Goal: Task Accomplishment & Management: Manage account settings

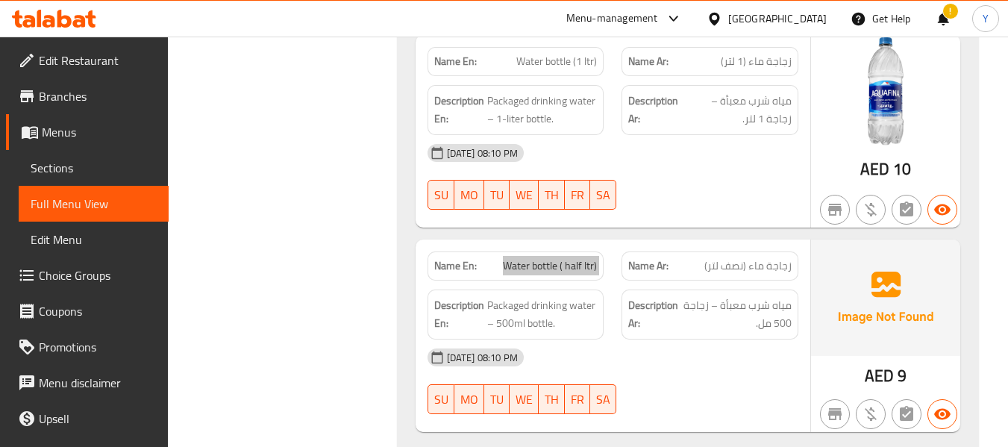
scroll to position [2827, 0]
click at [755, 258] on span "زجاجة ماء (نصف لتر)" at bounding box center [748, 266] width 87 height 16
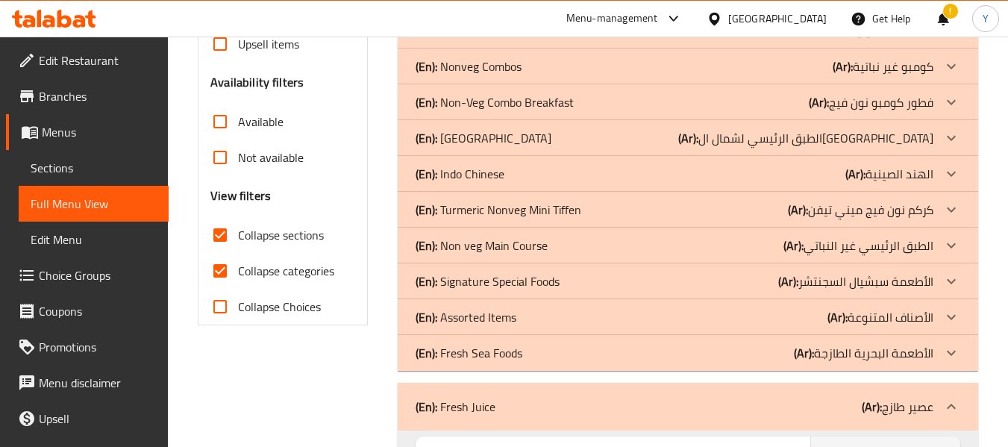
scroll to position [469, 0]
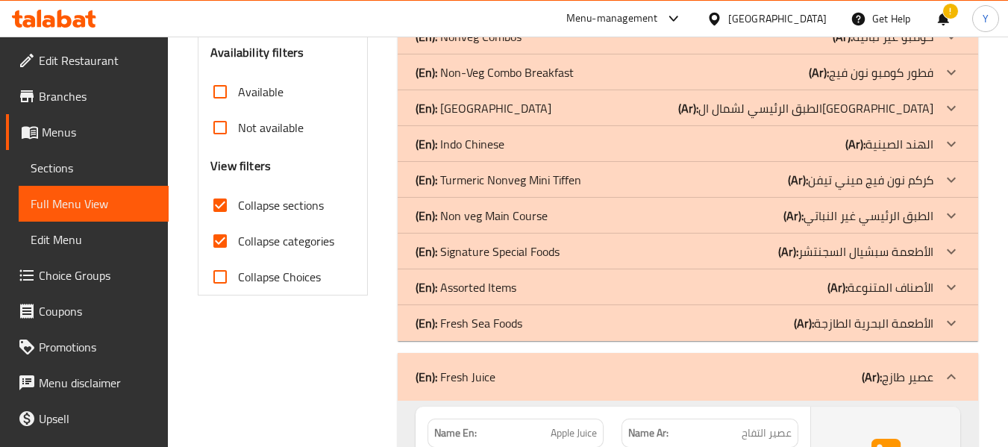
click at [569, 243] on div "(En): Signature Special Foods (Ar): الأطعمة سبشيال السجنتشر" at bounding box center [675, 252] width 518 height 18
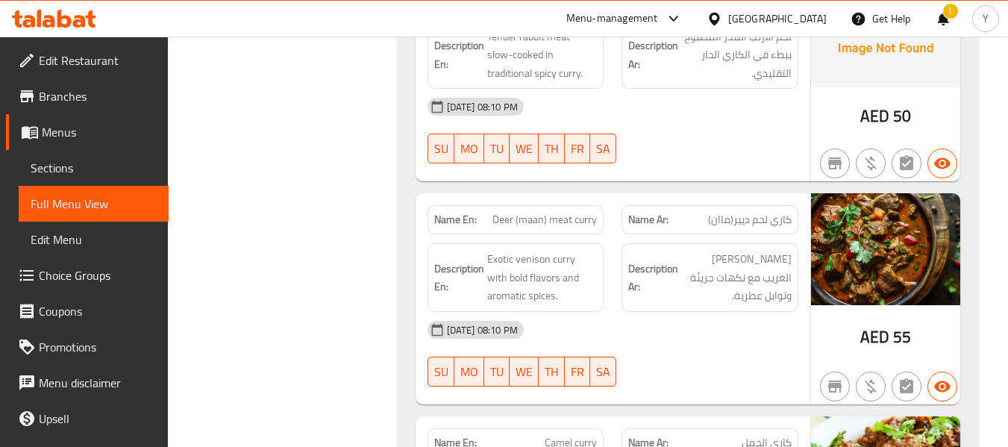
scroll to position [827, 0]
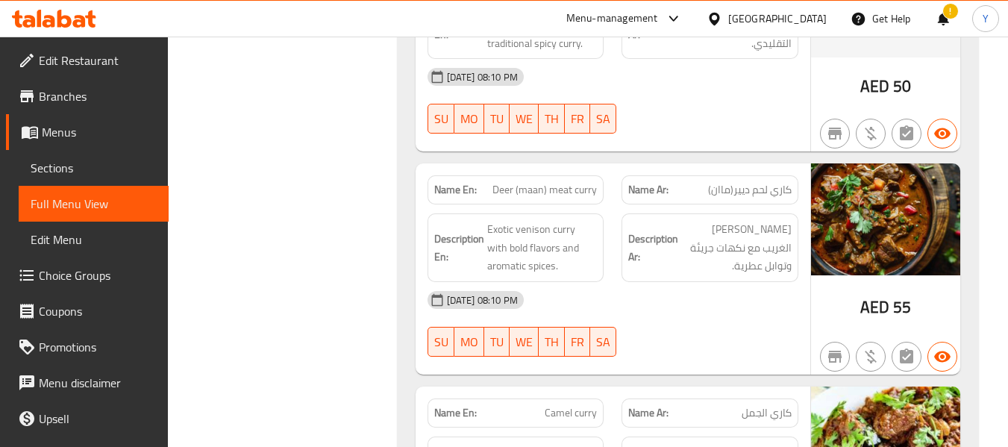
click at [506, 192] on span "Deer (maan) meat curry" at bounding box center [545, 190] width 104 height 16
copy span "Deer"
click at [734, 188] on span "كاري لحم ديير(ماان)" at bounding box center [750, 190] width 84 height 16
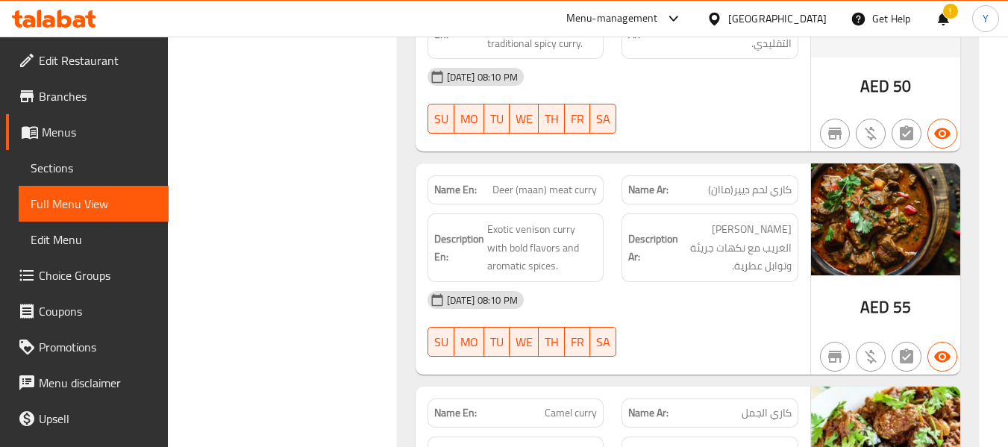
click at [747, 191] on span "كاري لحم ديير(ماان)" at bounding box center [750, 190] width 84 height 16
copy span "ديير"
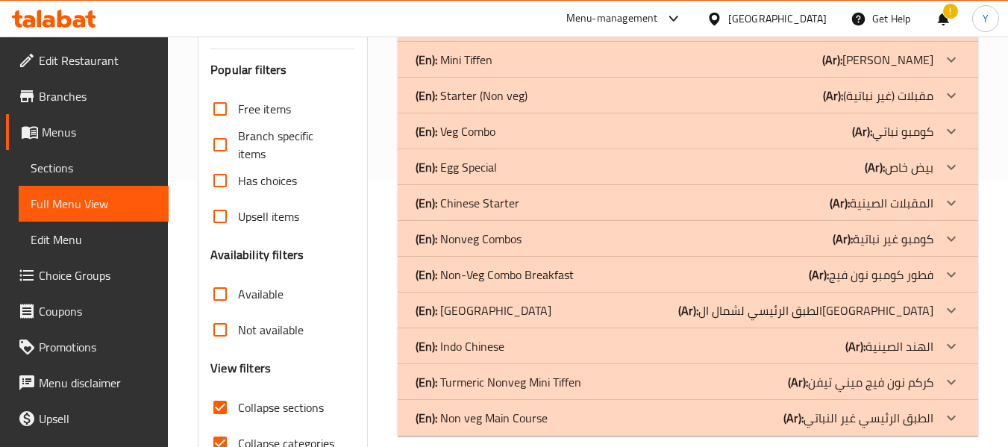
scroll to position [346, 0]
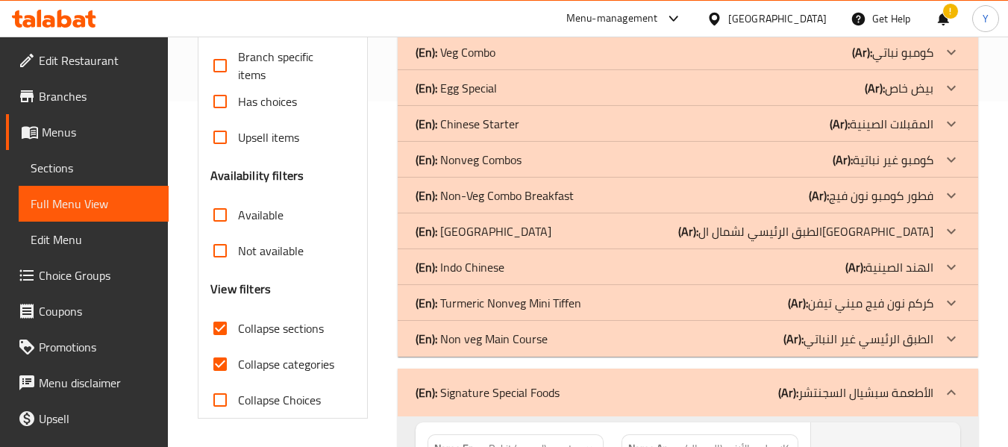
click at [626, 268] on div "(En): Indo Chinese (Ar): الهند الصينية" at bounding box center [675, 267] width 518 height 18
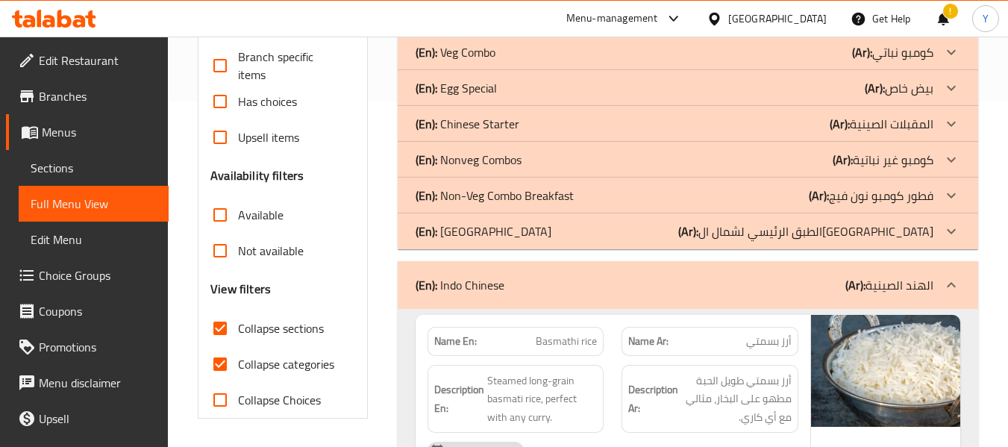
click at [523, 357] on div "Description En: Steamed long-grain basmati rice, perfect with any curry." at bounding box center [516, 399] width 195 height 87
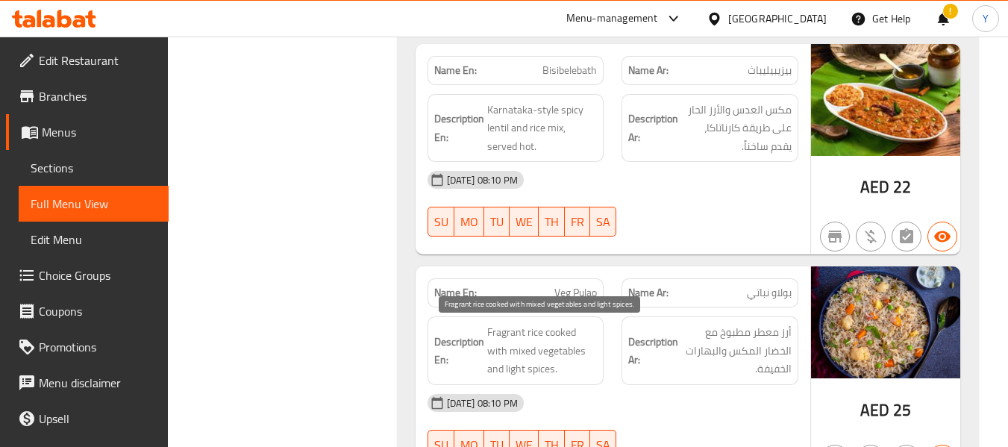
scroll to position [1092, 0]
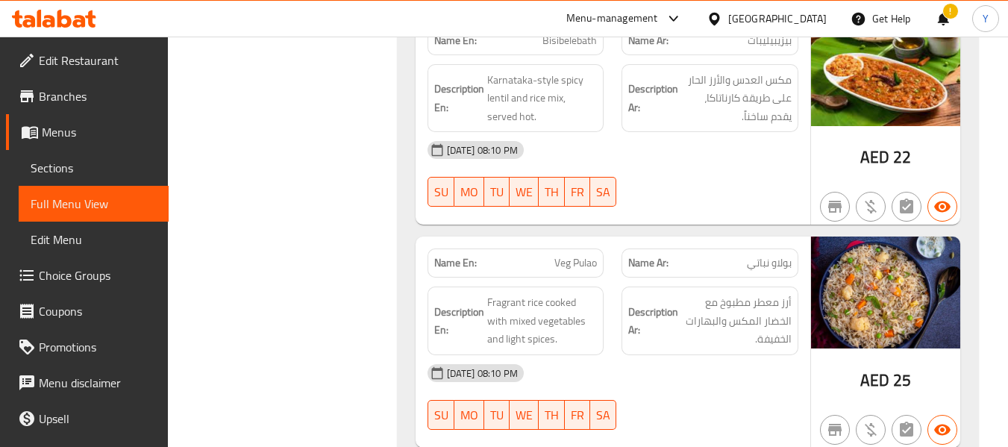
click at [682, 252] on div "Name Ar: بولاو نباتي" at bounding box center [710, 263] width 177 height 29
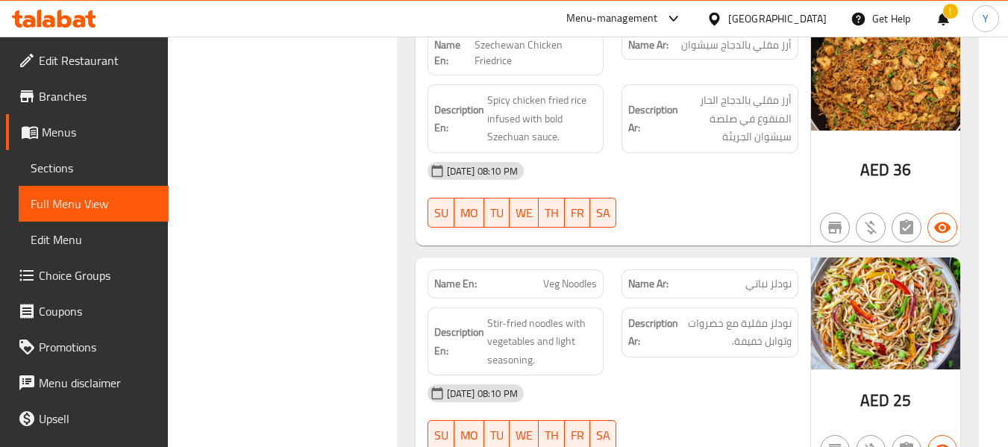
scroll to position [3122, 0]
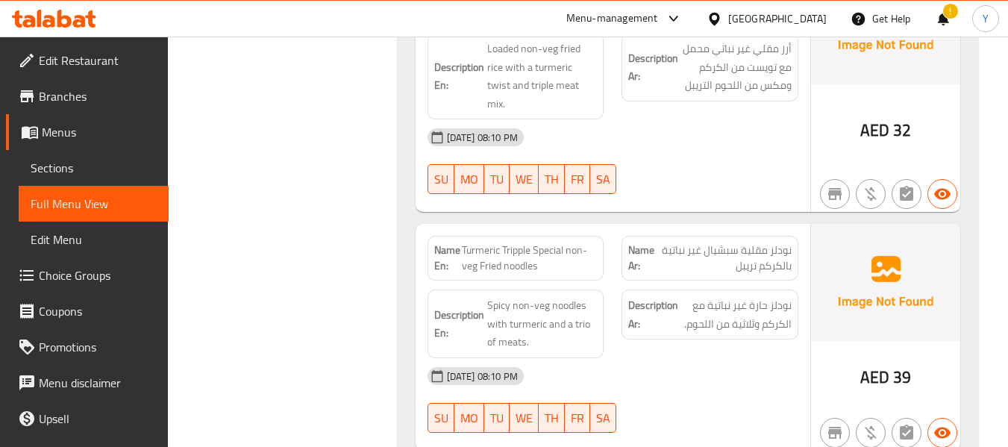
scroll to position [4048, 0]
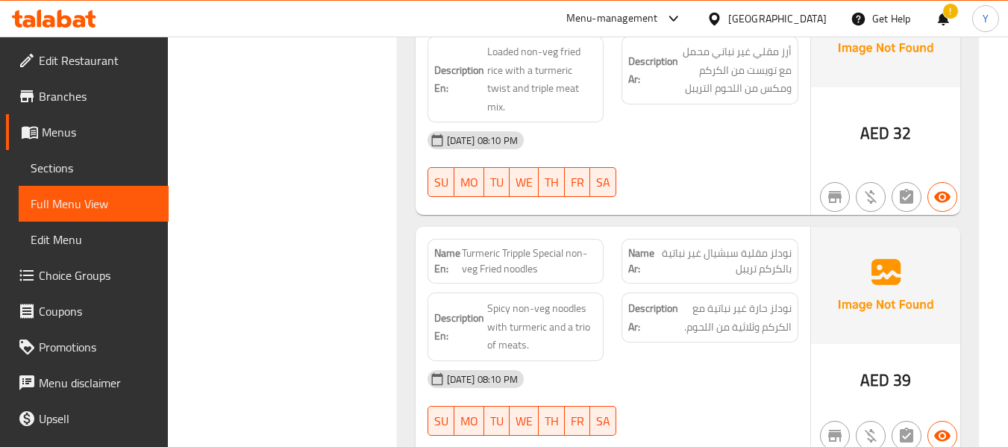
click at [743, 390] on div "02-09-2025 08:10 PM SU MO TU WE TH FR SA" at bounding box center [613, 403] width 389 height 84
click at [824, 296] on img at bounding box center [885, 285] width 149 height 116
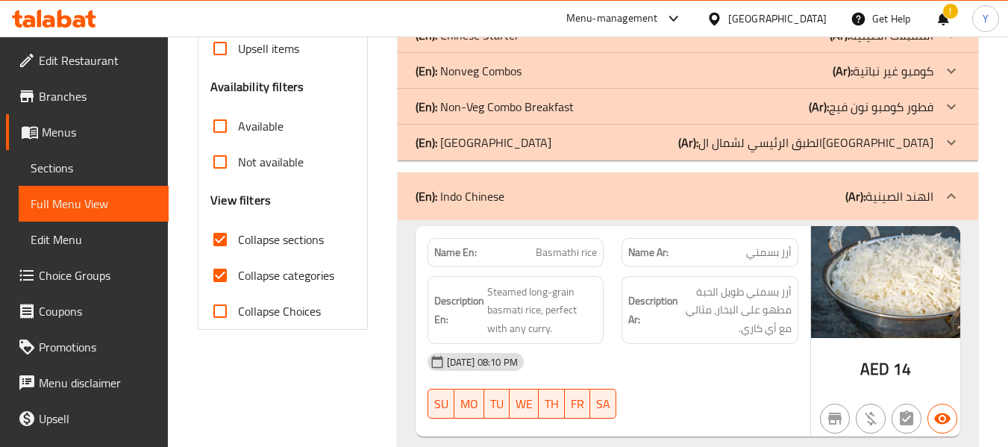
scroll to position [375, 0]
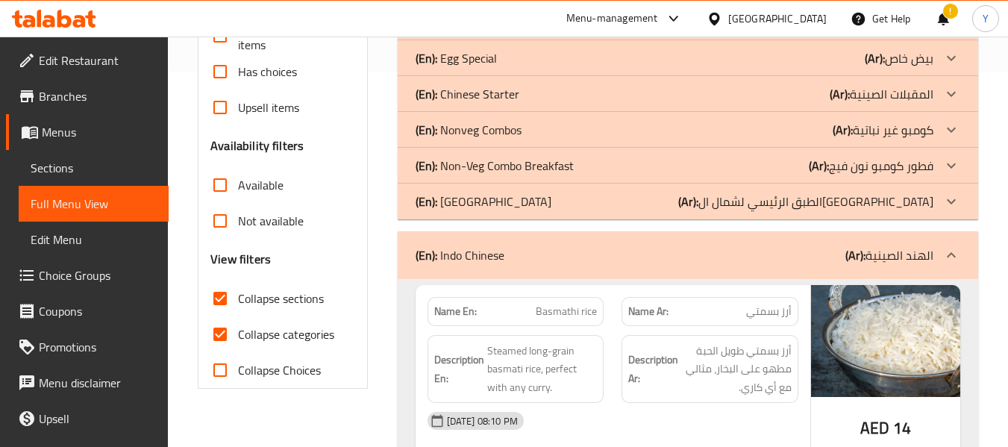
click at [681, 129] on div "(En): Nonveg Combos (Ar): كومبو غير نباتية" at bounding box center [675, 130] width 518 height 18
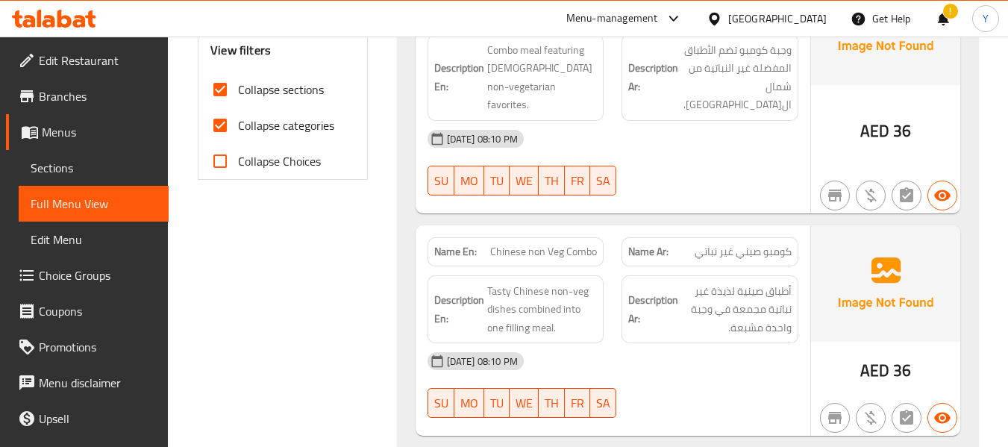
scroll to position [614, 0]
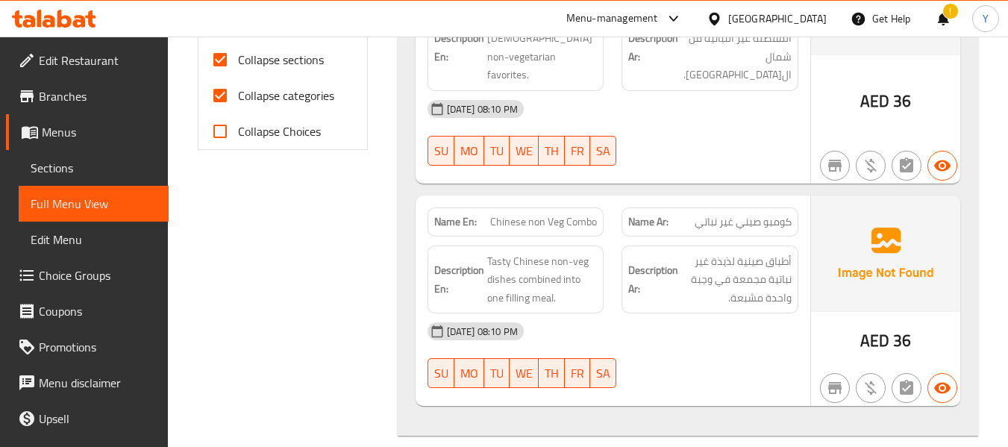
click at [756, 340] on div "02-09-2025 08:10 PM SU MO TU WE TH FR SA" at bounding box center [613, 355] width 389 height 84
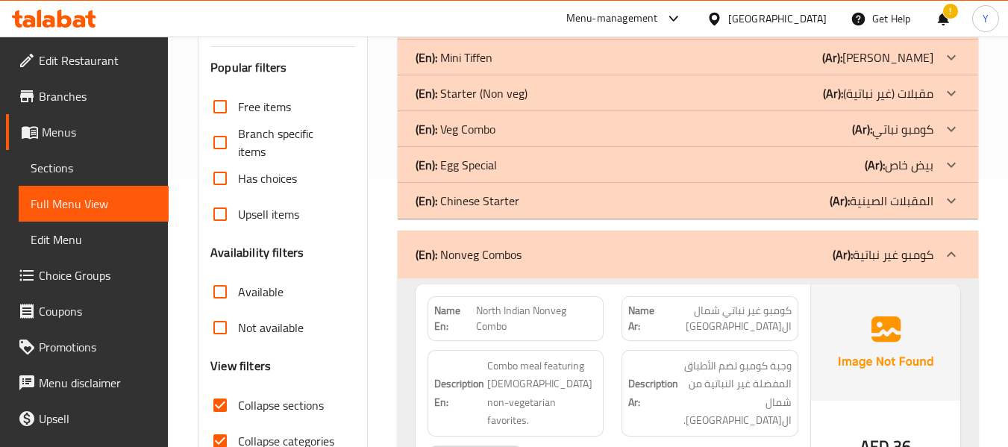
scroll to position [299, 0]
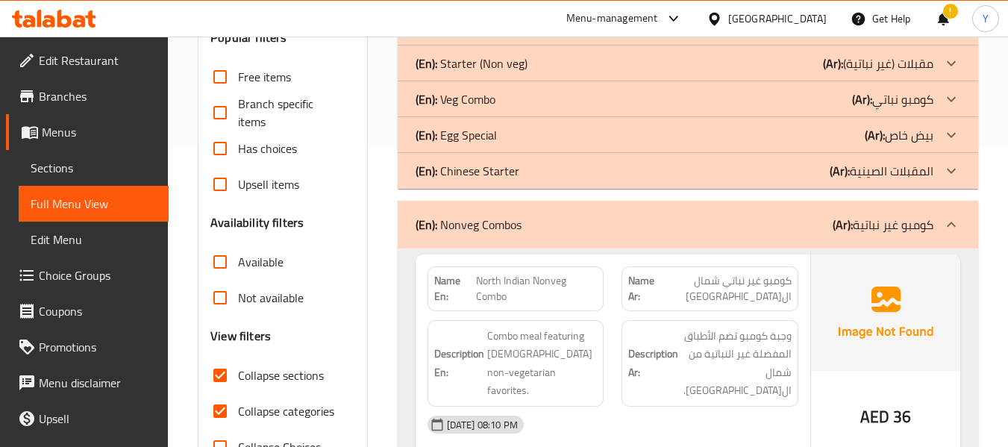
click at [811, 97] on div "(En): Veg Combo (Ar): كومبو نباتي" at bounding box center [675, 99] width 518 height 18
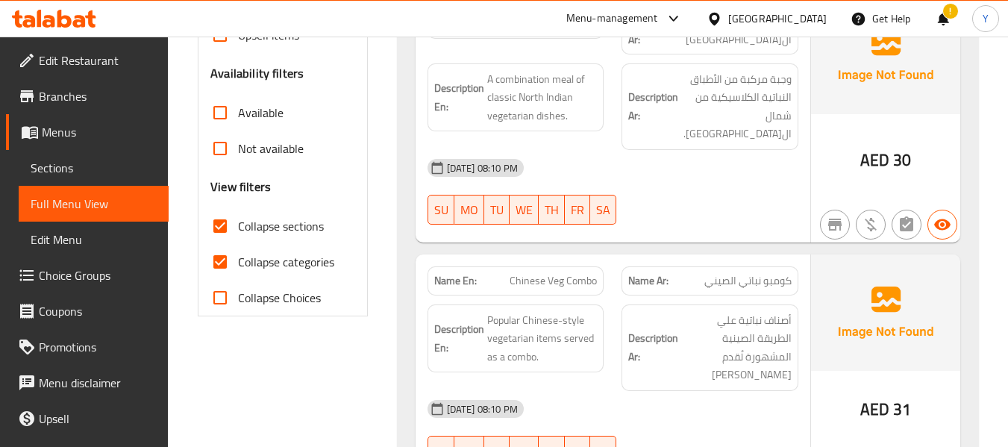
scroll to position [418, 0]
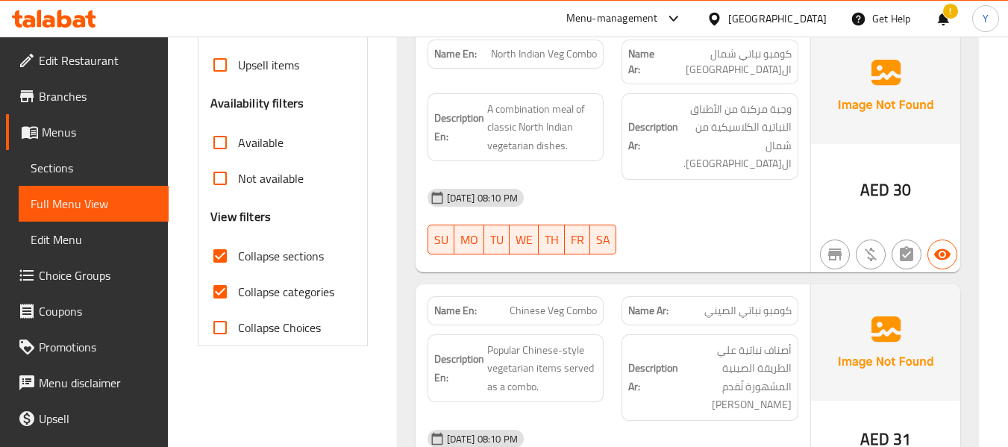
click at [534, 303] on span "Chinese Veg Combo" at bounding box center [553, 311] width 87 height 16
copy span "Chinese Veg Combo"
click at [693, 421] on div "02-09-2025 08:10 PM" at bounding box center [613, 439] width 389 height 36
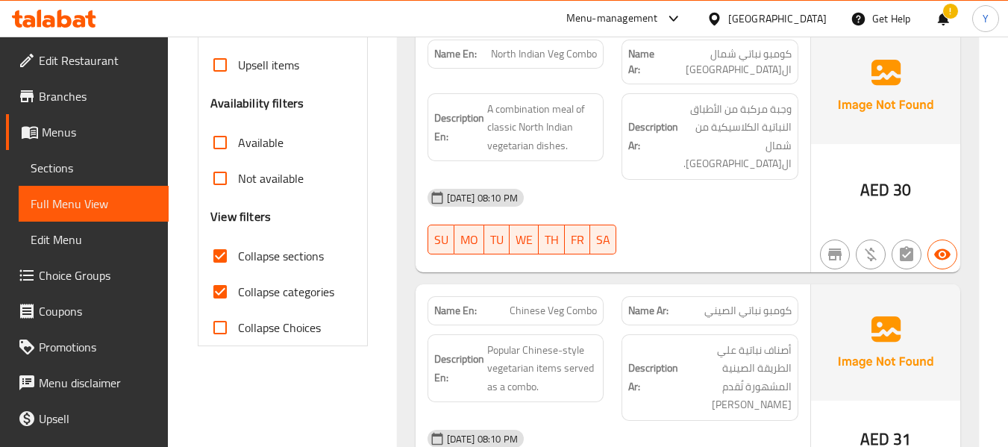
click at [977, 298] on div "Name En: North Indian Veg Combo Name Ar: كومبو نباتي شمال الهند Description En:…" at bounding box center [688, 283] width 581 height 522
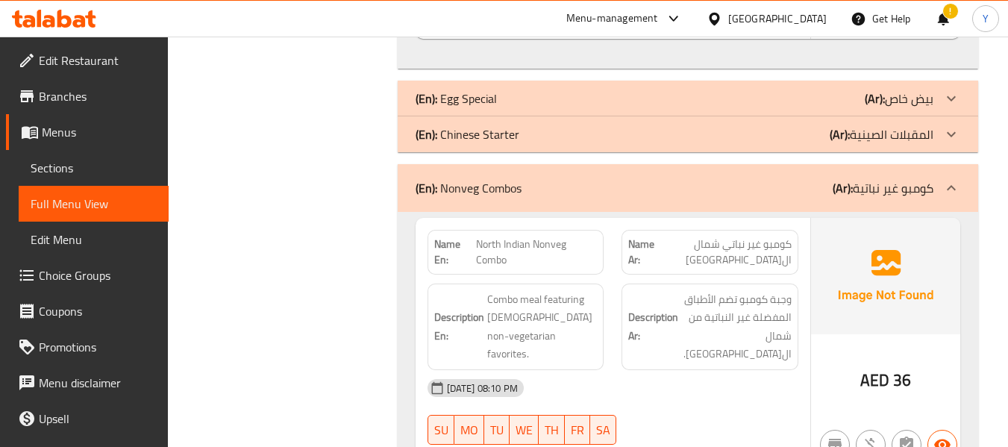
scroll to position [896, 0]
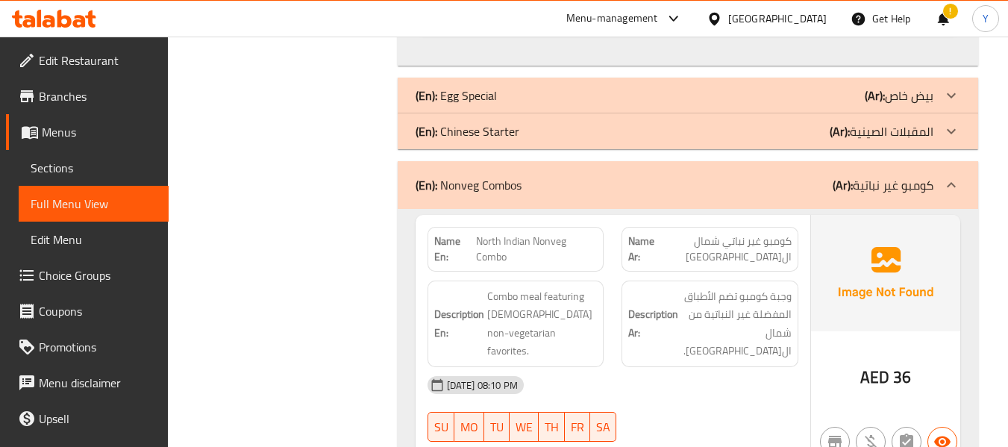
click at [492, 234] on span "North Indian Nonveg Combo" at bounding box center [537, 249] width 122 height 31
copy span "North Indian Nonveg Combo"
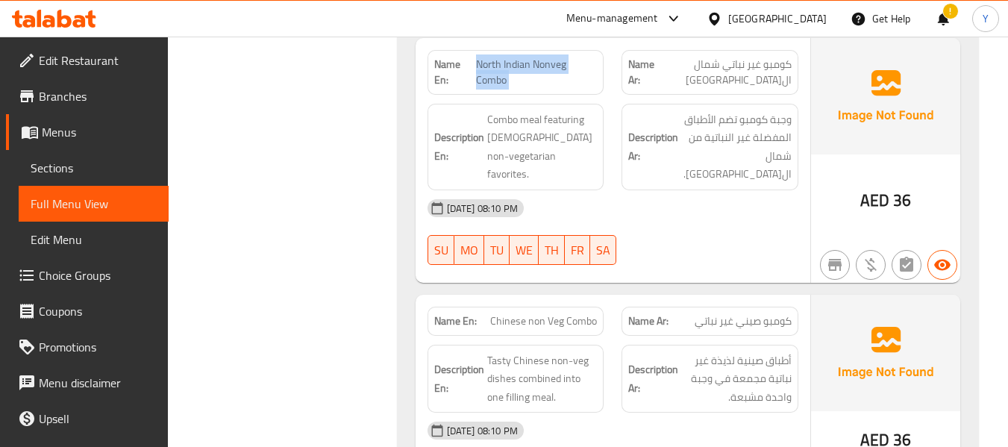
scroll to position [1075, 0]
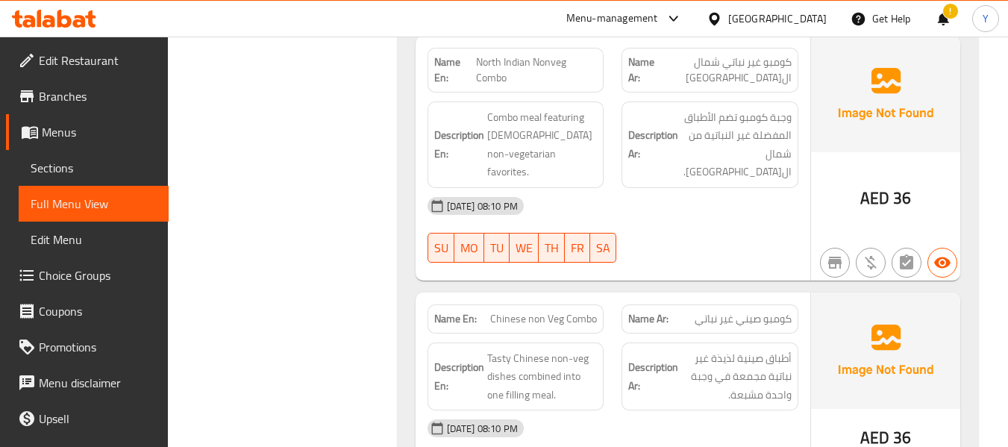
click at [593, 311] on span "Chinese non Veg Combo" at bounding box center [543, 319] width 107 height 16
copy span "Chinese non Veg Combo"
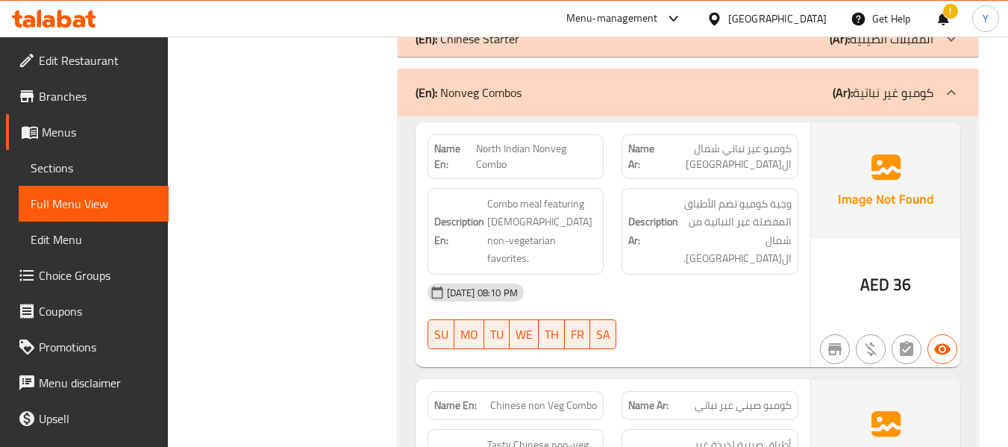
scroll to position [985, 0]
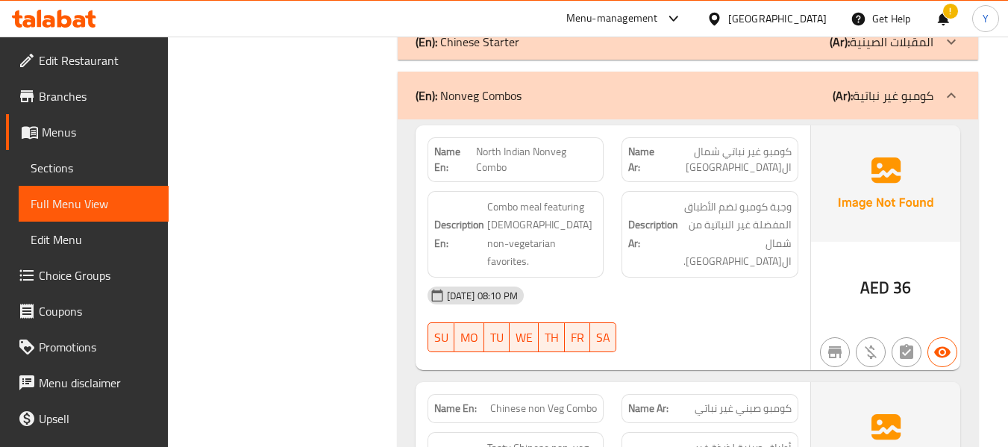
click at [693, 278] on div "02-09-2025 08:10 PM SU MO TU WE TH FR SA" at bounding box center [613, 320] width 389 height 84
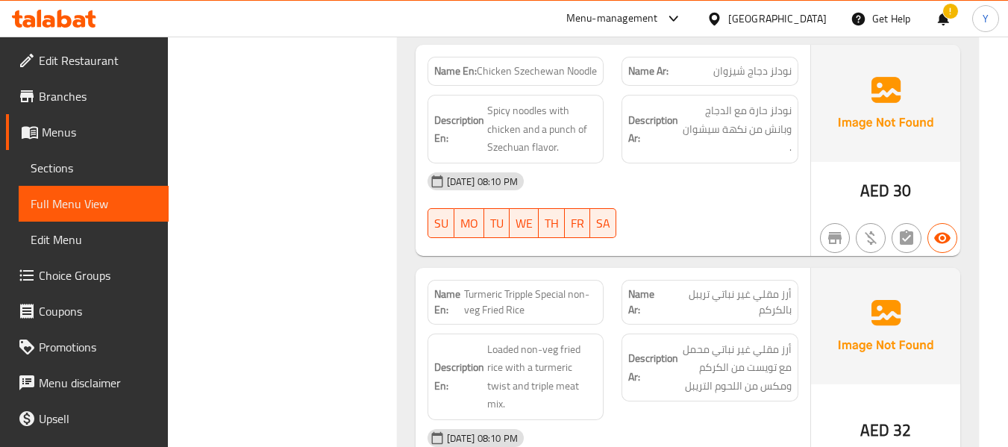
scroll to position [66, 0]
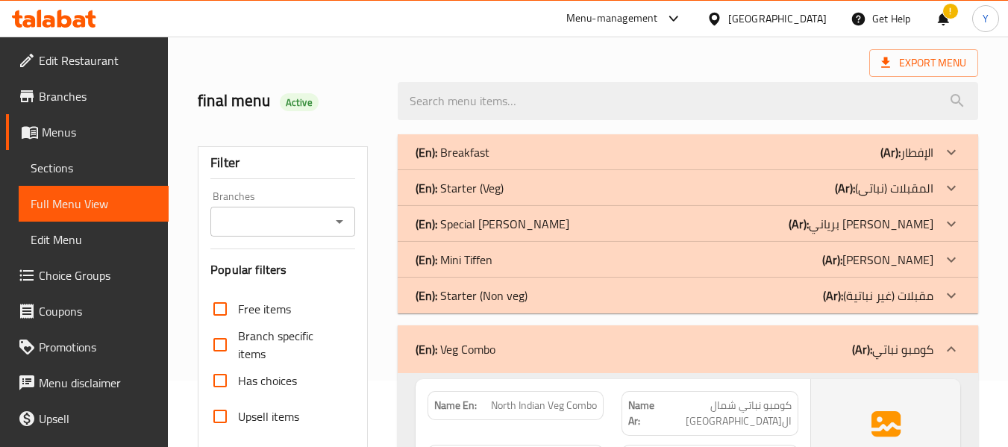
click at [655, 231] on div "(En): Special Searaga Biryani (Ar): برياني سيراجا سبشيال" at bounding box center [675, 224] width 518 height 18
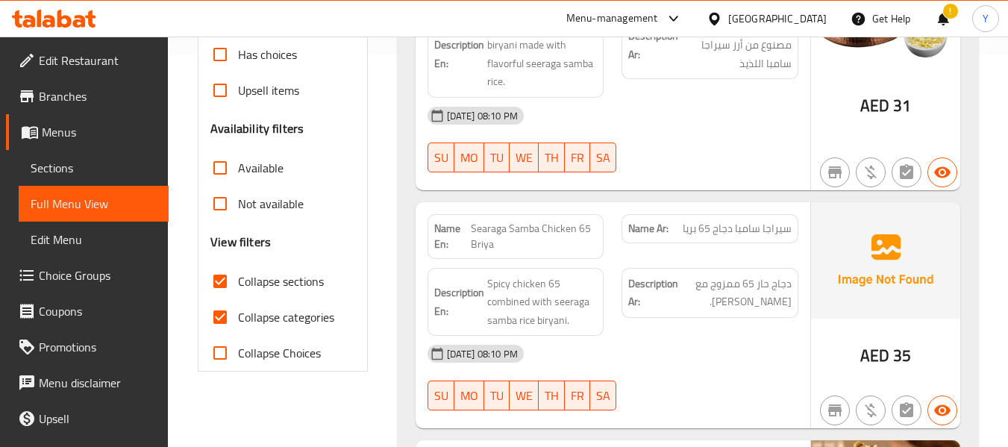
scroll to position [395, 0]
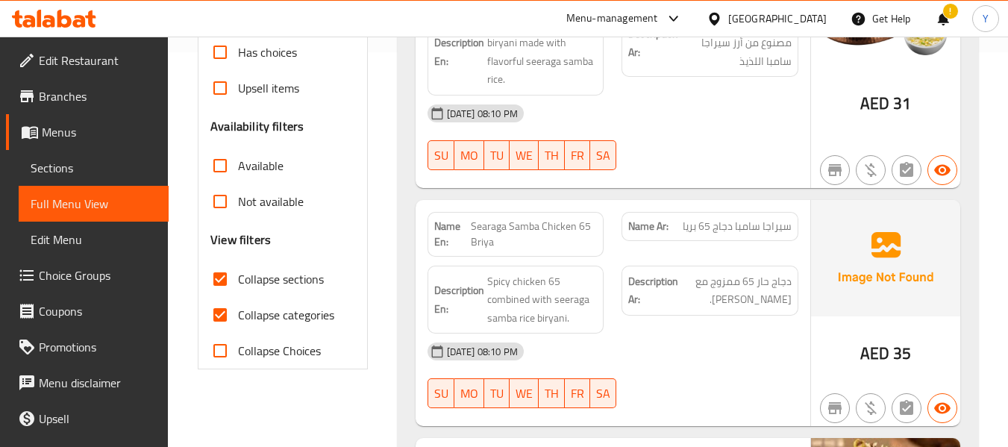
click at [478, 224] on span "Searaga Samba Chicken 65 Briya" at bounding box center [534, 234] width 126 height 31
copy span "Searaga Samba Chicken 65 Briya"
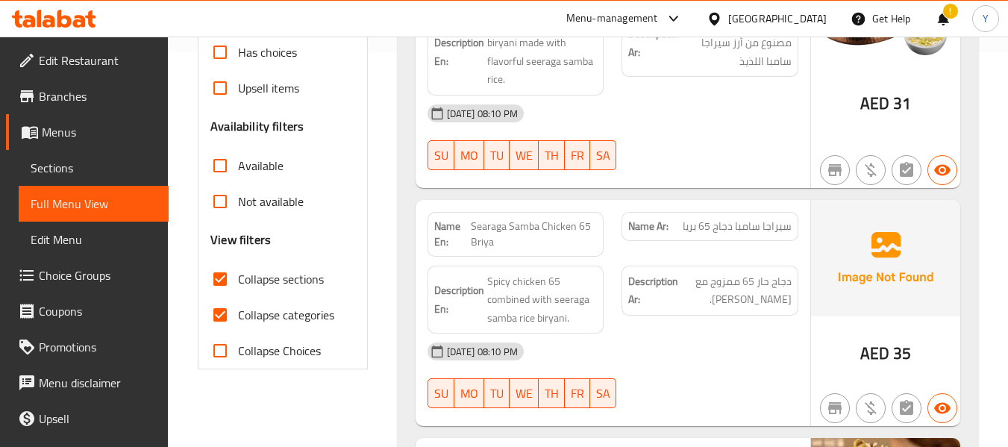
click at [748, 311] on div "Description Ar: دجاج حار 65 ممزوج مع برياني أرز سيراجا سامبا." at bounding box center [710, 291] width 177 height 50
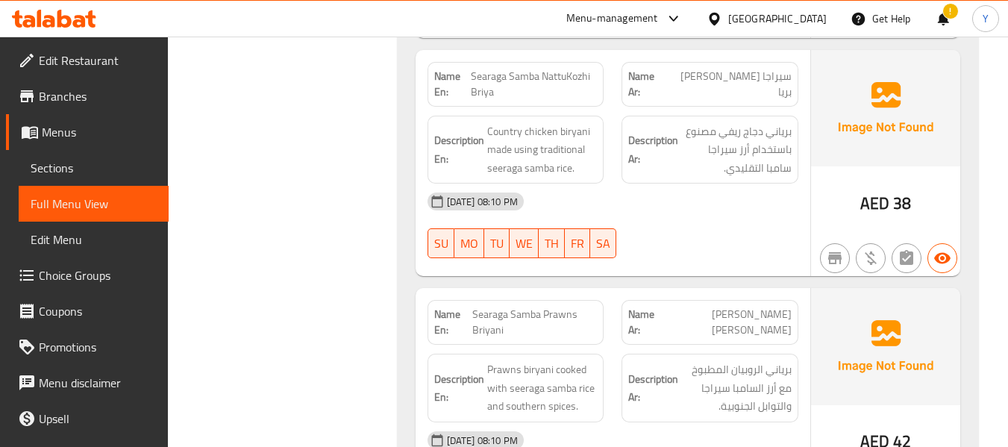
scroll to position [1052, 0]
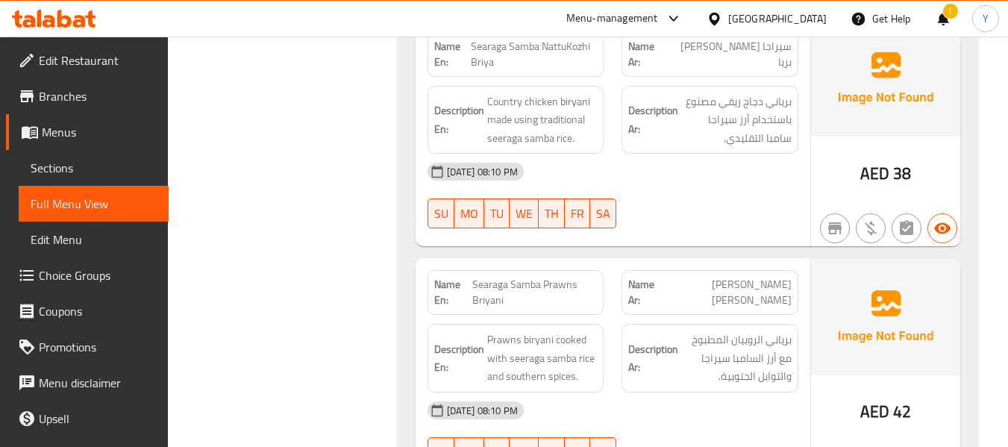
click at [717, 283] on span "برياني روبيان سيراكا سامبا" at bounding box center [726, 292] width 131 height 31
copy span "سيراكا"
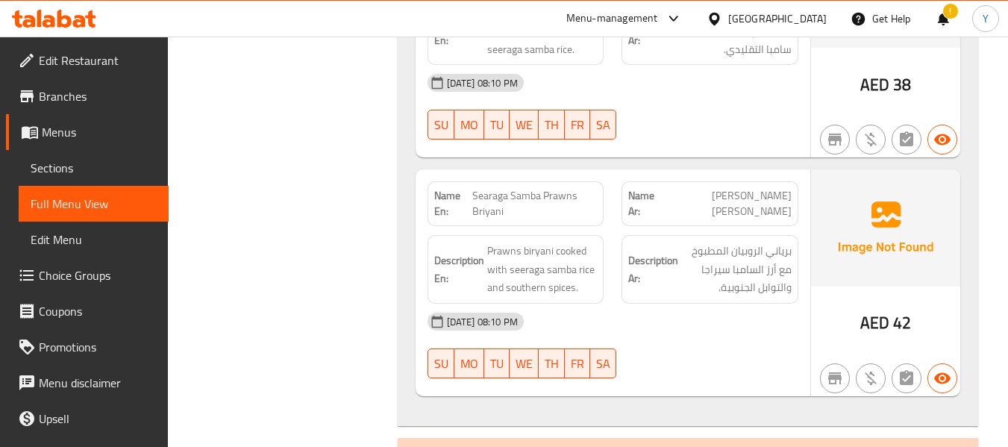
scroll to position [1141, 0]
click at [781, 384] on div at bounding box center [710, 378] width 195 height 18
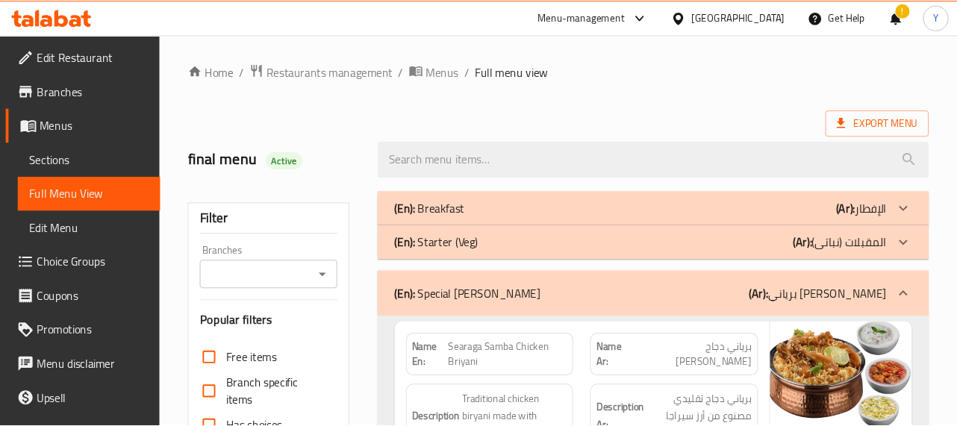
scroll to position [245, 0]
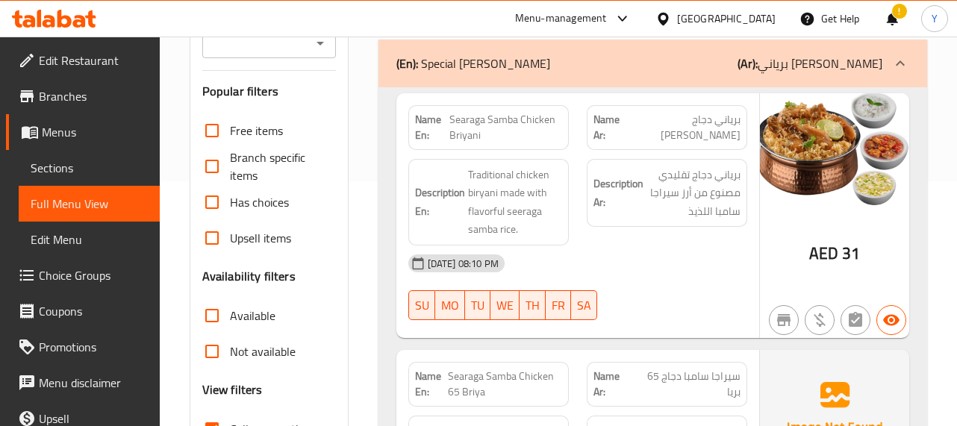
click at [634, 247] on div "02-09-2025 08:10 PM" at bounding box center [577, 264] width 357 height 36
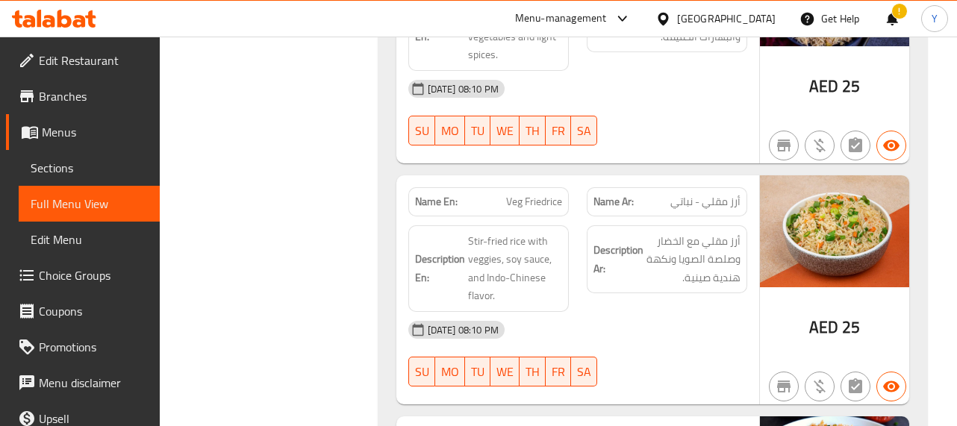
scroll to position [3917, 0]
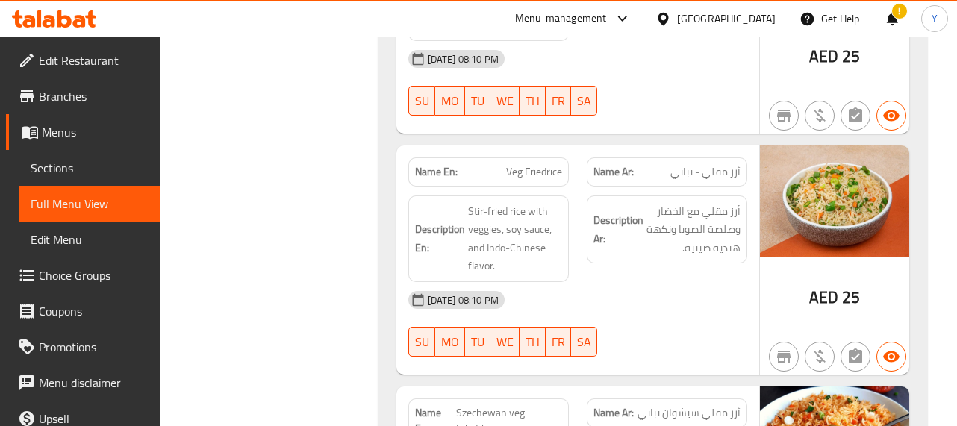
click at [571, 204] on div "Description En: Stir-fried rice with veggies, soy sauce, and Indo-Chinese flavo…" at bounding box center [488, 239] width 178 height 104
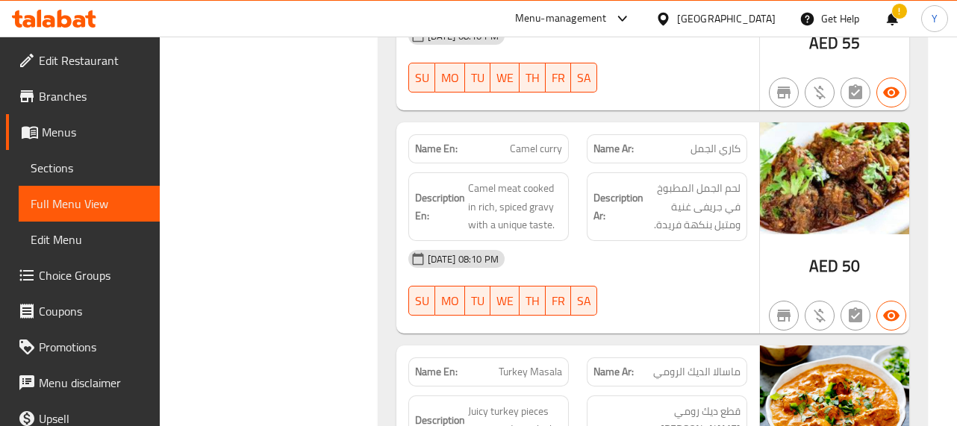
scroll to position [7619, 0]
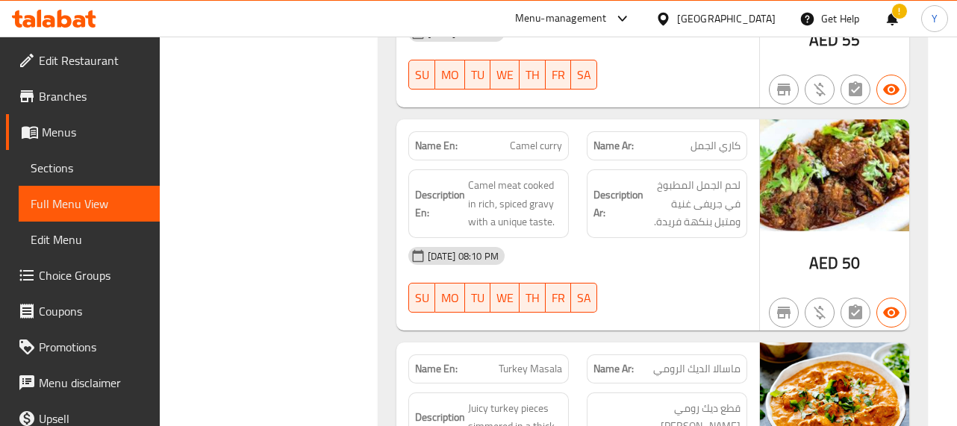
click at [618, 248] on div "02-09-2025 08:10 PM" at bounding box center [577, 256] width 357 height 36
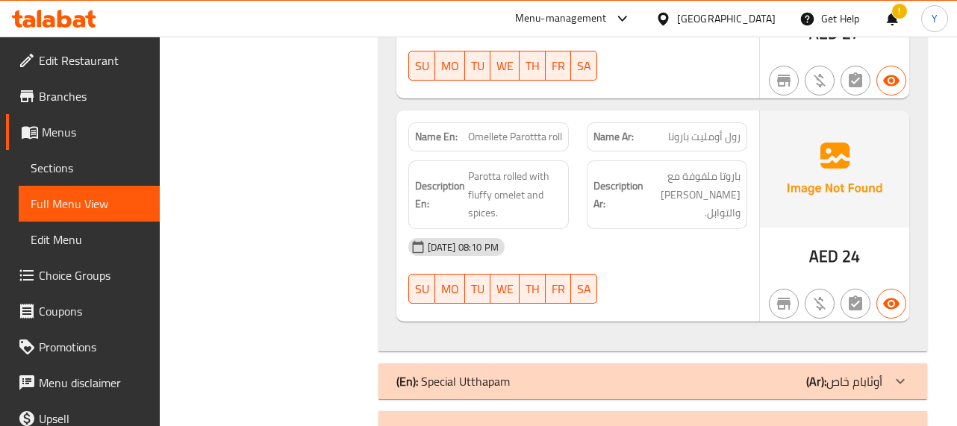
scroll to position [15739, 0]
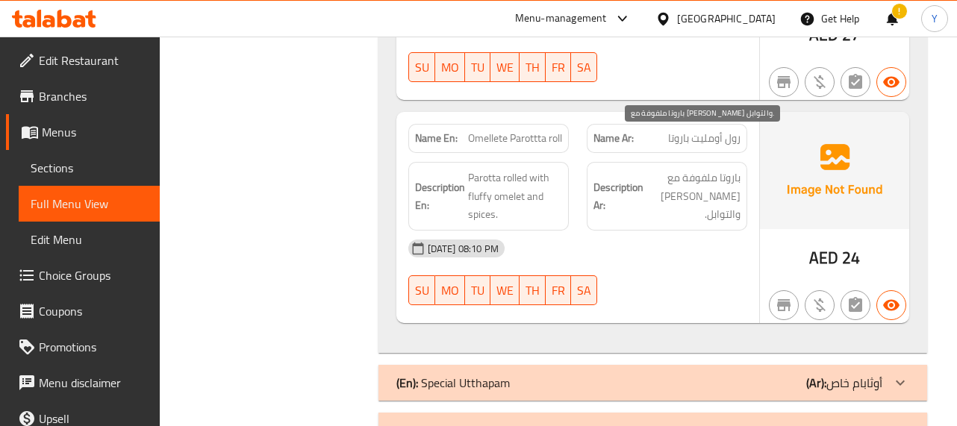
click at [719, 169] on span "باروتا ملفوفة مع أومليت فلافي والتوابل." at bounding box center [693, 196] width 94 height 55
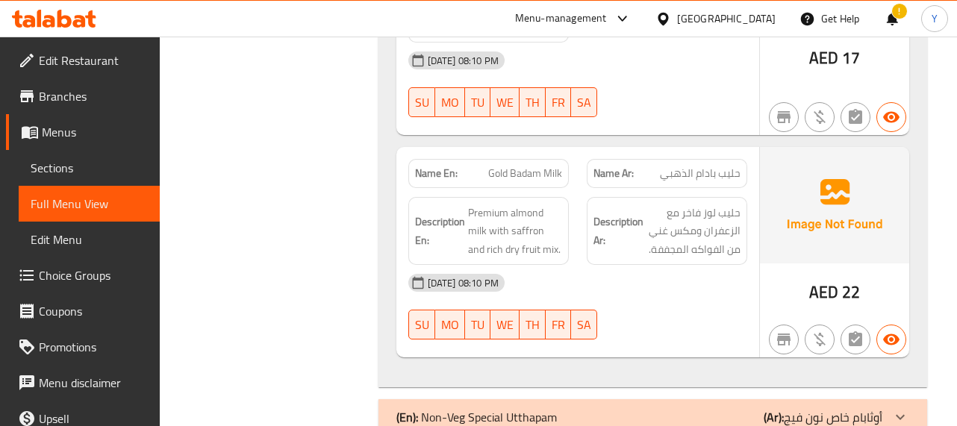
scroll to position [17368, 0]
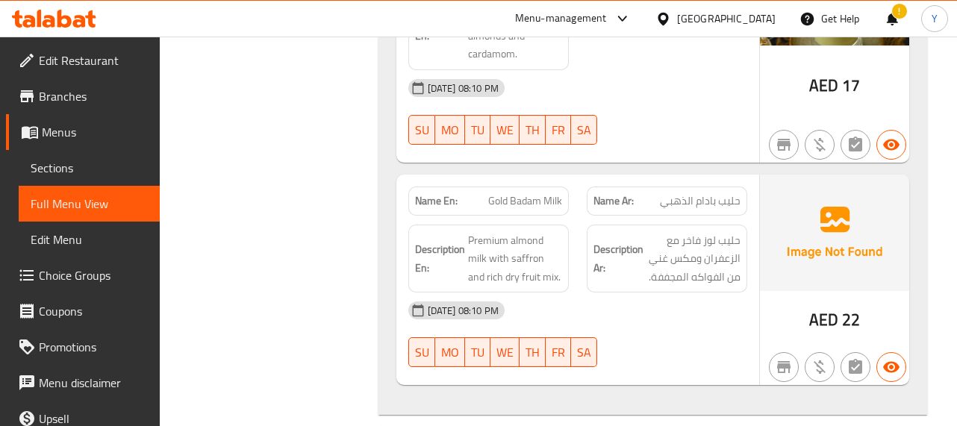
click at [762, 186] on img at bounding box center [834, 233] width 149 height 116
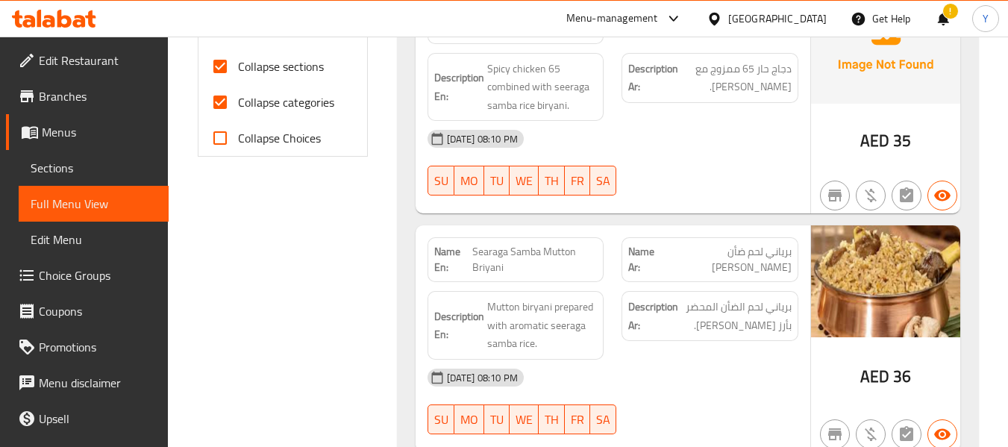
scroll to position [669, 0]
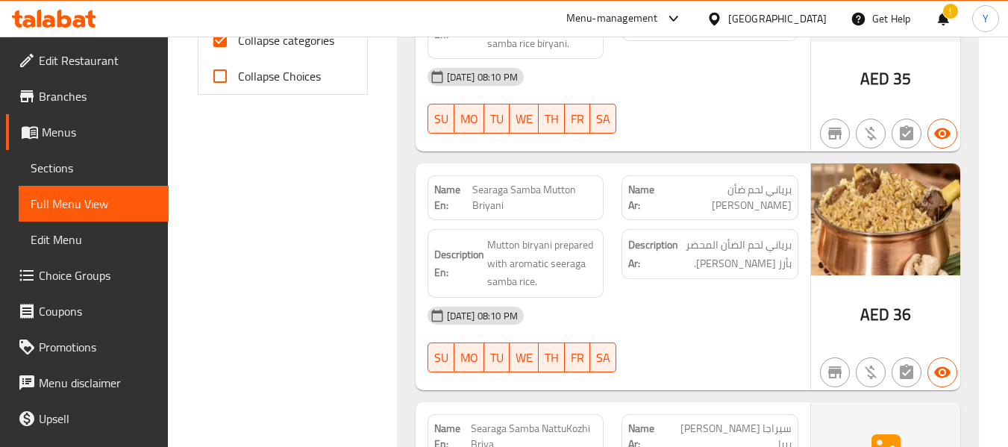
click at [625, 322] on div "02-09-2025 08:10 PM" at bounding box center [613, 316] width 389 height 36
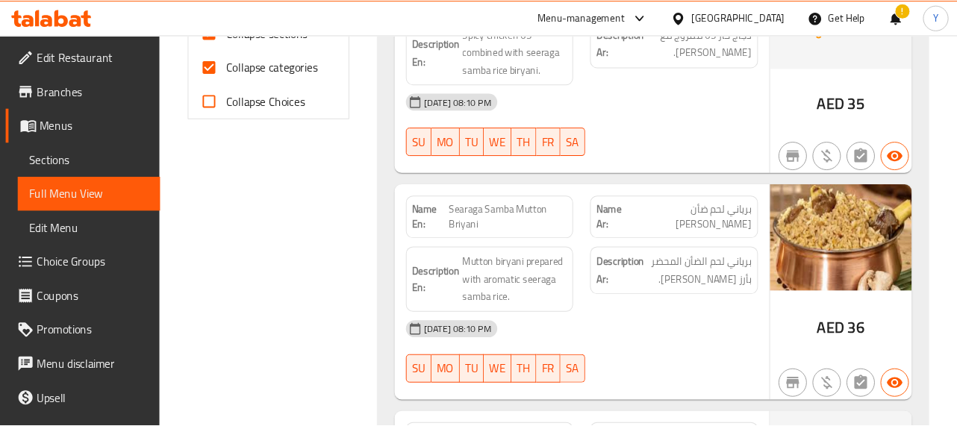
scroll to position [550, 0]
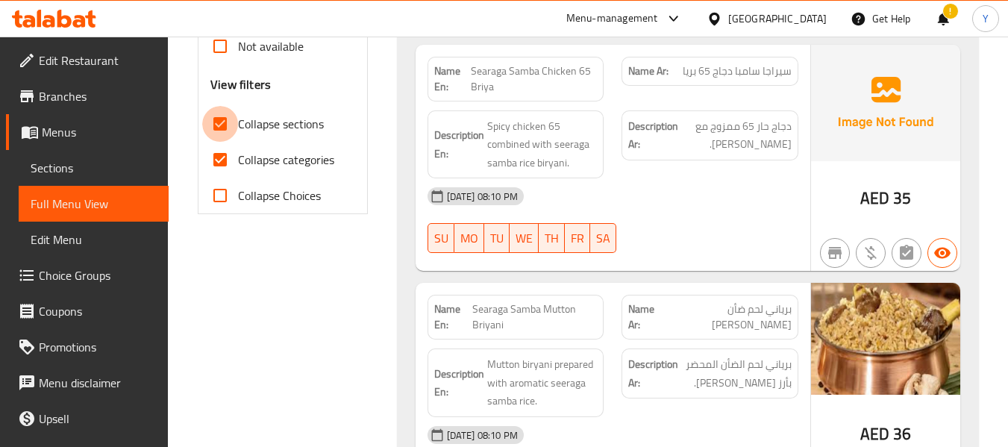
click at [229, 118] on input "Collapse sections" at bounding box center [220, 124] width 36 height 36
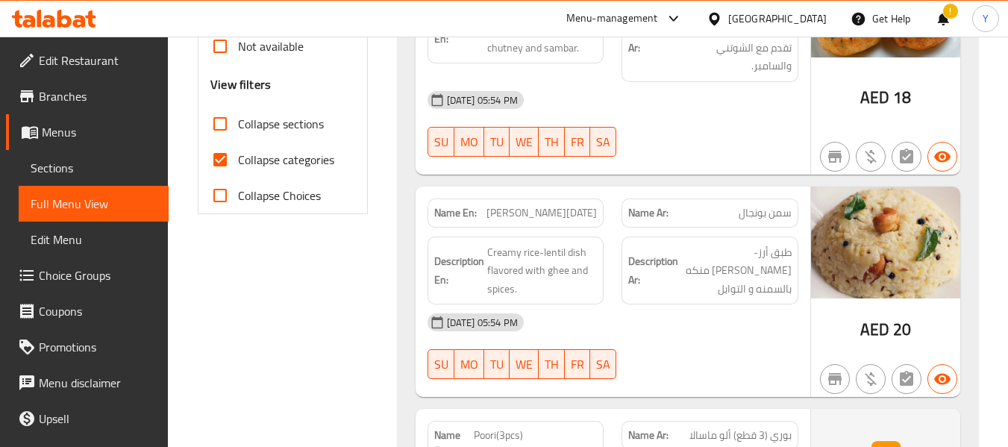
click at [229, 118] on input "Collapse sections" at bounding box center [220, 124] width 36 height 36
checkbox input "true"
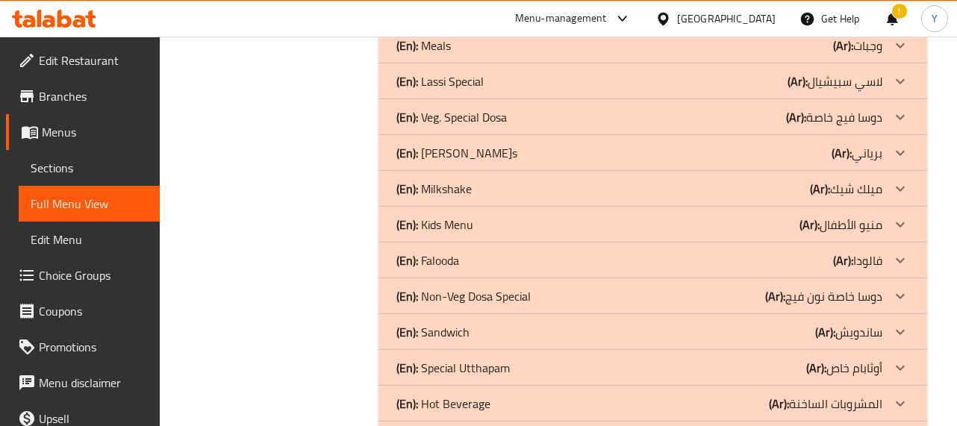
scroll to position [849, 0]
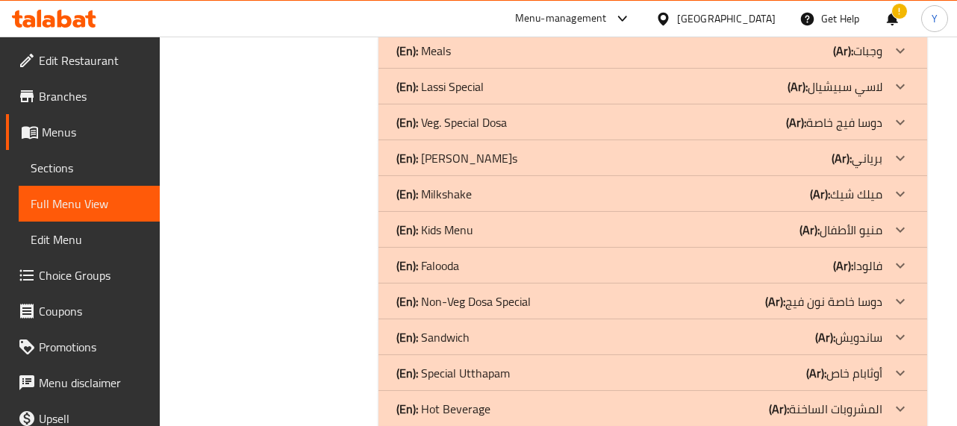
click at [858, 166] on p "(Ar): برياني" at bounding box center [856, 158] width 51 height 18
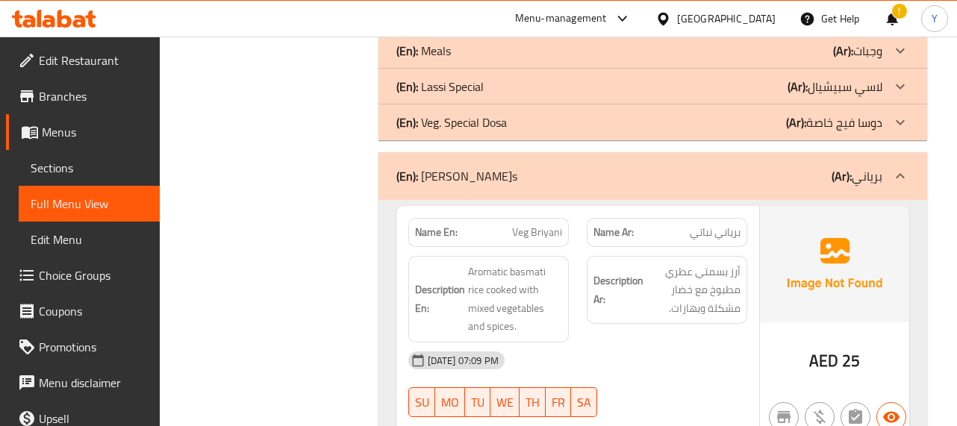
click at [735, 244] on div "Name Ar: برياني نباتي" at bounding box center [667, 232] width 160 height 29
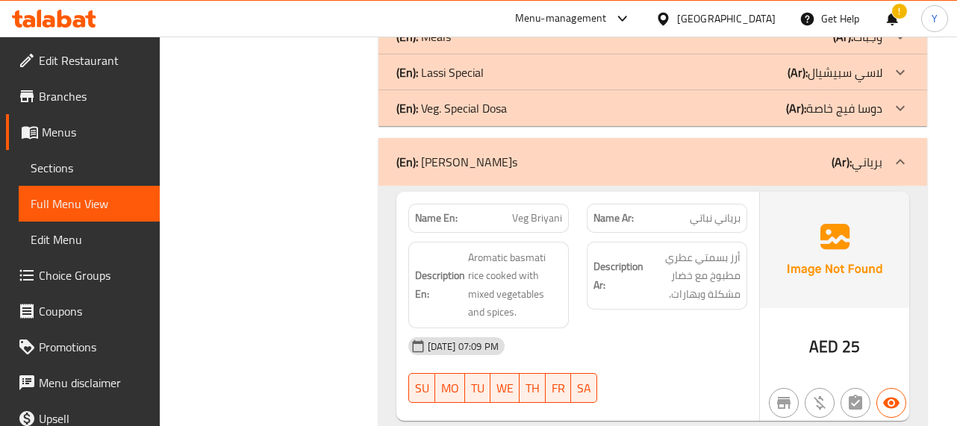
scroll to position [893, 0]
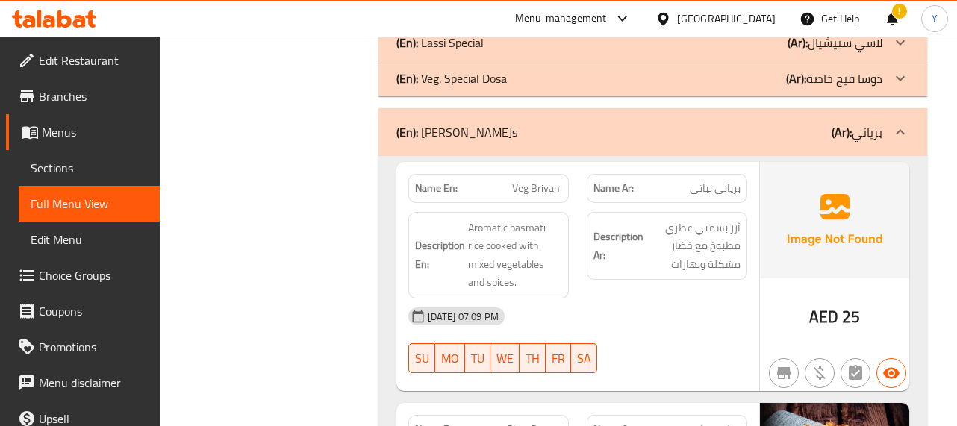
click at [660, 184] on p "Name Ar: برياني نباتي" at bounding box center [666, 189] width 147 height 16
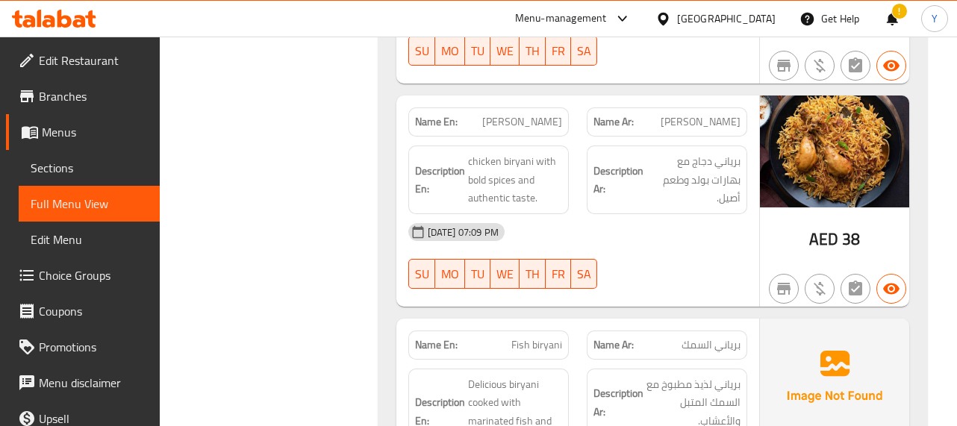
scroll to position [2609, 0]
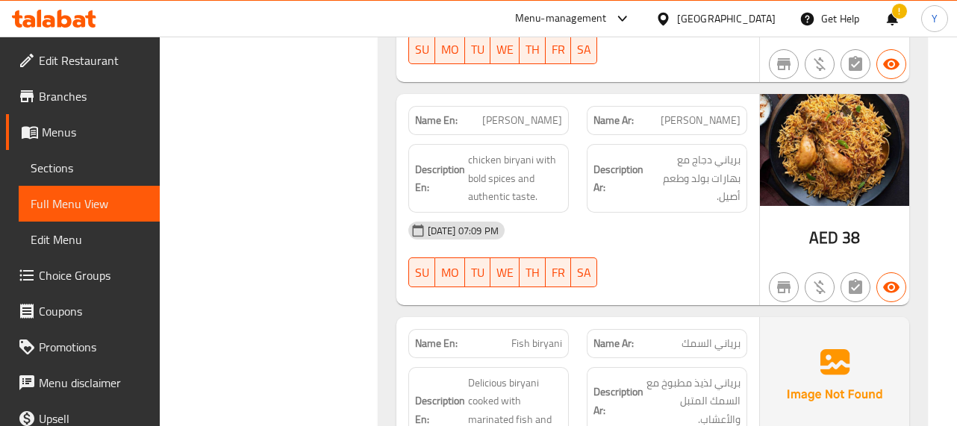
click at [687, 213] on div "02-09-2025 07:09 PM" at bounding box center [577, 231] width 357 height 36
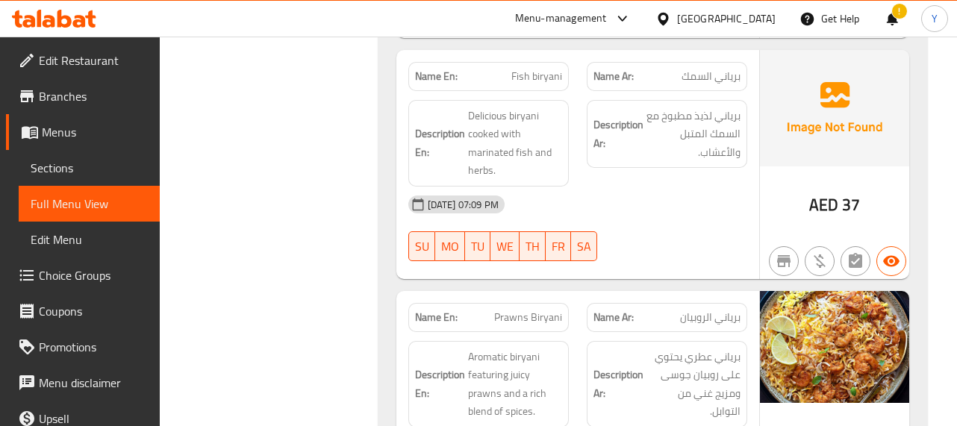
scroll to position [2877, 0]
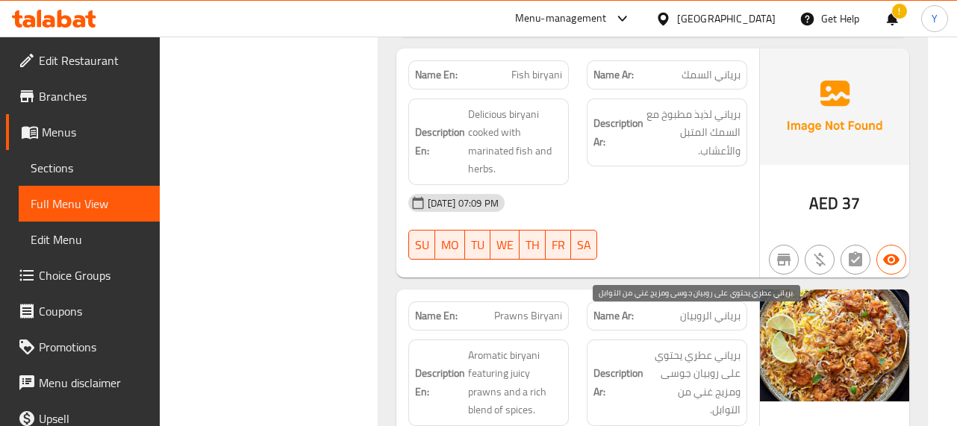
click at [737, 346] on span "برياني عطري يحتوي على روبيان جوسى ومزيج غني من التوابل." at bounding box center [693, 382] width 94 height 73
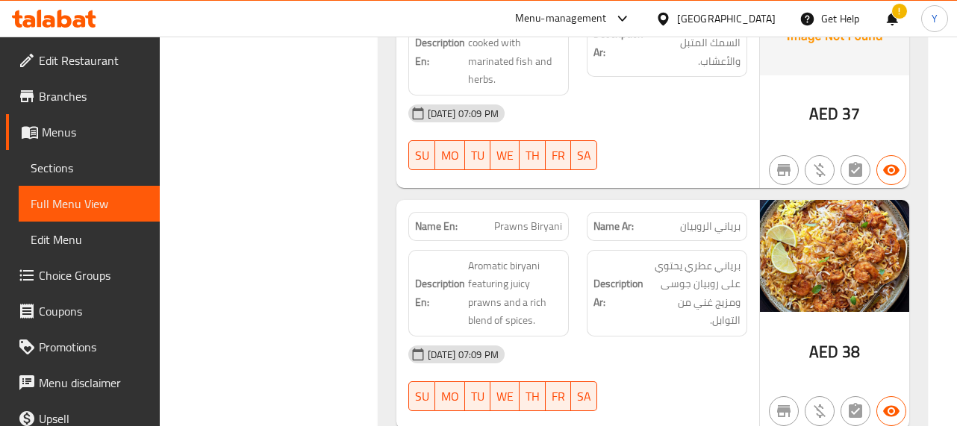
scroll to position [2937, 0]
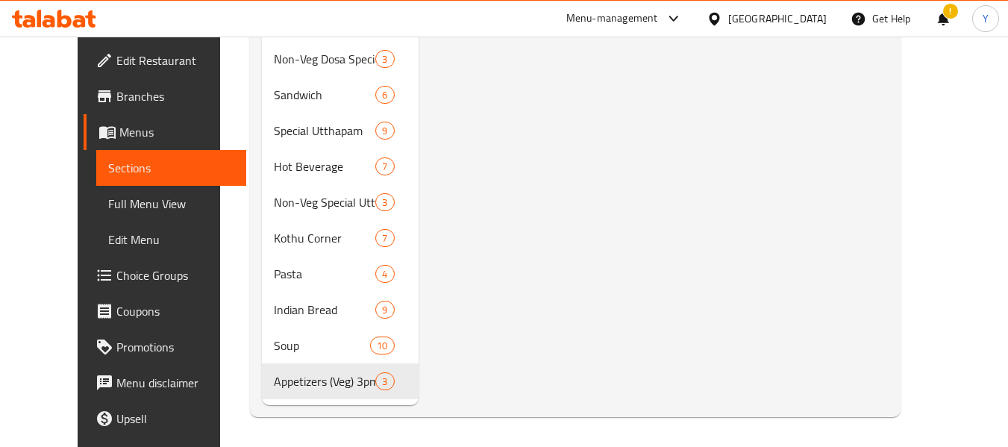
scroll to position [1134, 0]
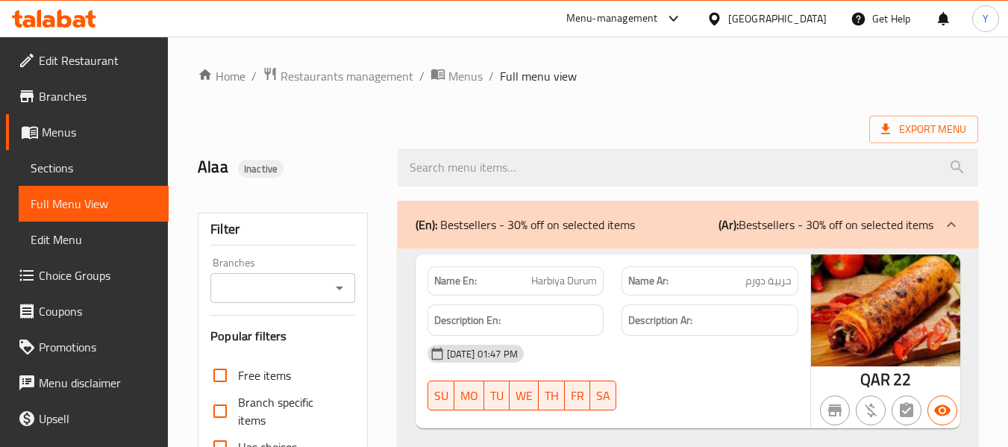
click at [800, 30] on div "[GEOGRAPHIC_DATA]" at bounding box center [767, 19] width 144 height 36
click at [802, 14] on div "[GEOGRAPHIC_DATA]" at bounding box center [777, 18] width 99 height 16
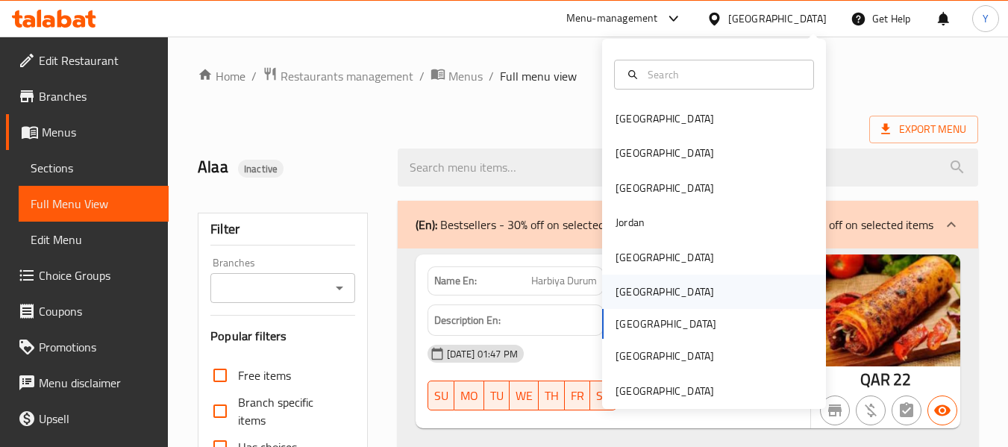
click at [616, 298] on div "[GEOGRAPHIC_DATA]" at bounding box center [665, 292] width 99 height 16
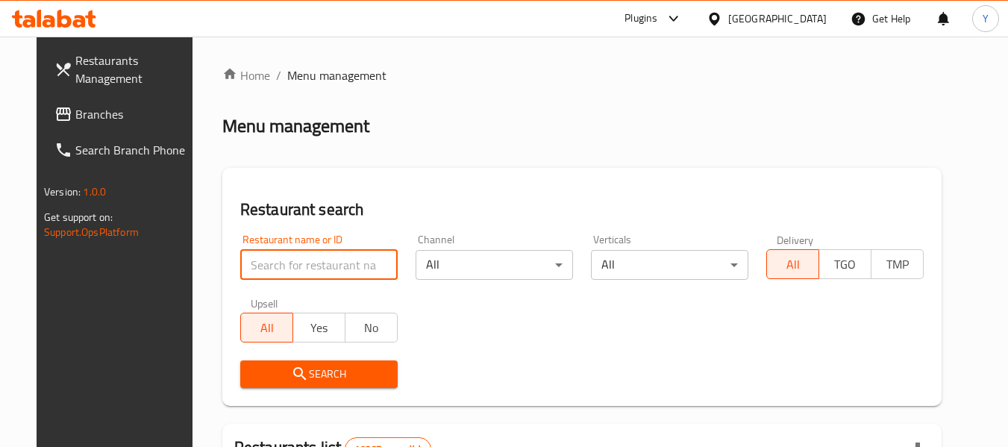
click at [273, 268] on input "search" at bounding box center [318, 265] width 157 height 30
paste input "RAHAL SNACK, al khoud"
type input "RAHAL SNACK, al khoud"
click button "Search" at bounding box center [318, 374] width 157 height 28
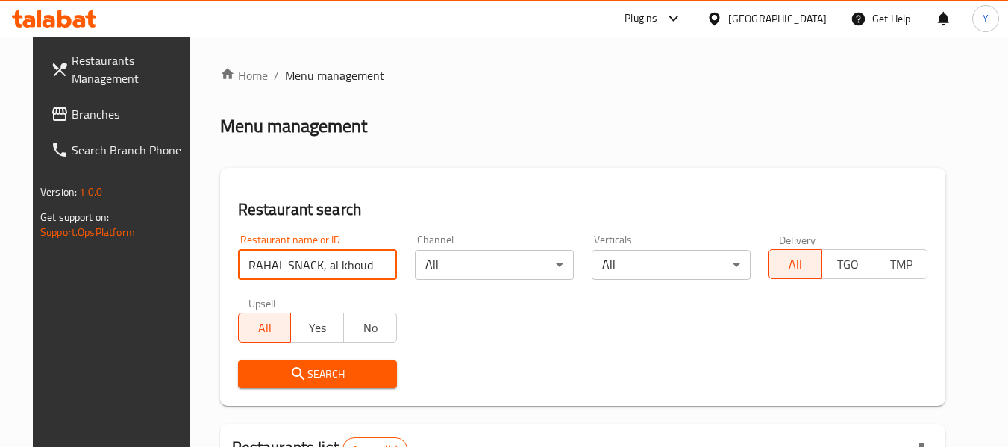
scroll to position [160, 0]
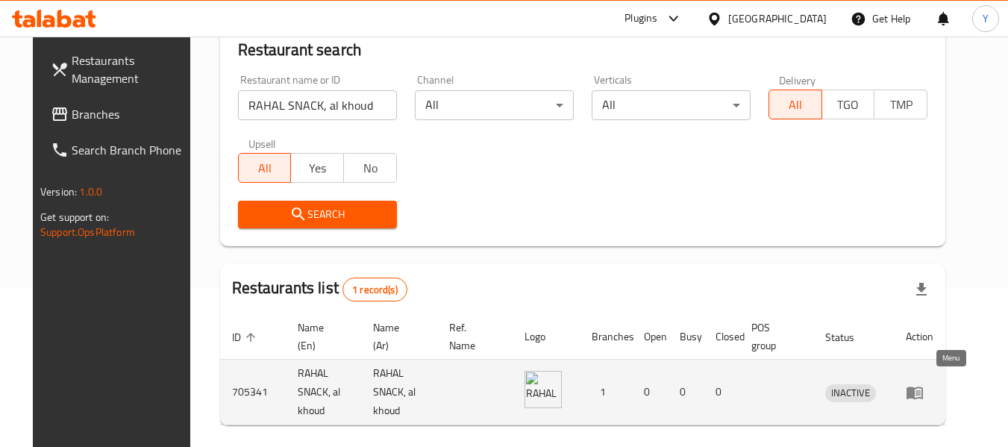
click at [921, 390] on icon "enhanced table" at bounding box center [918, 393] width 5 height 6
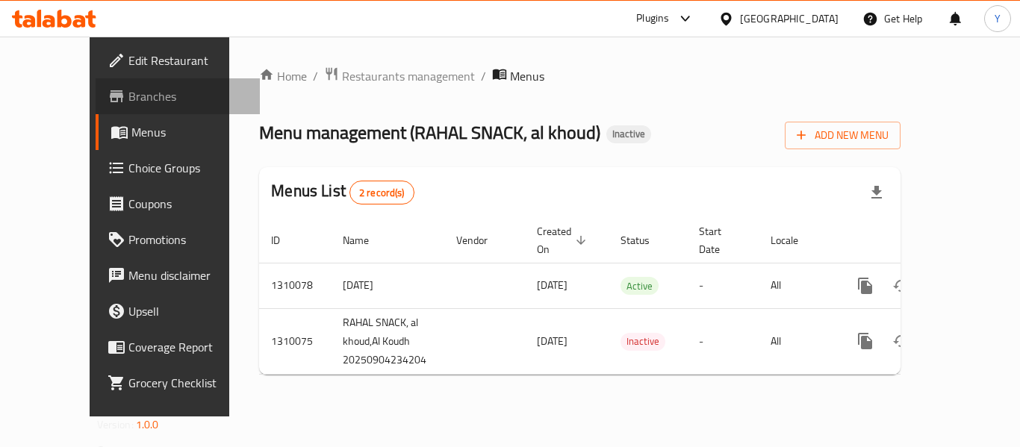
click at [128, 99] on span "Branches" at bounding box center [187, 96] width 119 height 18
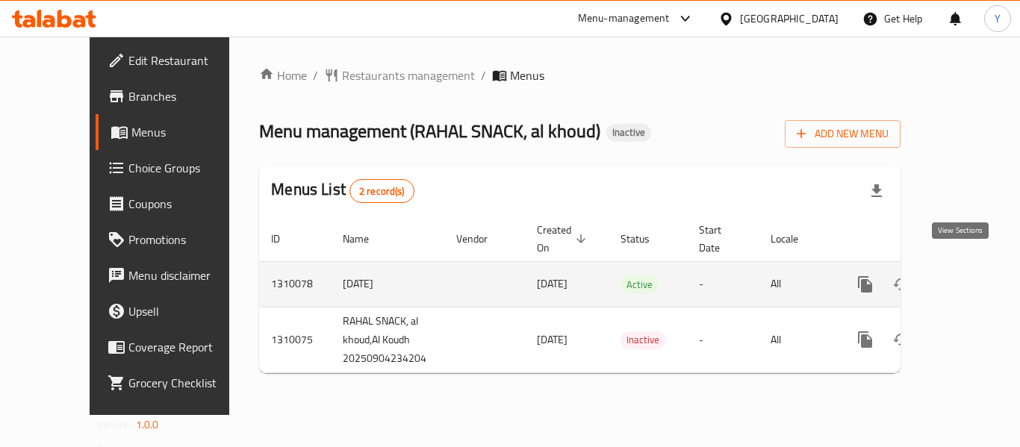
click at [964, 275] on icon "enhanced table" at bounding box center [973, 284] width 18 height 18
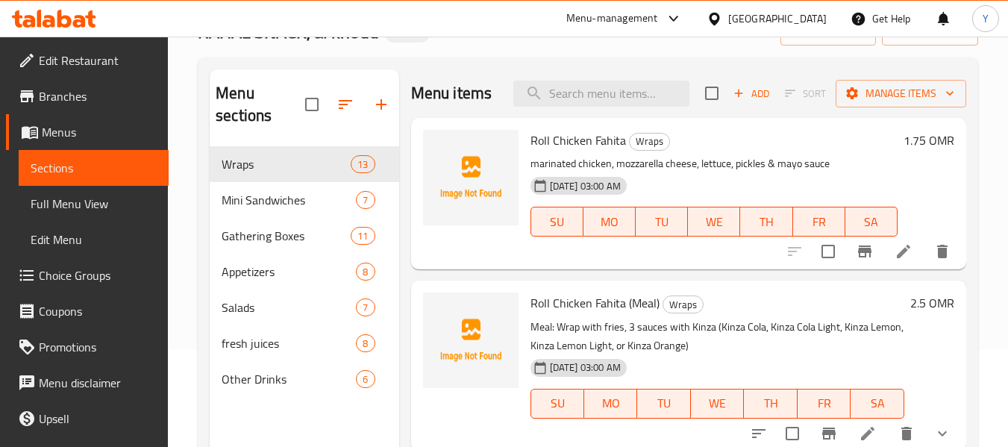
scroll to position [90, 0]
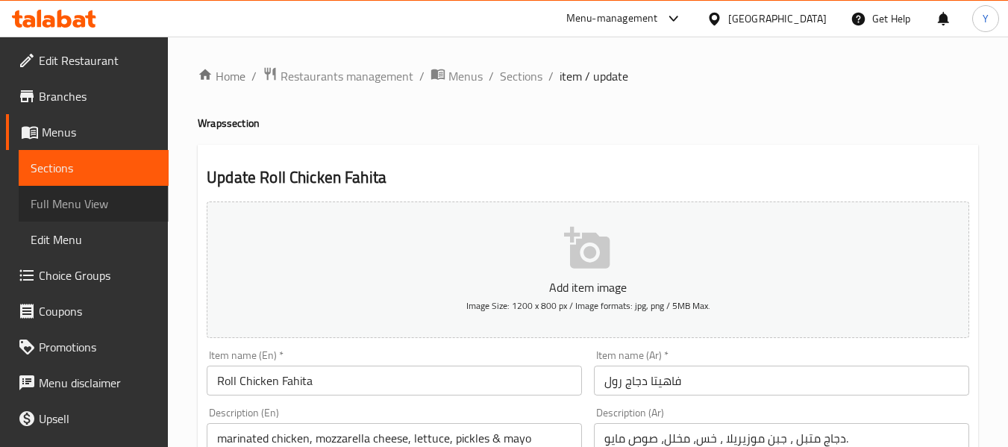
click at [99, 205] on span "Full Menu View" at bounding box center [94, 204] width 126 height 18
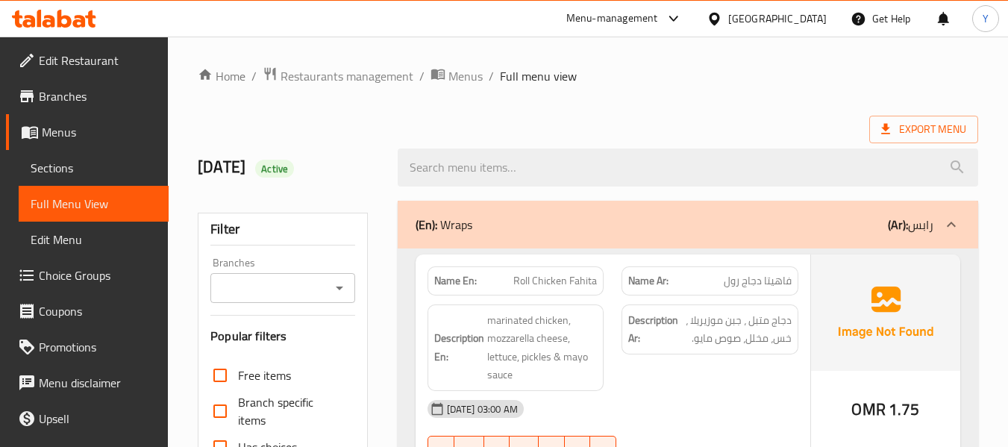
click at [440, 281] on strong "Name En:" at bounding box center [455, 281] width 43 height 16
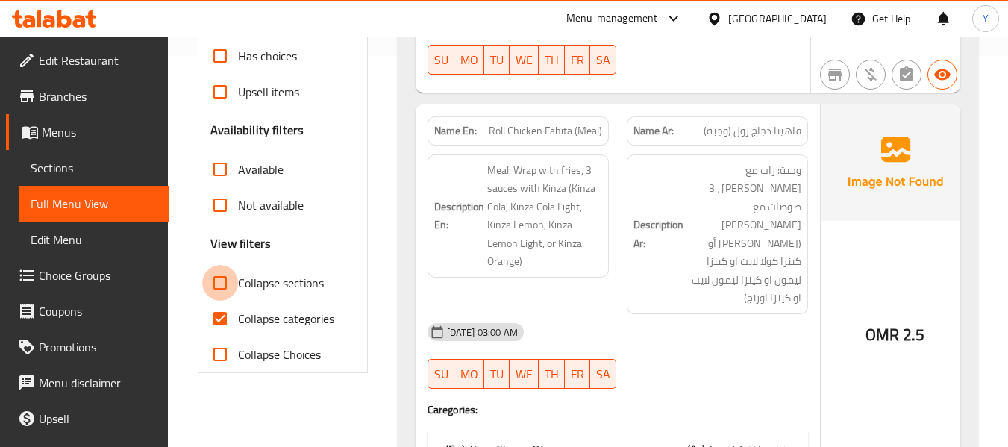
click at [222, 283] on input "Collapse sections" at bounding box center [220, 283] width 36 height 36
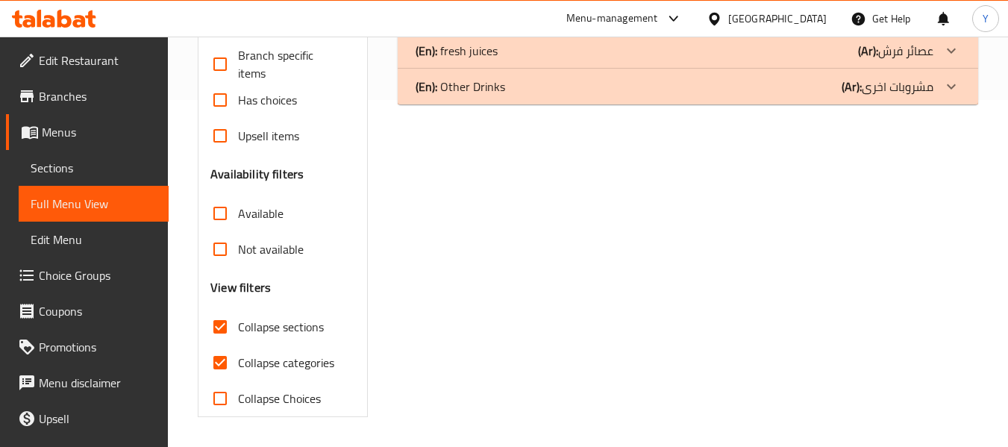
scroll to position [347, 0]
drag, startPoint x: 220, startPoint y: 272, endPoint x: 222, endPoint y: 330, distance: 58.3
click at [222, 330] on div "Free items Branch specific items Has choices Upsell items Availability filters …" at bounding box center [282, 213] width 144 height 406
click at [222, 330] on input "Collapse sections" at bounding box center [220, 327] width 36 height 36
checkbox input "false"
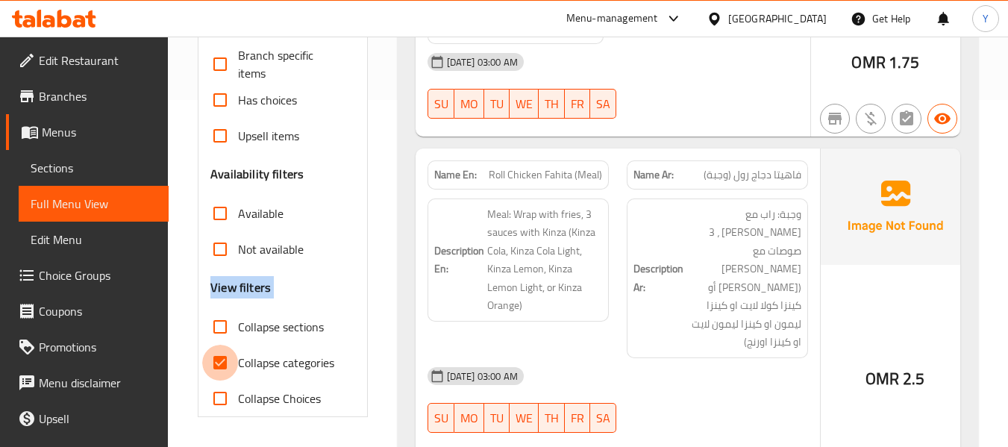
click at [228, 372] on input "Collapse categories" at bounding box center [220, 363] width 36 height 36
checkbox input "false"
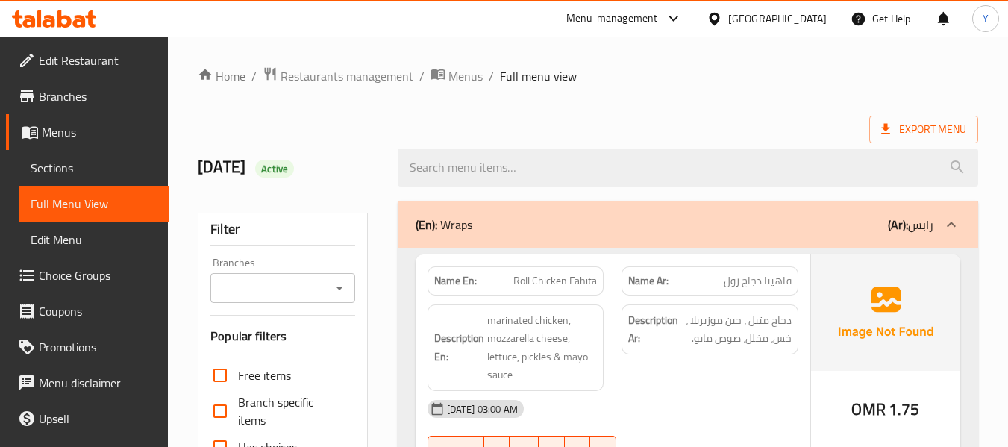
click at [792, 209] on div "(En): Wraps (Ar): رابس" at bounding box center [688, 225] width 581 height 48
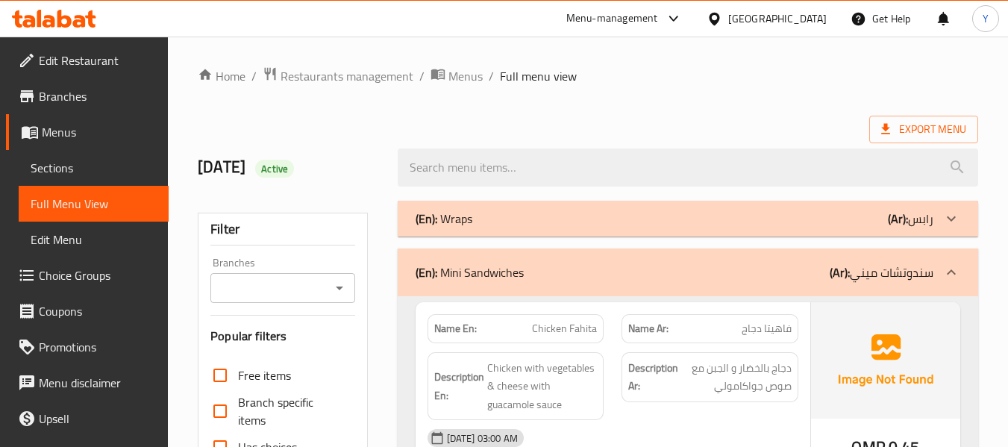
click at [795, 284] on div "(En): Mini Sandwiches (Ar): سندوتشات ميني" at bounding box center [688, 273] width 581 height 48
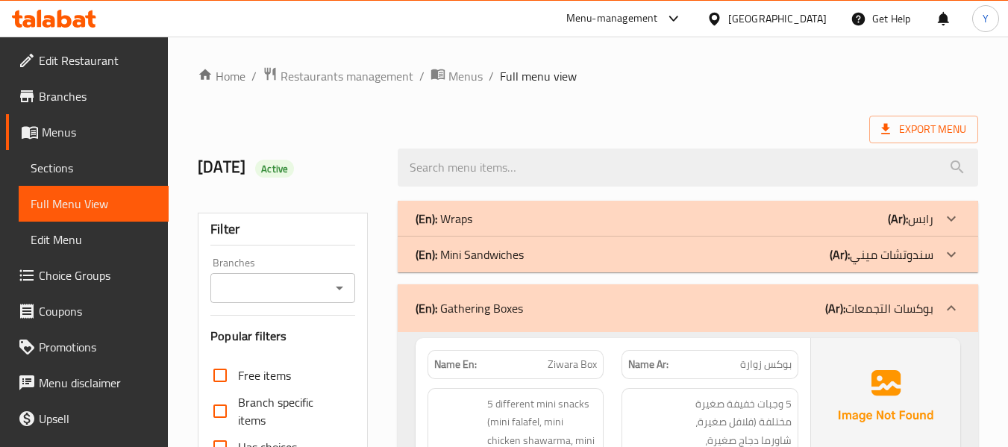
click at [441, 366] on strong "Name En:" at bounding box center [455, 365] width 43 height 16
copy strong "Name En:"
click at [581, 368] on span "Ziwara Box" at bounding box center [572, 365] width 49 height 16
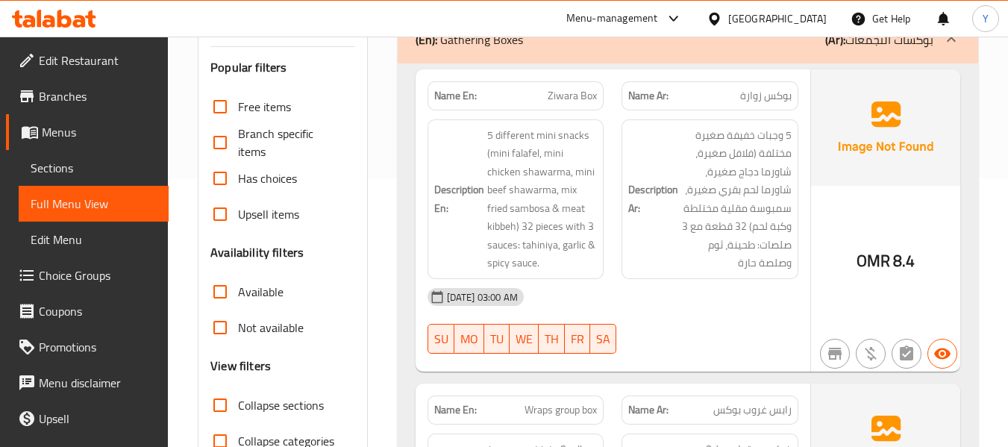
scroll to position [299, 0]
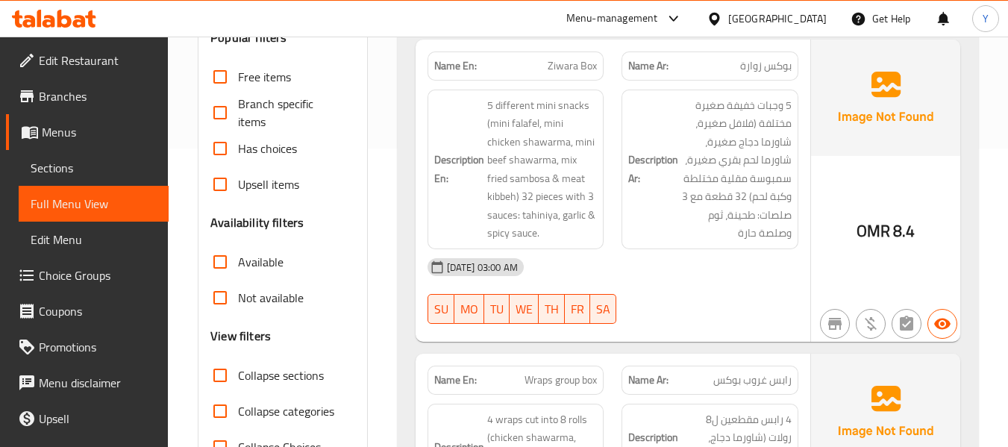
click at [621, 249] on div "[DATE] 03:00 AM" at bounding box center [613, 267] width 389 height 36
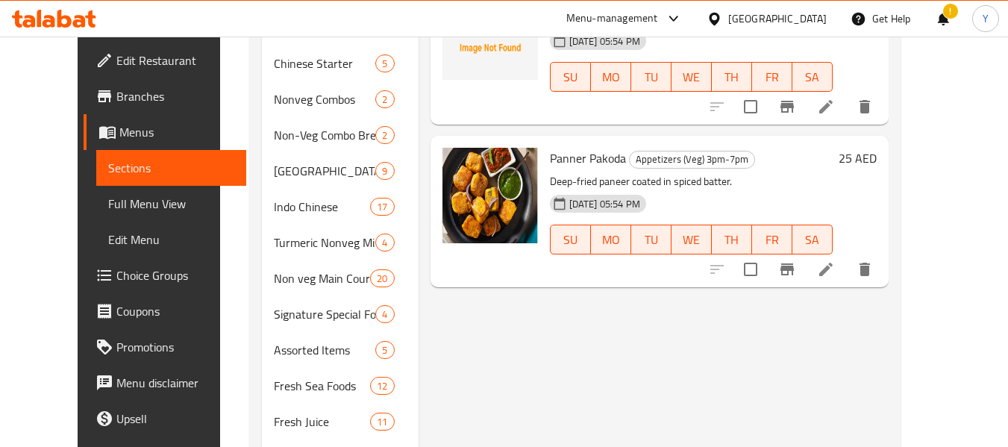
scroll to position [438, 0]
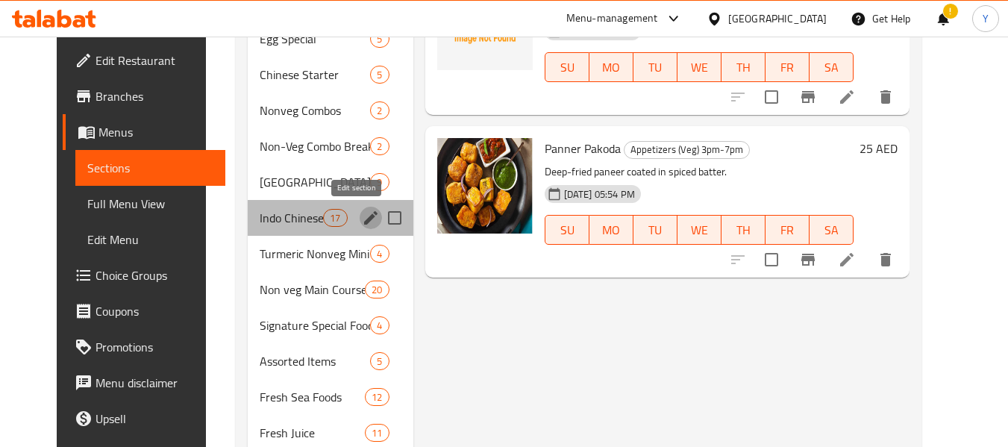
click at [362, 216] on icon "edit" at bounding box center [371, 218] width 18 height 18
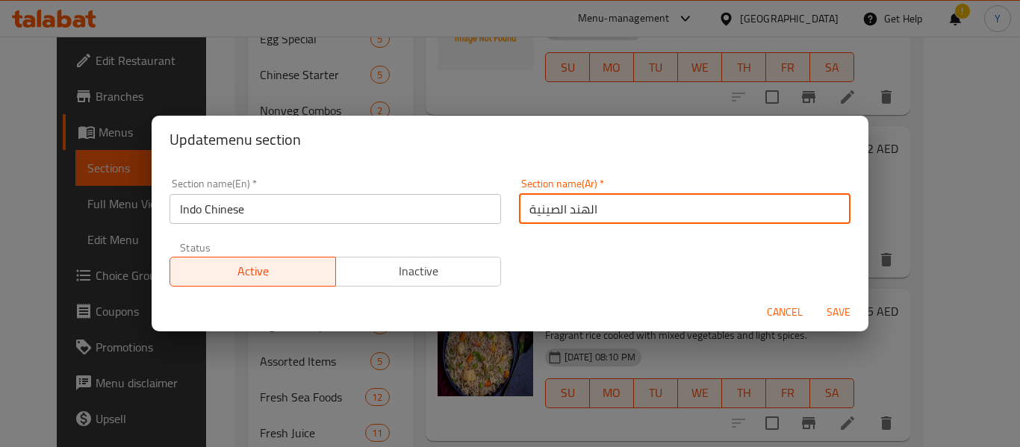
click at [563, 211] on input "الهند الصينية" at bounding box center [684, 209] width 331 height 30
drag, startPoint x: 535, startPoint y: 209, endPoint x: 525, endPoint y: 210, distance: 9.8
click at [525, 210] on input "الهندي الصينية" at bounding box center [684, 209] width 331 height 30
drag, startPoint x: 529, startPoint y: 211, endPoint x: 519, endPoint y: 210, distance: 9.7
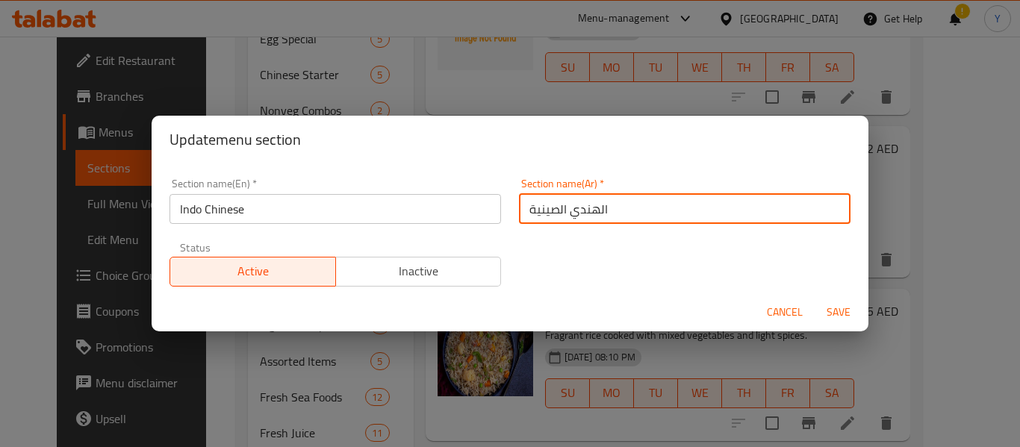
click at [519, 210] on input "الهندي الصينية" at bounding box center [684, 209] width 331 height 30
type input "الهندي الصيني"
click at [814, 299] on button "Save" at bounding box center [838, 313] width 48 height 28
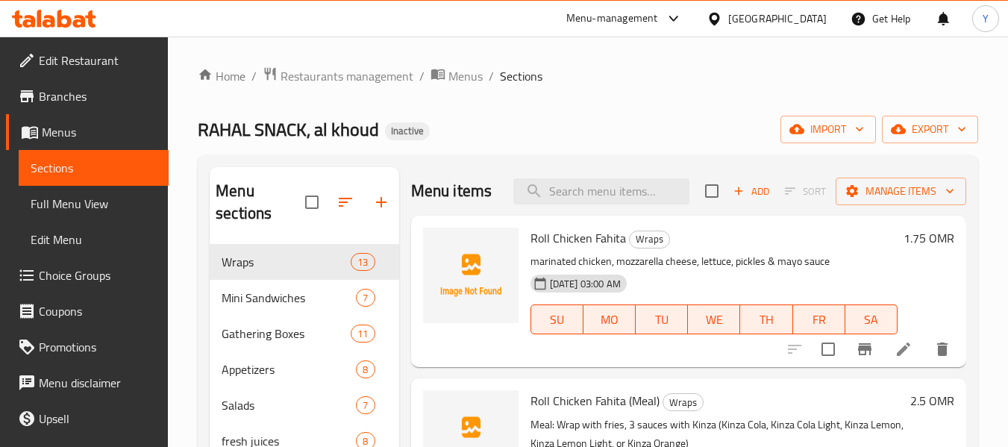
scroll to position [90, 0]
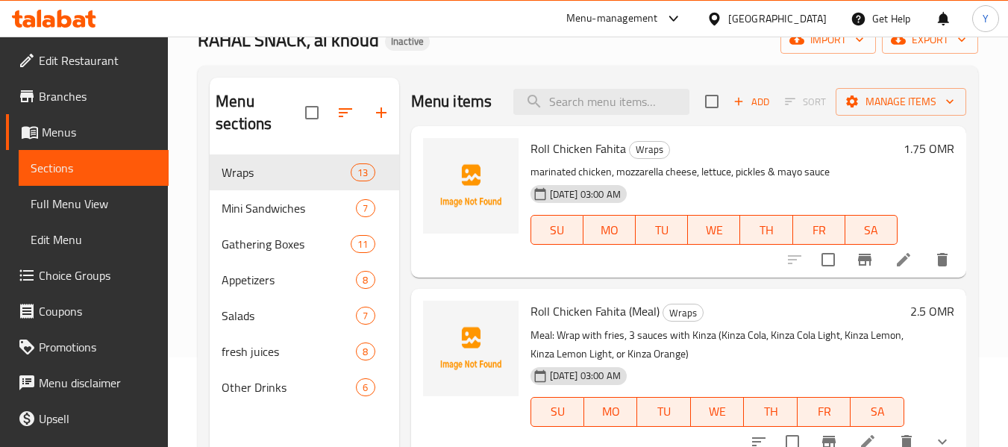
click at [803, 25] on div "[GEOGRAPHIC_DATA]" at bounding box center [777, 18] width 99 height 16
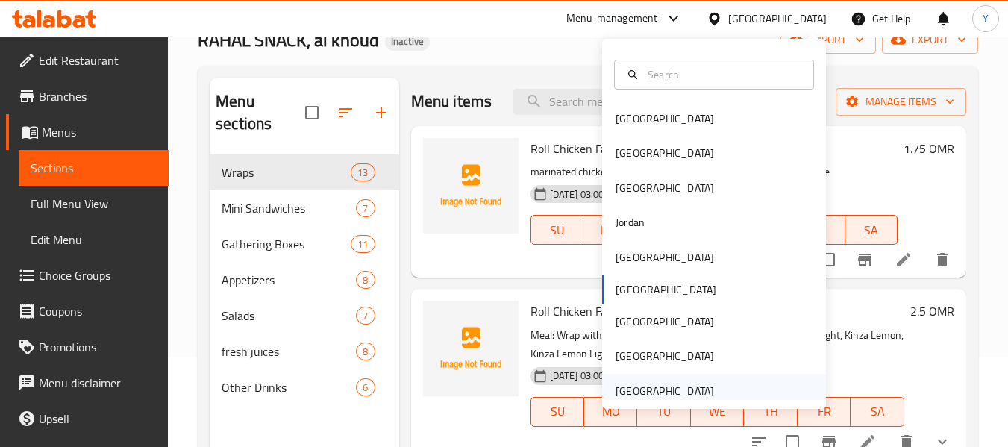
click at [705, 396] on div "[GEOGRAPHIC_DATA]" at bounding box center [665, 391] width 122 height 34
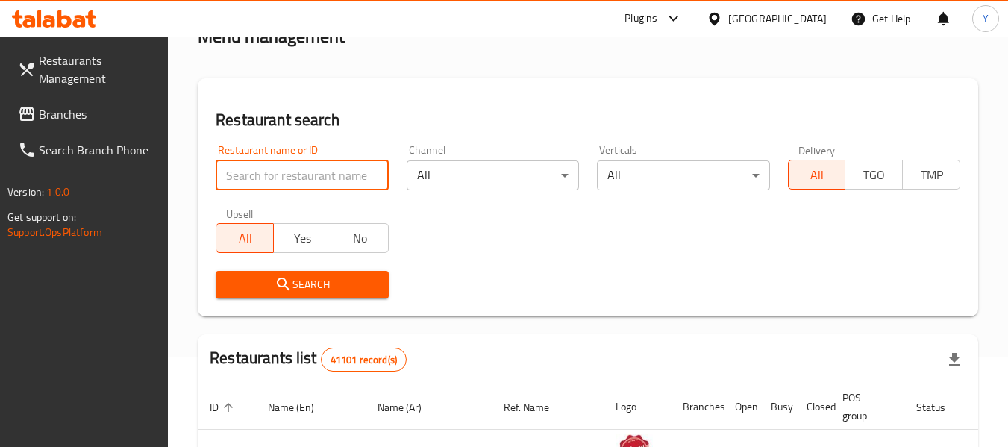
click at [313, 168] on input "search" at bounding box center [302, 175] width 172 height 30
paste input "Garden View Restaurant"
type input "Garden View Restaurant"
click button "Search" at bounding box center [302, 285] width 172 height 28
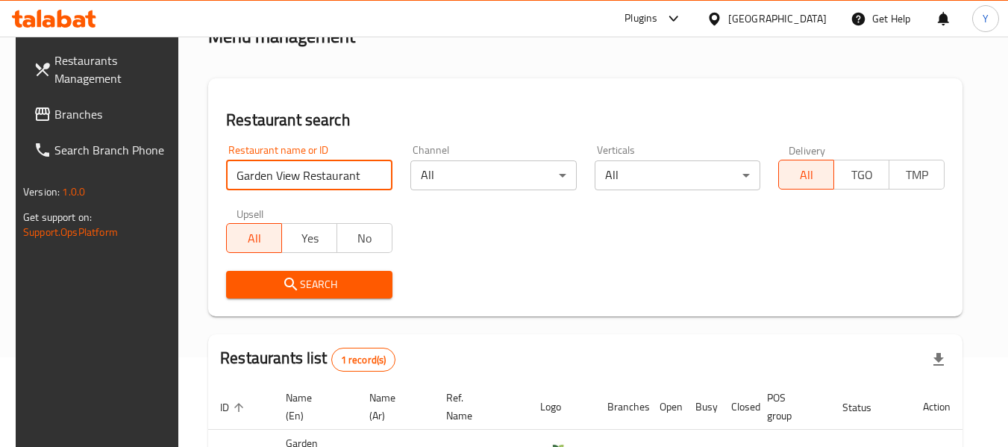
scroll to position [206, 0]
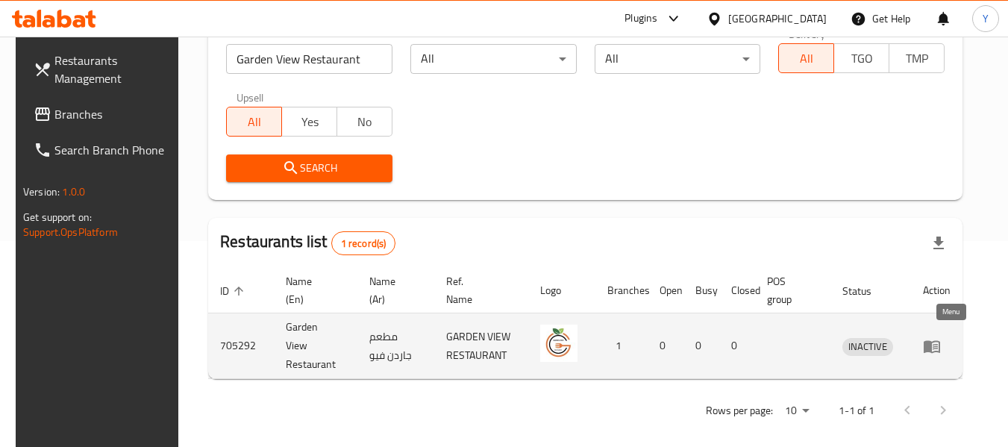
click at [940, 340] on icon "enhanced table" at bounding box center [932, 346] width 16 height 13
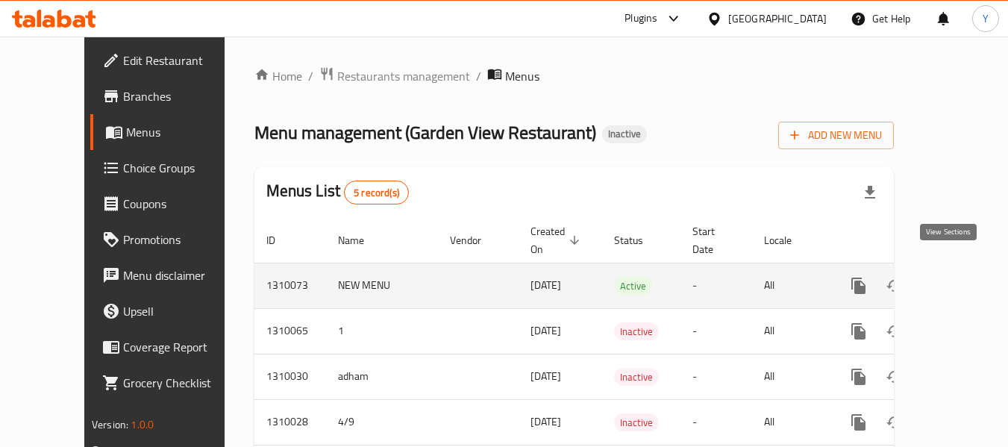
click at [958, 277] on icon "enhanced table" at bounding box center [967, 286] width 18 height 18
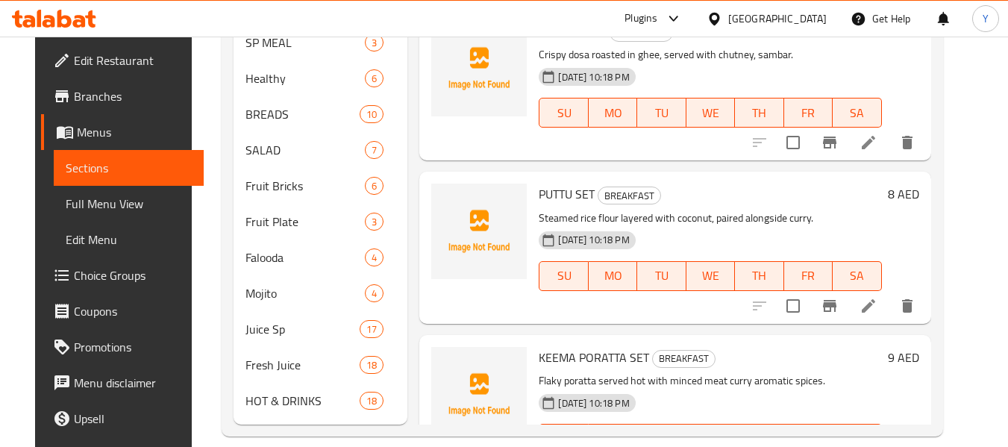
scroll to position [920, 0]
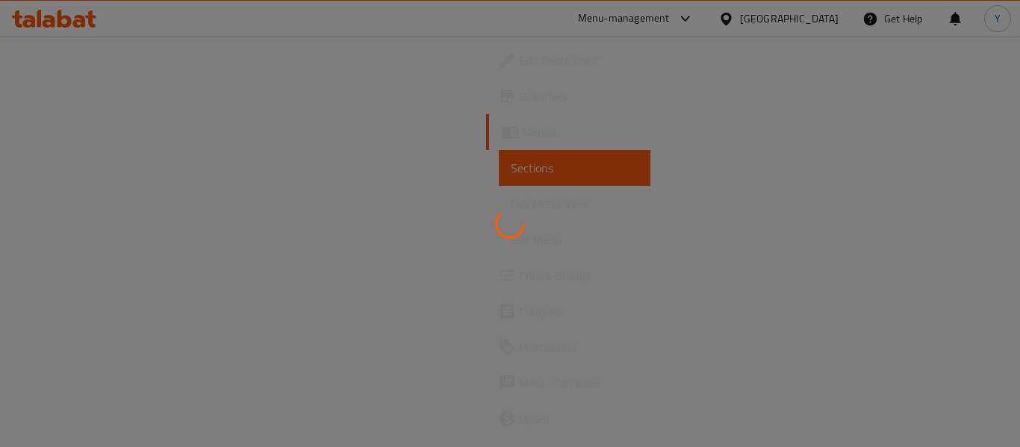
click at [84, 207] on div at bounding box center [510, 223] width 1020 height 447
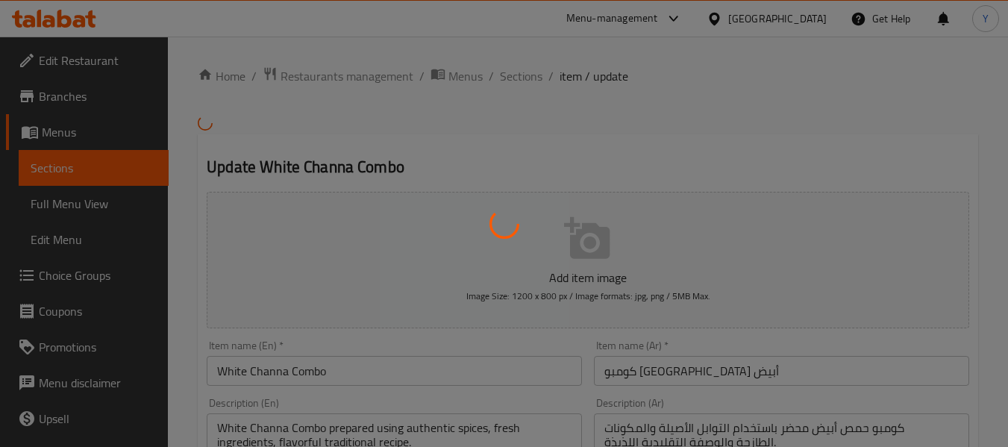
click at [84, 207] on div at bounding box center [504, 223] width 1008 height 447
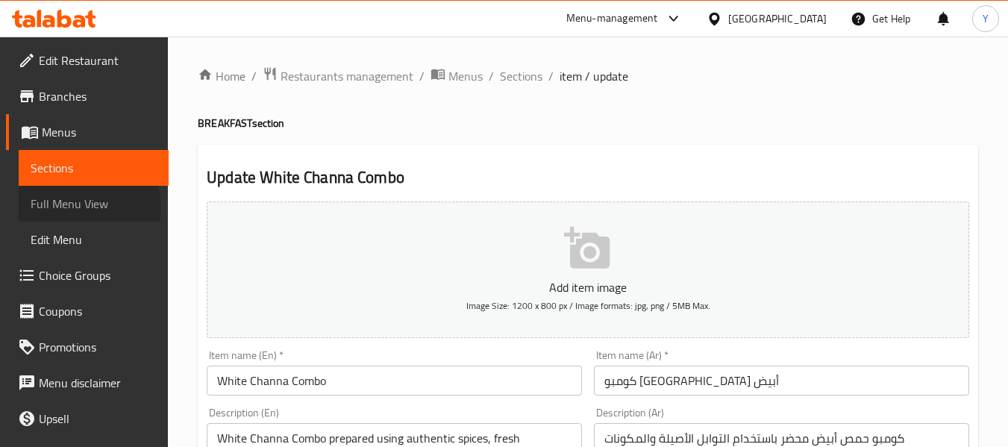
click at [84, 207] on span "Full Menu View" at bounding box center [94, 204] width 126 height 18
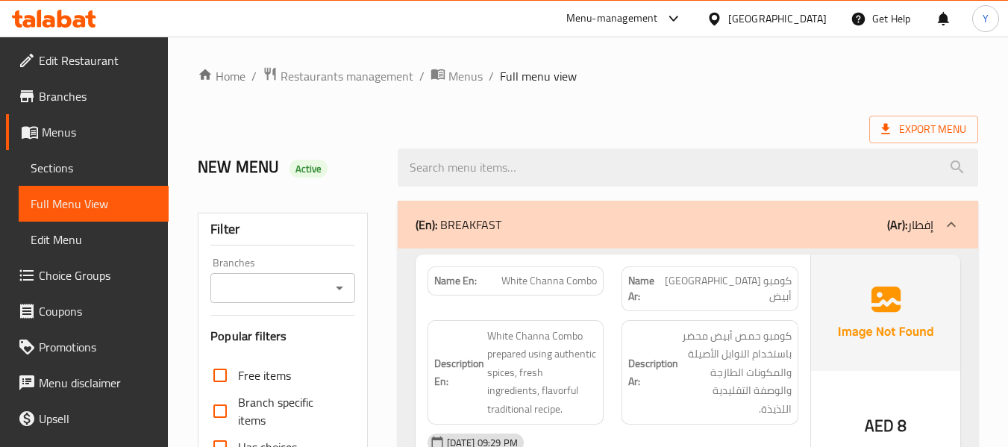
scroll to position [391, 0]
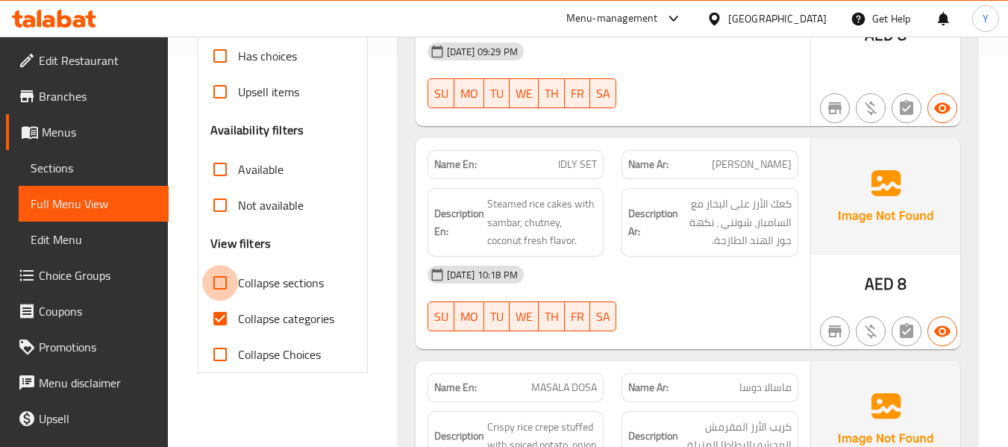
click at [222, 286] on input "Collapse sections" at bounding box center [220, 283] width 36 height 36
checkbox input "true"
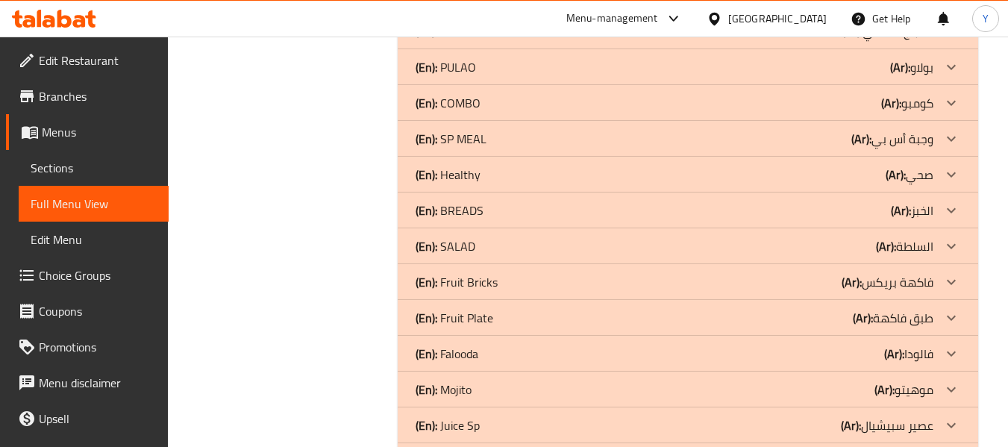
scroll to position [858, 0]
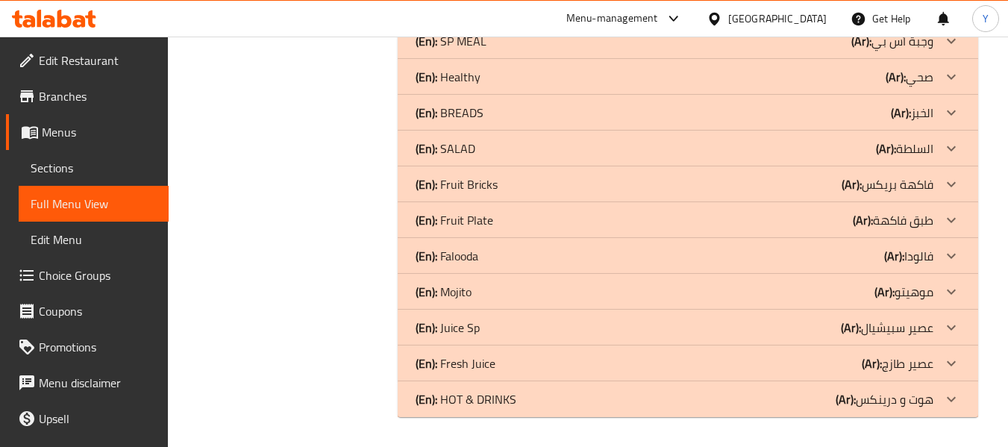
click at [928, 401] on p "(Ar): هوت و درينكس" at bounding box center [885, 399] width 98 height 18
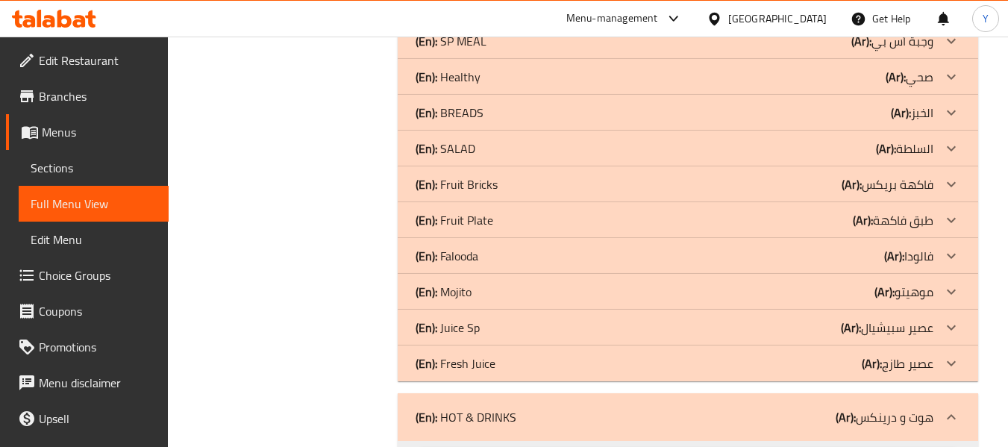
click at [913, 355] on p "(Ar): عصير طازج" at bounding box center [898, 364] width 72 height 18
click at [905, 324] on p "(Ar): عصير سبيشيال" at bounding box center [887, 328] width 93 height 18
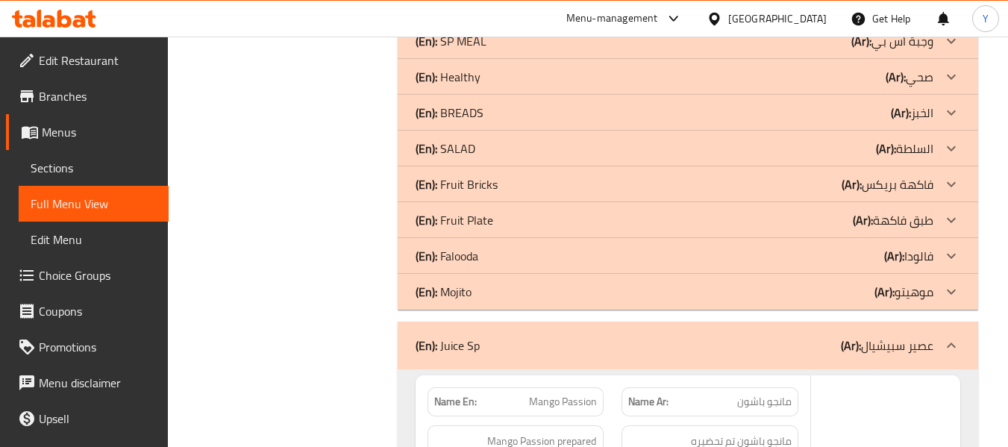
click at [901, 297] on p "(Ar): موهيتو" at bounding box center [904, 292] width 59 height 18
click at [887, 246] on b "(Ar):" at bounding box center [894, 256] width 20 height 22
click at [881, 220] on p "(Ar): طبق فاكهة" at bounding box center [893, 220] width 81 height 18
click at [870, 186] on p "(Ar): فاكهة بريكس" at bounding box center [888, 184] width 92 height 18
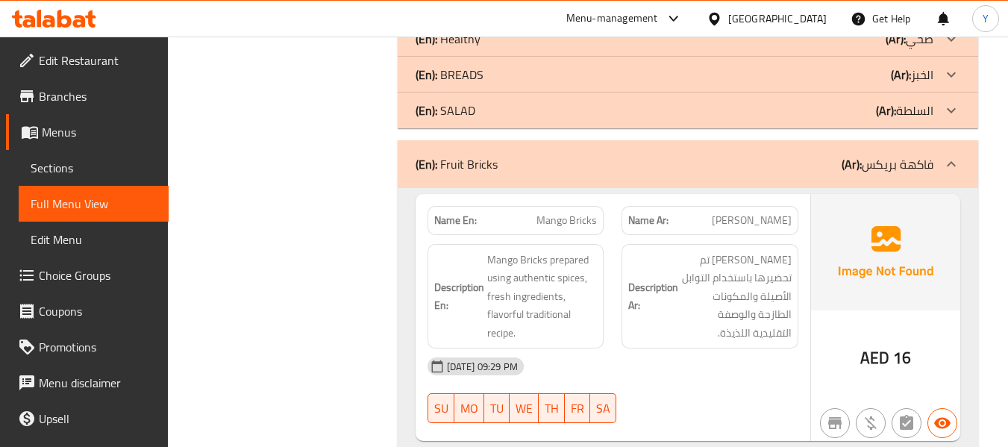
scroll to position [934, 0]
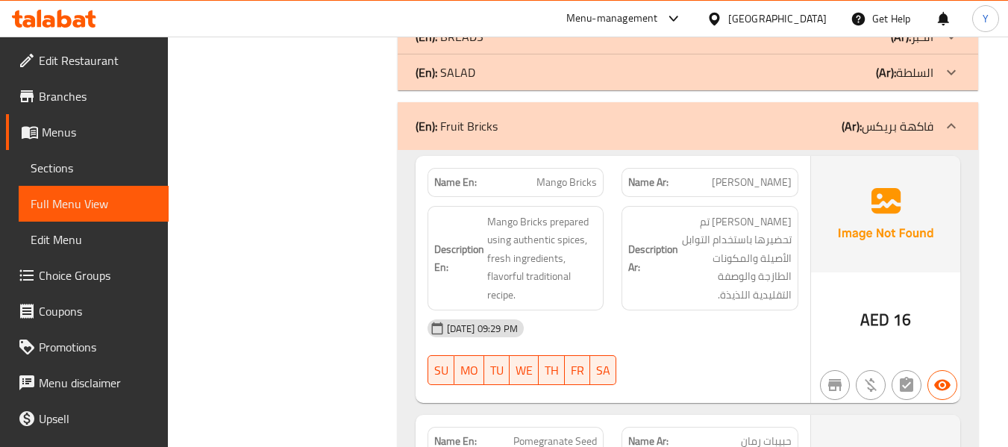
click at [458, 182] on strong "Name En:" at bounding box center [455, 183] width 43 height 16
copy strong "Name En:"
click at [458, 182] on strong "Name En:" at bounding box center [455, 183] width 43 height 16
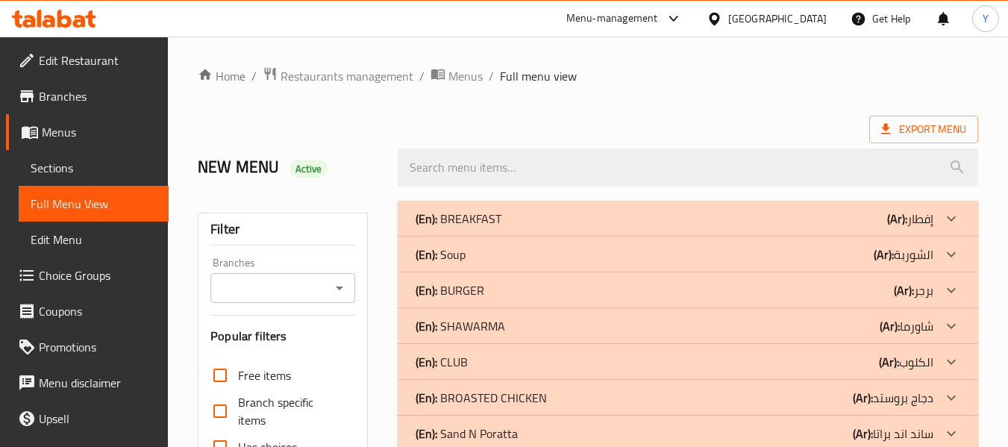
scroll to position [391, 0]
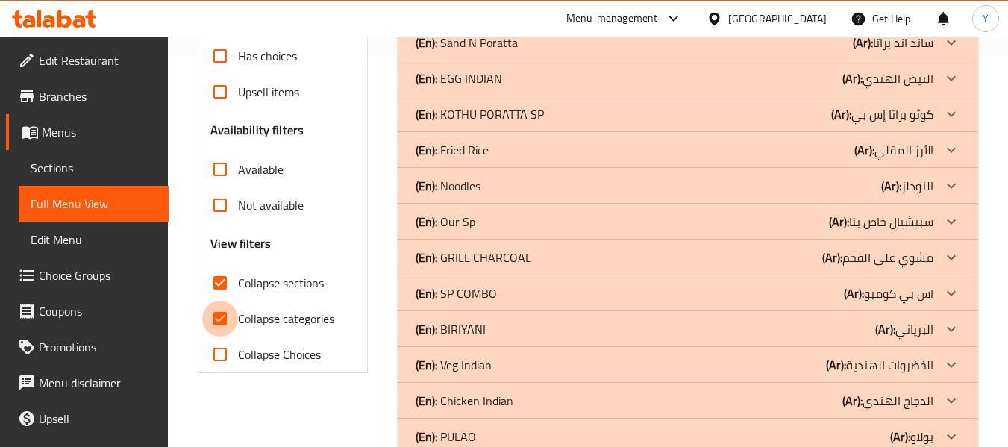
click at [227, 325] on input "Collapse categories" at bounding box center [220, 319] width 36 height 36
checkbox input "false"
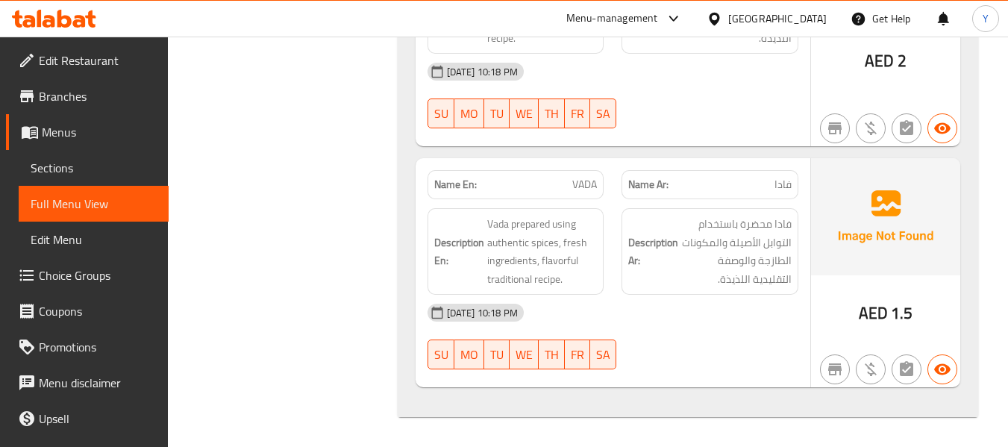
scroll to position [2897, 0]
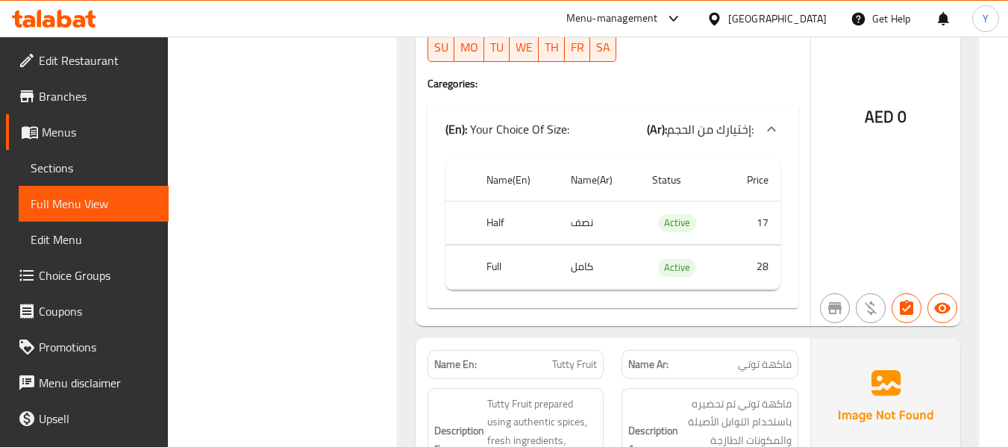
scroll to position [2897, 0]
click at [649, 388] on div "Description Ar: فاكهة توتي تم تحضيره باستخدام التوابل الأصيلة والمكونات الطازجة…" at bounding box center [710, 440] width 177 height 105
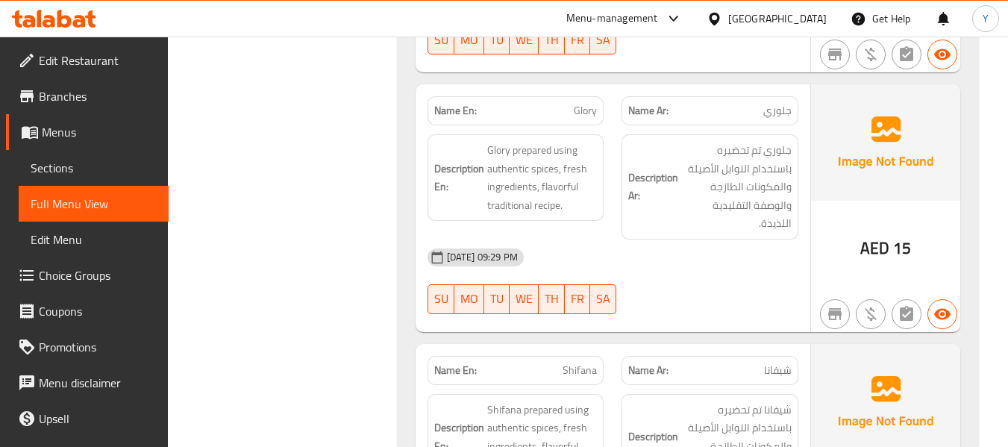
scroll to position [6779, 0]
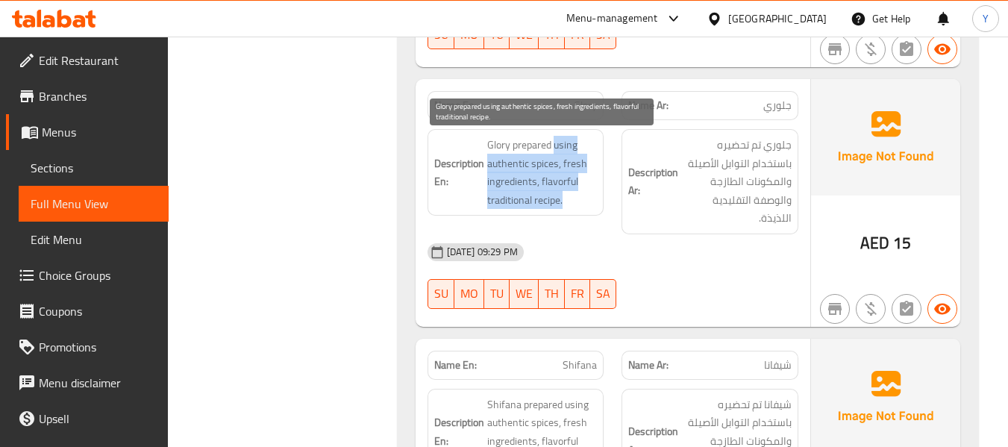
drag, startPoint x: 555, startPoint y: 147, endPoint x: 575, endPoint y: 194, distance: 50.9
click at [575, 194] on span "Glory prepared using authentic spices, fresh ingredients, flavorful traditional…" at bounding box center [542, 172] width 110 height 73
copy span "using authentic spices, fresh ingredients, flavorful traditional recipe."
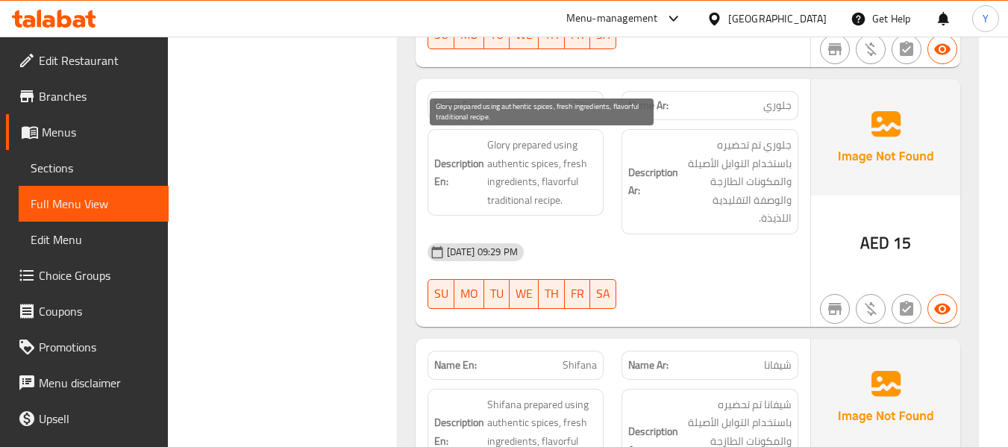
scroll to position [6800, 0]
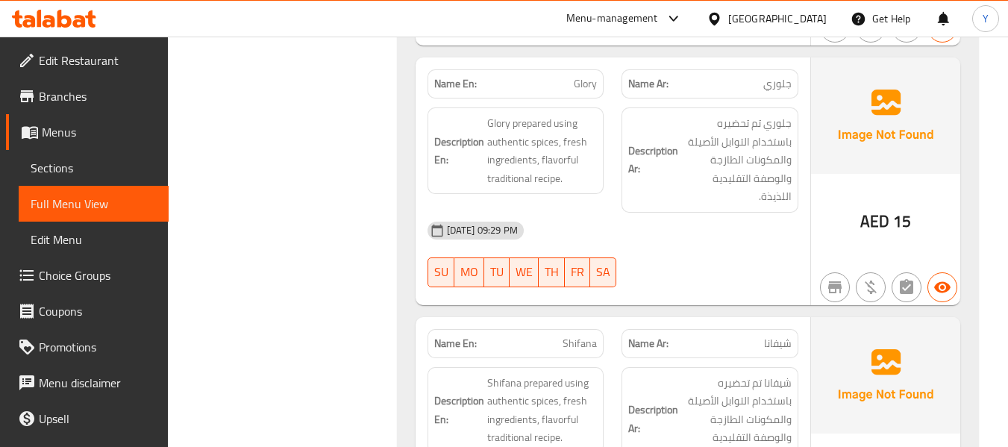
click at [762, 231] on div "04-09-2025 09:29 PM" at bounding box center [613, 231] width 389 height 36
click at [698, 216] on div "04-09-2025 09:29 PM" at bounding box center [613, 231] width 389 height 36
click at [590, 349] on span "Shifana" at bounding box center [580, 344] width 34 height 16
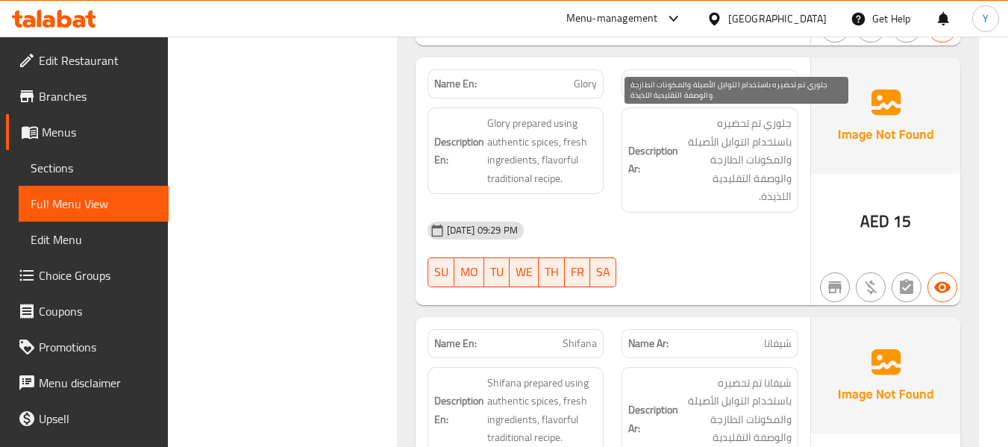
click at [687, 126] on span "جلوري تم تحضيره باستخدام التوابل الأصيلة والمكونات الطازجة والوصفة التقليدية ال…" at bounding box center [736, 160] width 110 height 92
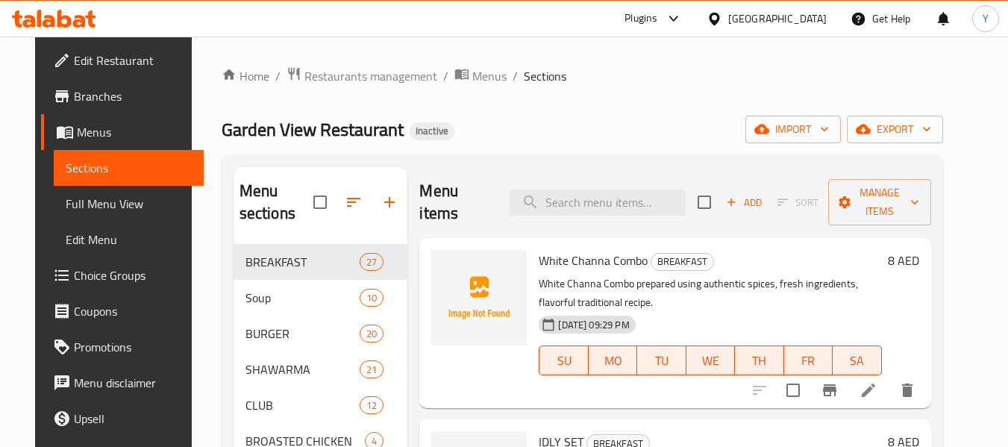
scroll to position [920, 0]
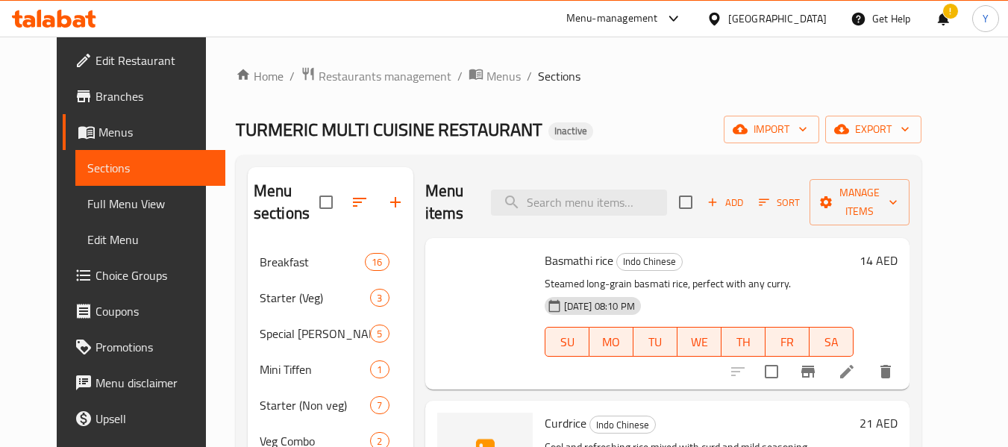
scroll to position [438, 0]
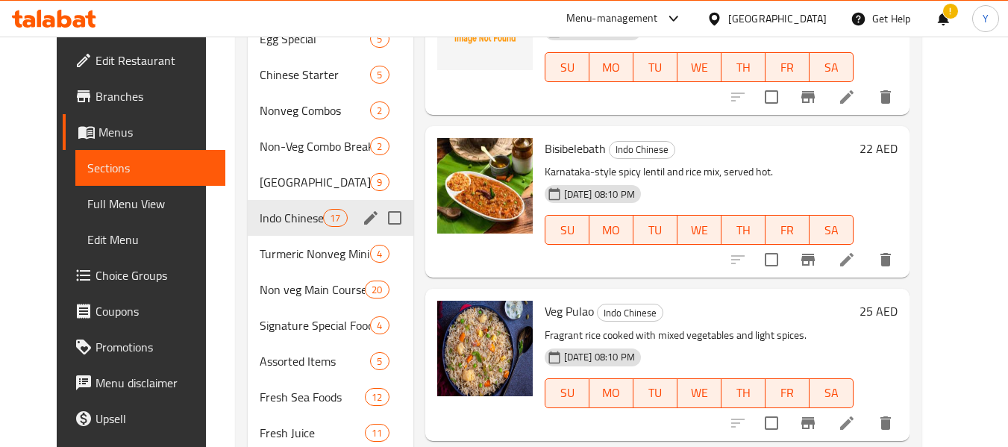
click at [952, 221] on div "Home / Restaurants management / Menus / Sections TURMERIC MULTI CUISINE RESTAUR…" at bounding box center [579, 370] width 746 height 1545
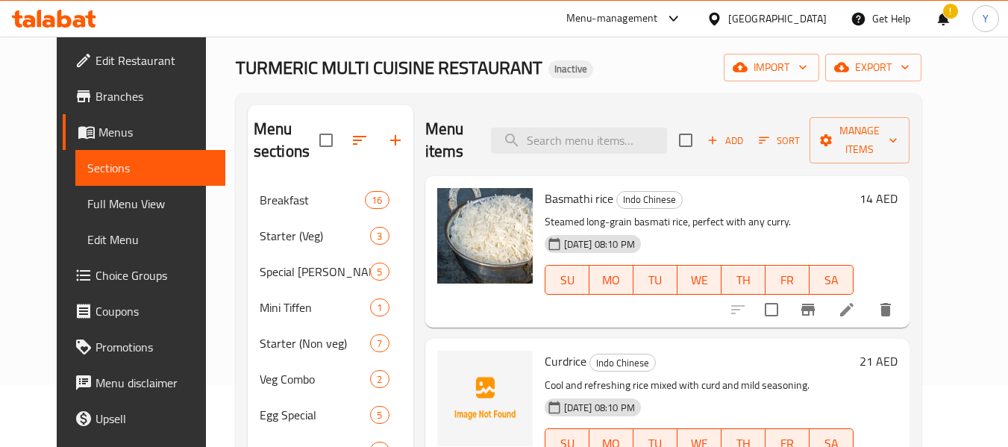
scroll to position [0, 0]
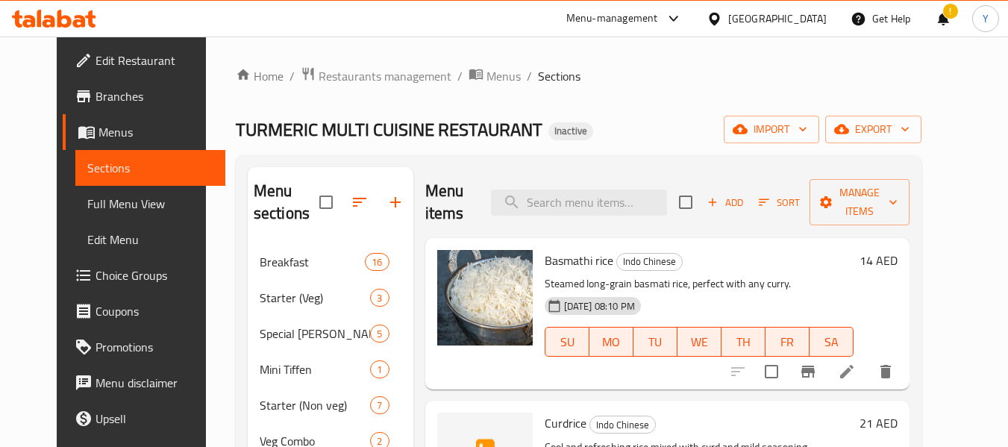
click at [588, 202] on input "search" at bounding box center [579, 203] width 176 height 26
paste input "Chinese Veg Comb"
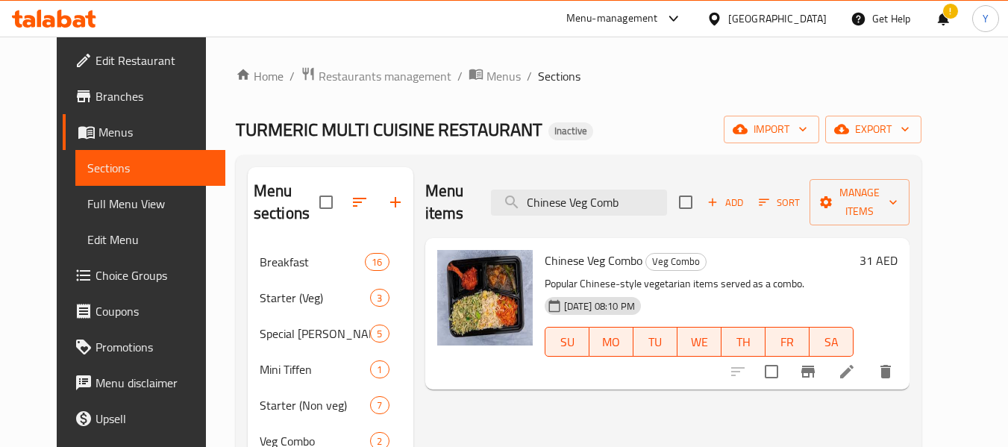
click at [629, 190] on input "Chinese Veg Comb" at bounding box center [579, 203] width 176 height 26
paste input "North Indian Nonv"
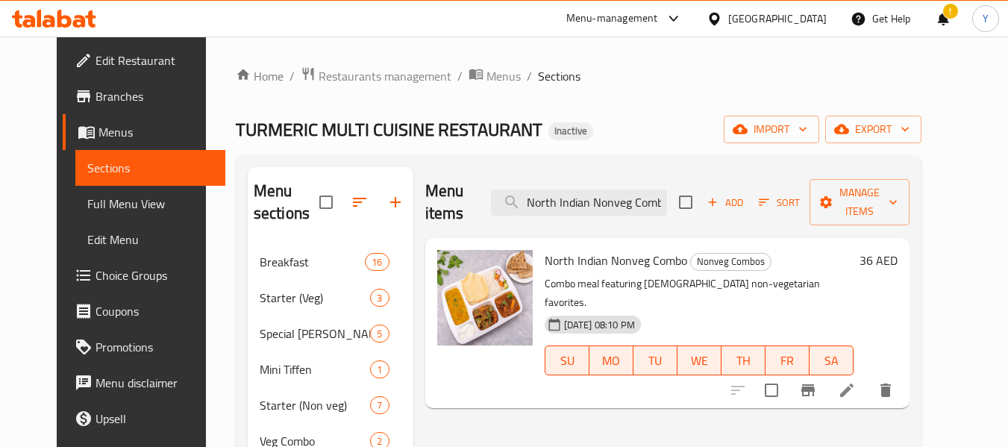
click at [631, 190] on input "North Indian Nonveg Comb" at bounding box center [579, 203] width 176 height 26
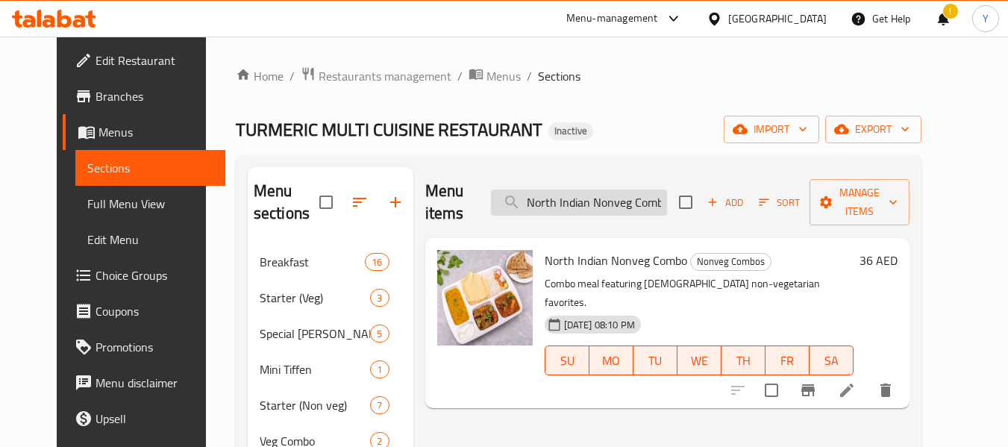
paste input "Chinese non Veg Com"
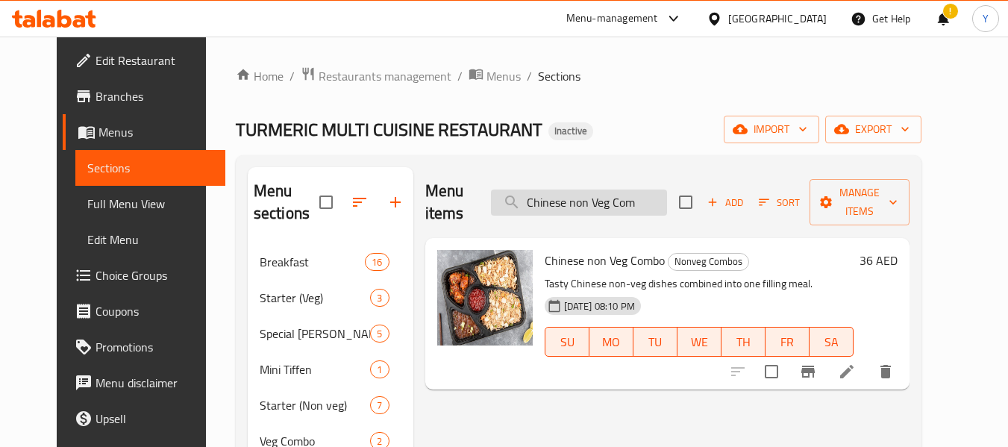
click at [612, 196] on input "Chinese non Veg Com" at bounding box center [579, 203] width 176 height 26
click at [604, 198] on input "Chinese non Veg Com" at bounding box center [579, 203] width 176 height 26
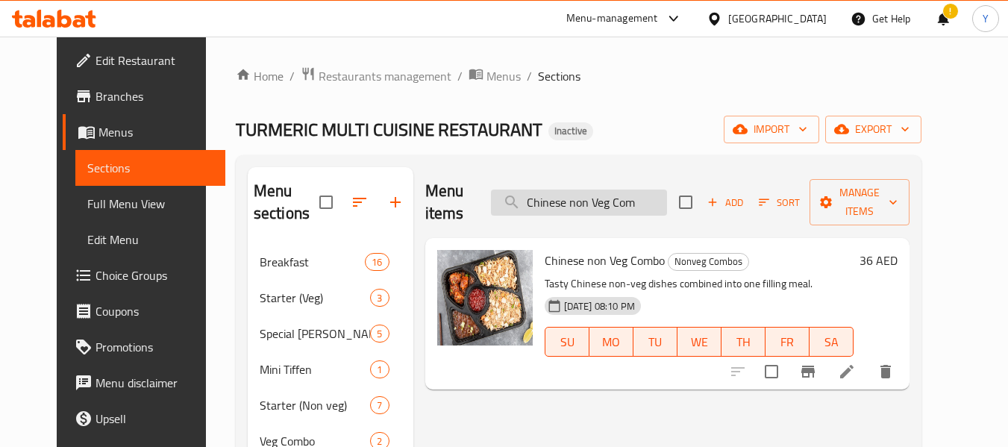
click at [604, 198] on input "Chinese non Veg Com" at bounding box center [579, 203] width 176 height 26
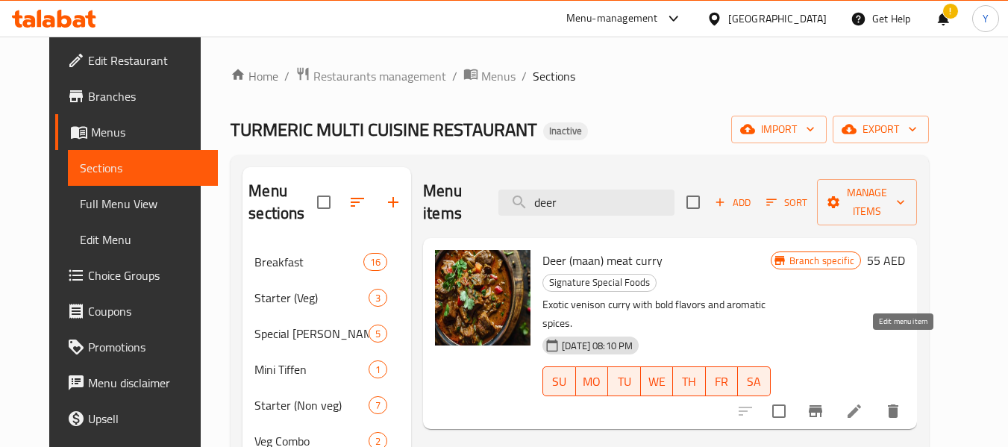
type input "deer"
click at [861, 405] on icon at bounding box center [854, 411] width 13 height 13
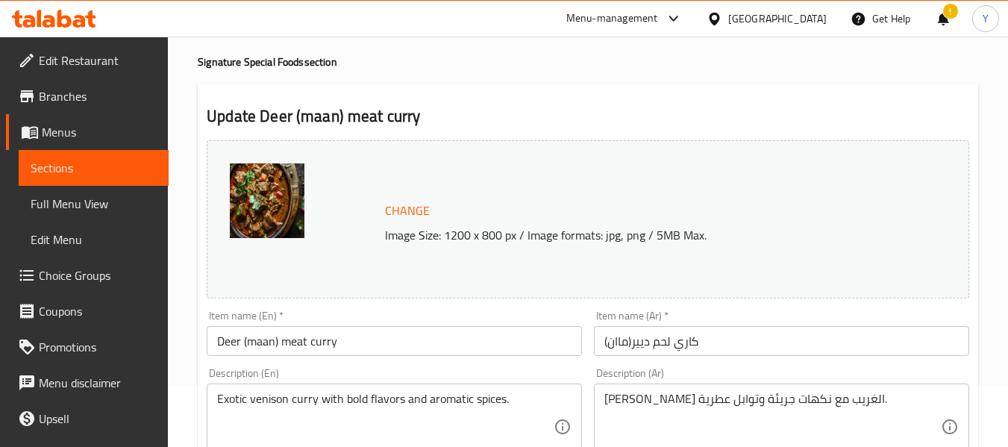
scroll to position [94, 0]
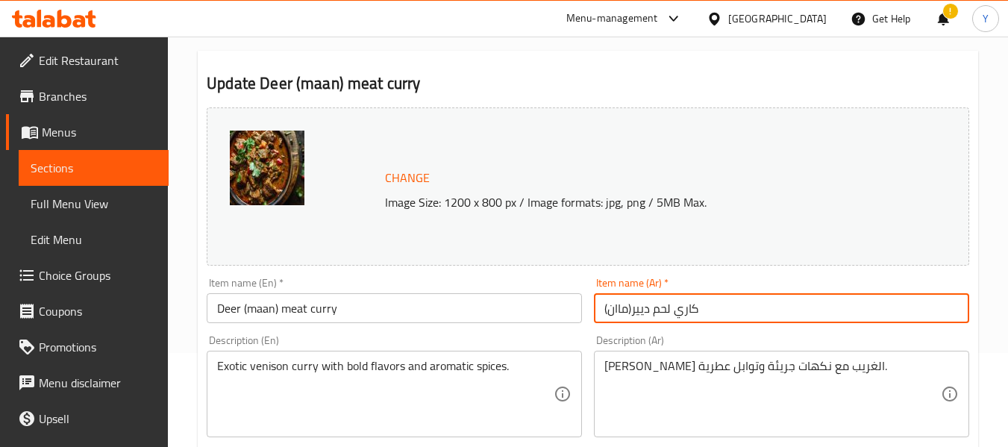
drag, startPoint x: 649, startPoint y: 312, endPoint x: 633, endPoint y: 313, distance: 15.7
click at [633, 313] on input "كاري لحم ديير(ماان)" at bounding box center [781, 308] width 375 height 30
type input "كاري لحم غزال (ماان)"
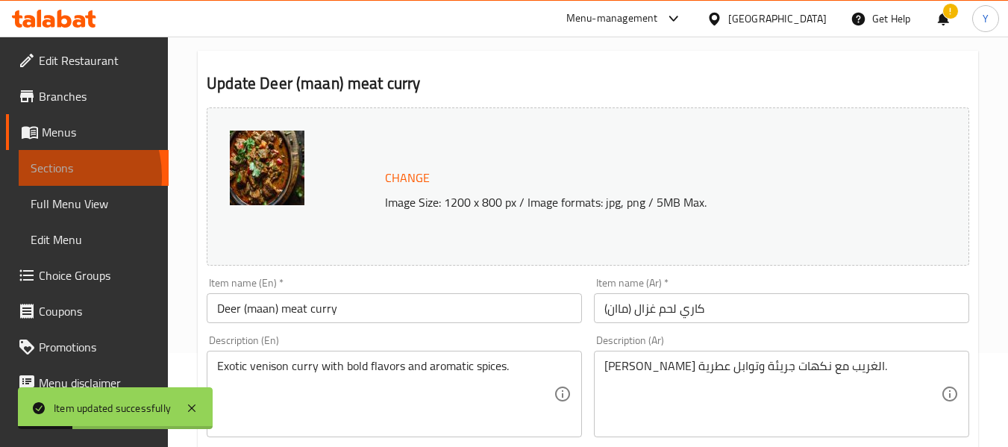
click at [53, 176] on span "Sections" at bounding box center [94, 168] width 126 height 18
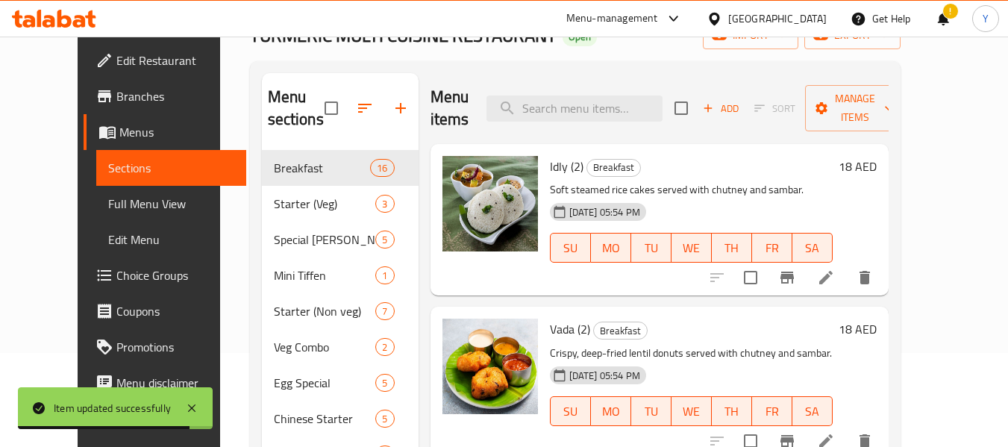
scroll to position [18, 0]
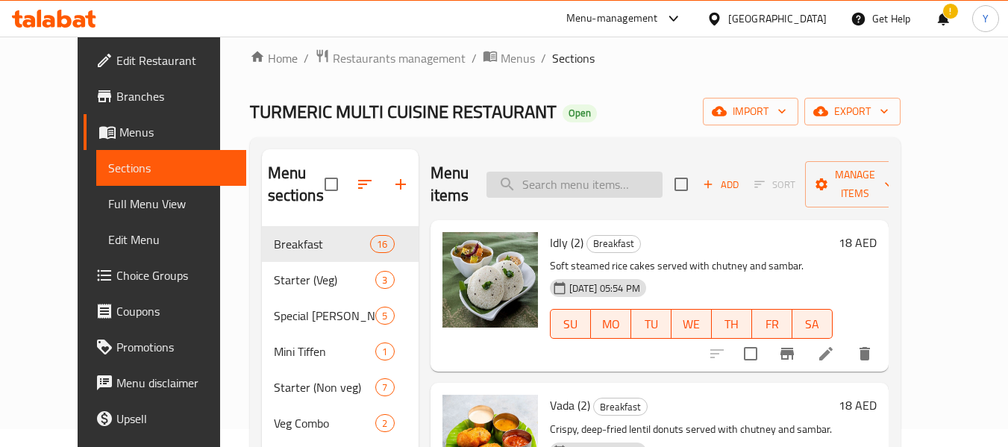
click at [656, 185] on input "search" at bounding box center [575, 185] width 176 height 26
type input "ة"
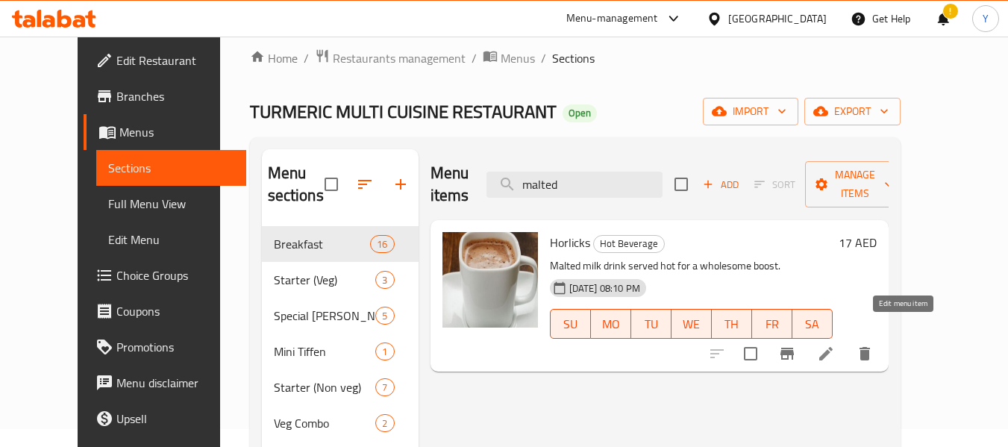
type input "malted"
click at [835, 345] on icon at bounding box center [826, 354] width 18 height 18
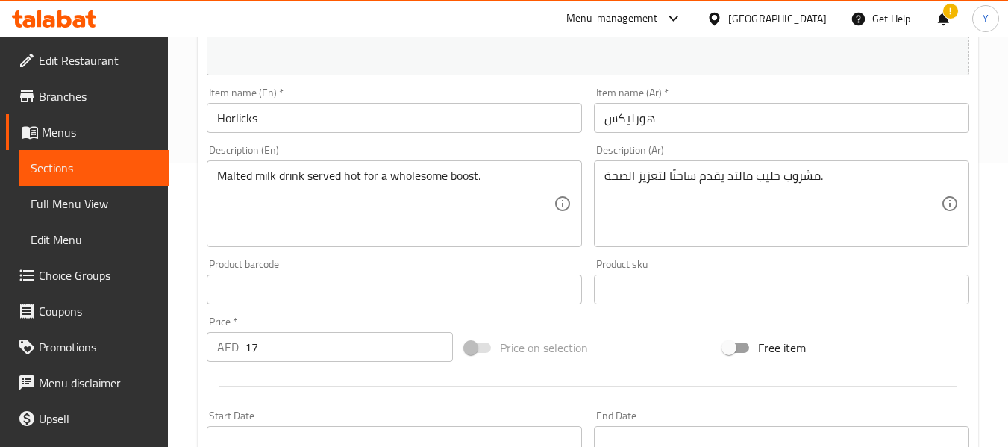
scroll to position [259, 0]
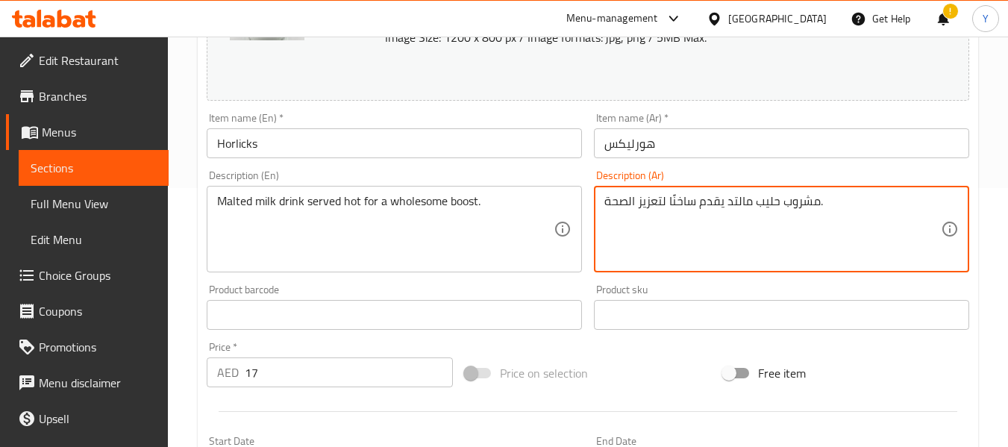
click at [736, 205] on textarea "مشروب حليب مالتد يقدم ساخنًا لتعزيز الصحة." at bounding box center [773, 229] width 337 height 71
type textarea "مشروب حليب بالشعير يقدم ساخنًا لتعزيز الصحة."
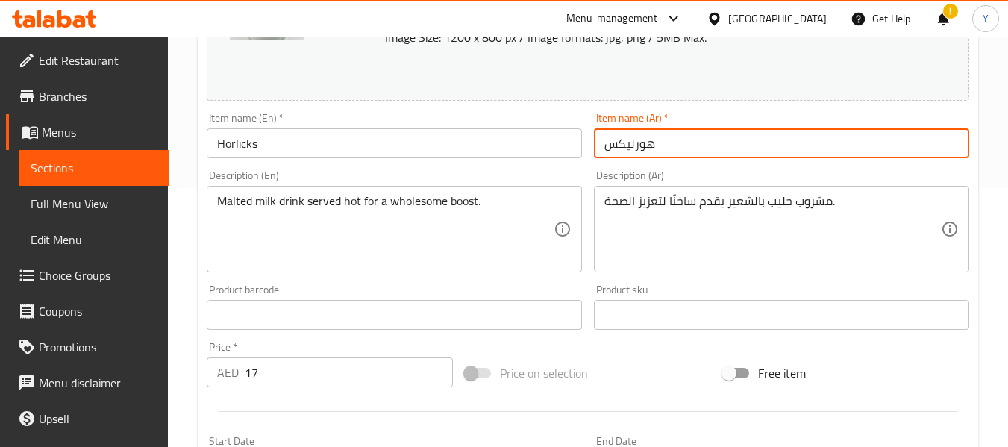
click at [761, 149] on input "هورليكس" at bounding box center [781, 143] width 375 height 30
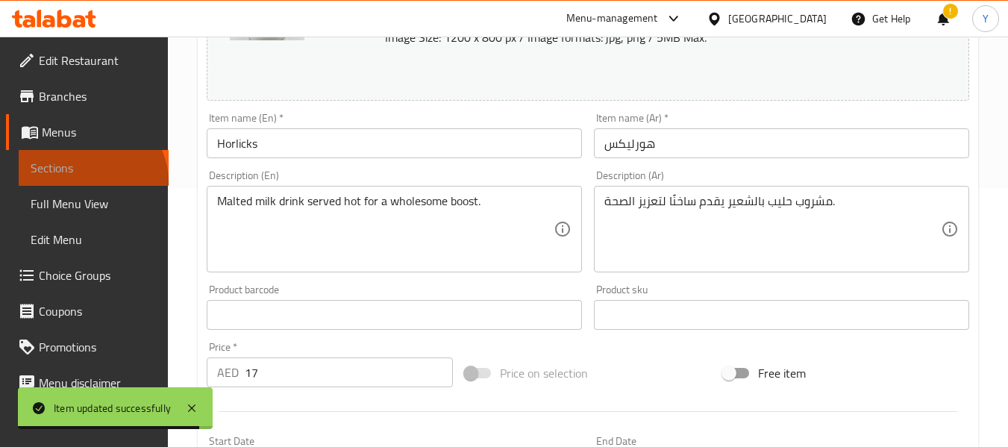
click at [90, 182] on link "Sections" at bounding box center [94, 168] width 150 height 36
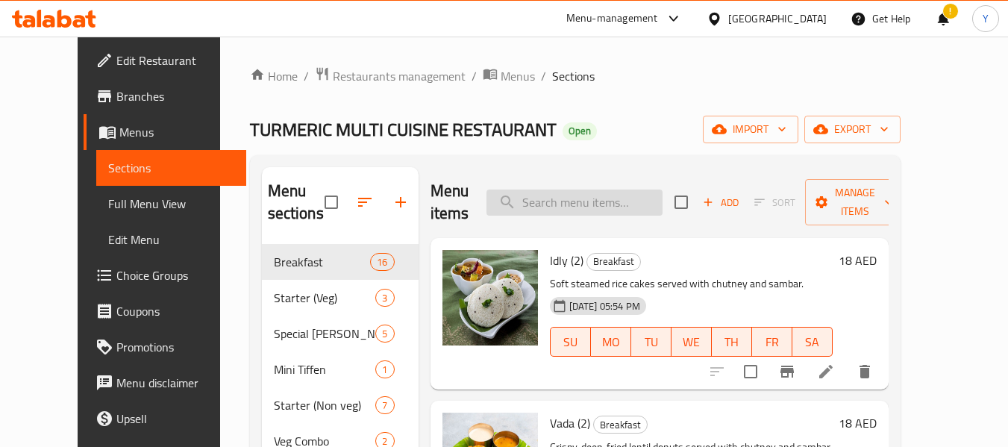
click at [598, 212] on input "search" at bounding box center [575, 203] width 176 height 26
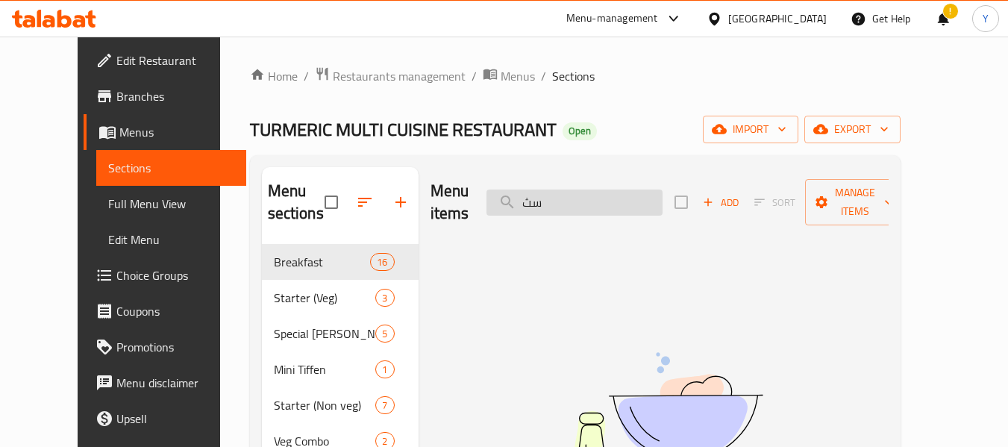
type input "س"
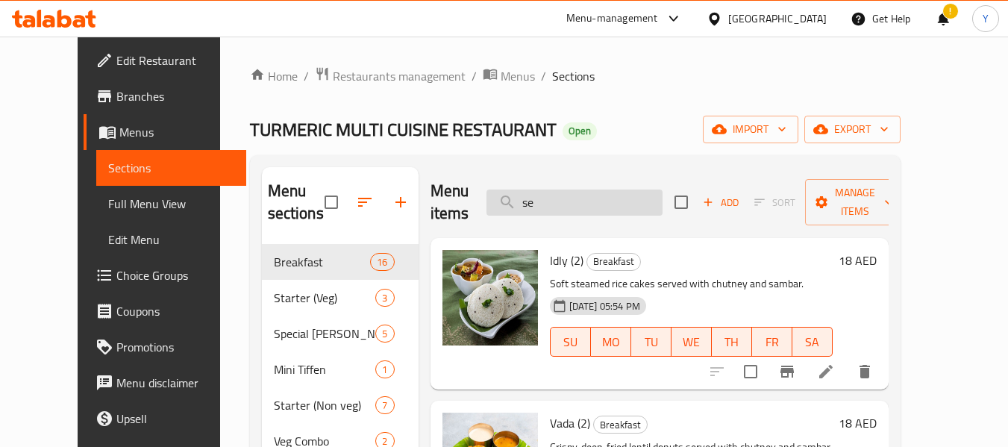
type input "s"
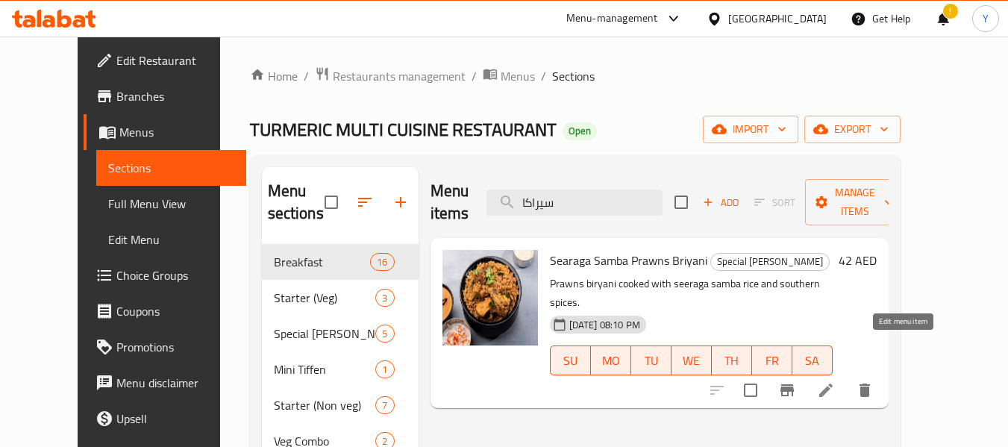
type input "سيراكا"
click at [835, 381] on icon at bounding box center [826, 390] width 18 height 18
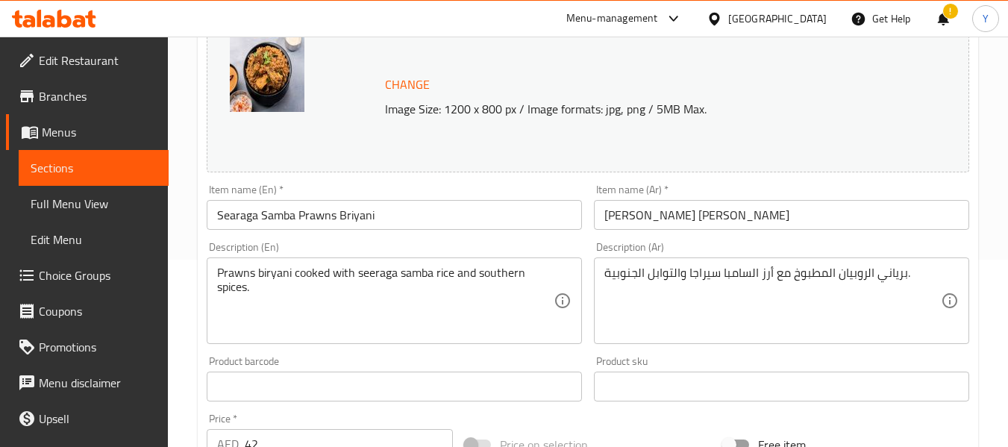
scroll to position [187, 0]
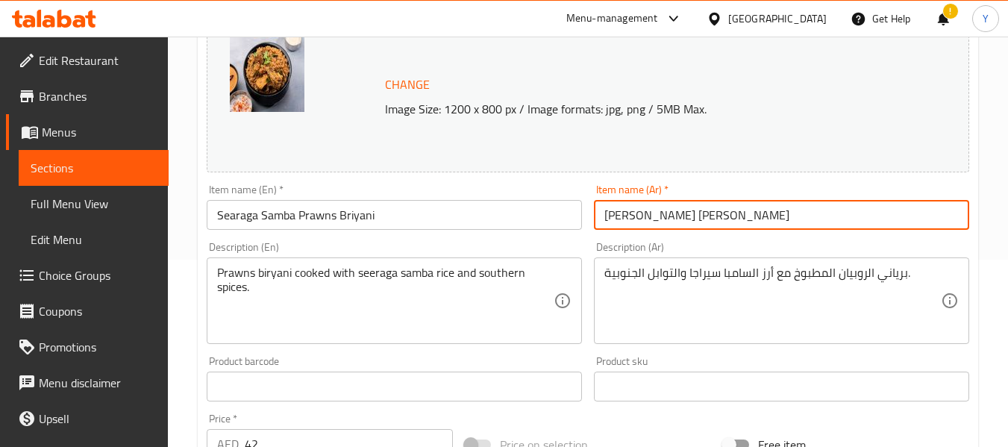
click at [645, 222] on input "[PERSON_NAME] [PERSON_NAME]" at bounding box center [781, 215] width 375 height 30
type input "[PERSON_NAME] [PERSON_NAME]"
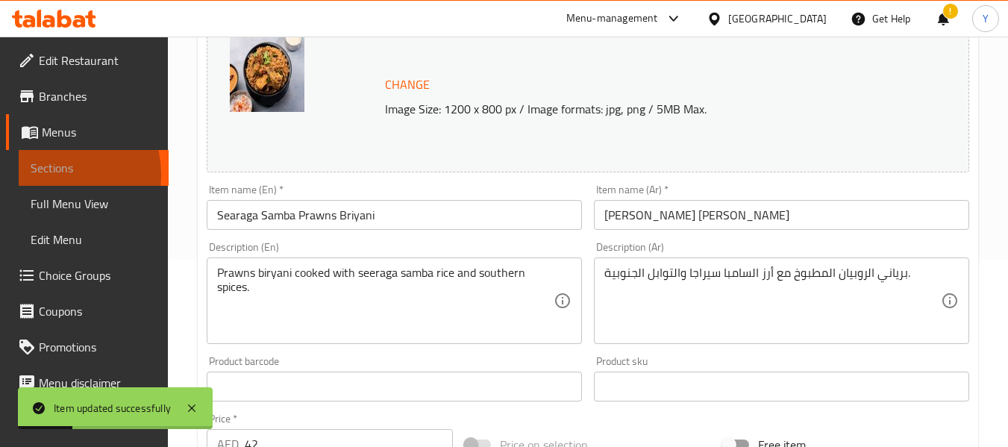
click at [49, 175] on span "Sections" at bounding box center [94, 168] width 126 height 18
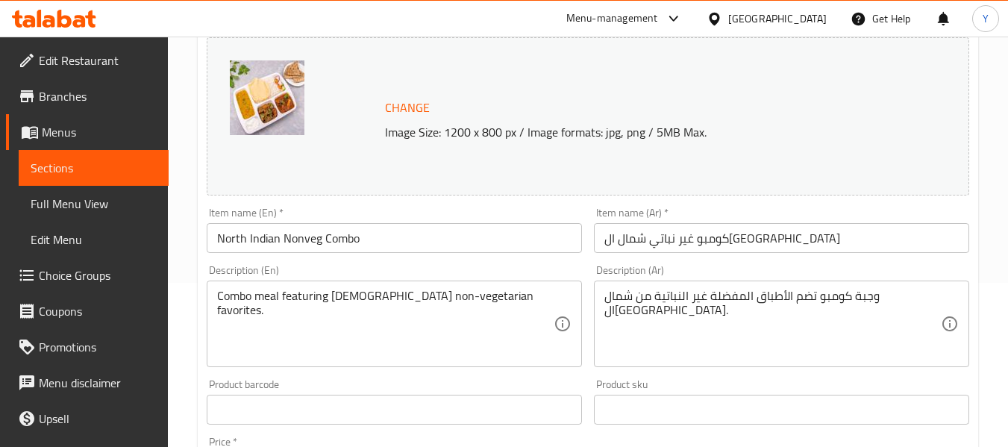
scroll to position [197, 0]
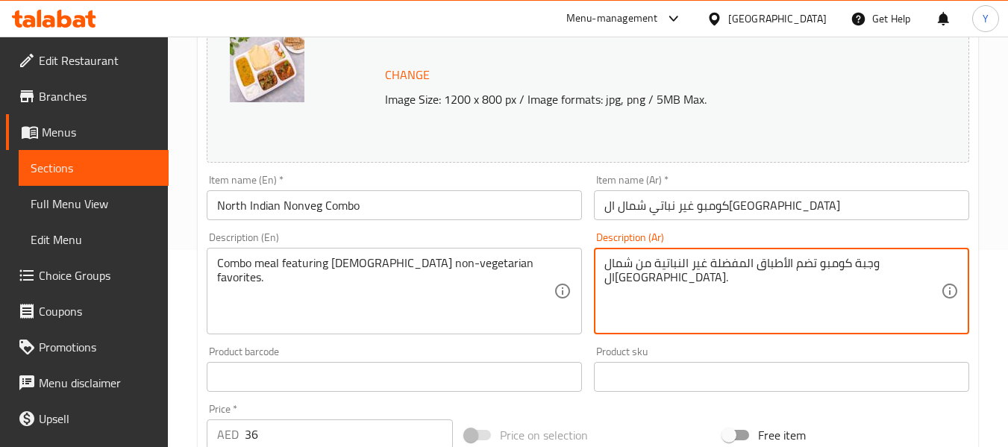
click at [636, 262] on textarea "وجبة كومبو تضم الأطباق المفضلة غير النباتية من شمال ال[GEOGRAPHIC_DATA]." at bounding box center [773, 291] width 337 height 71
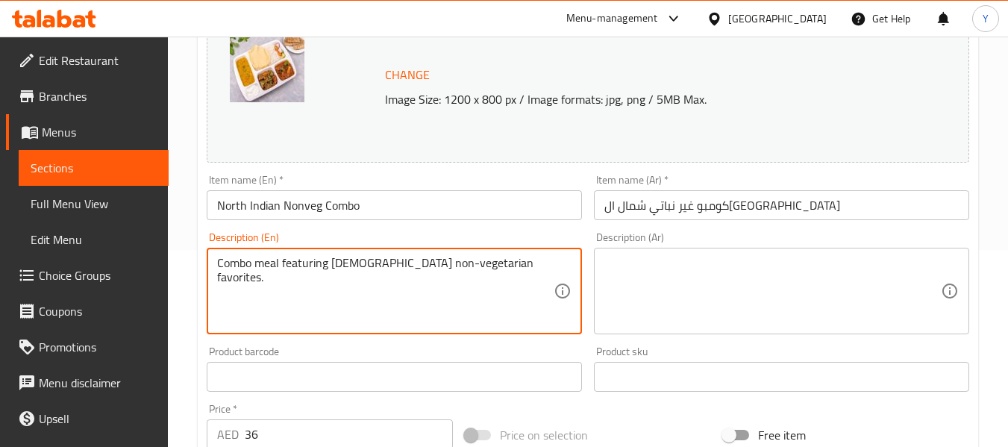
click at [501, 262] on textarea "Combo meal featuring [DEMOGRAPHIC_DATA] non-vegetarian favorites." at bounding box center [385, 291] width 337 height 71
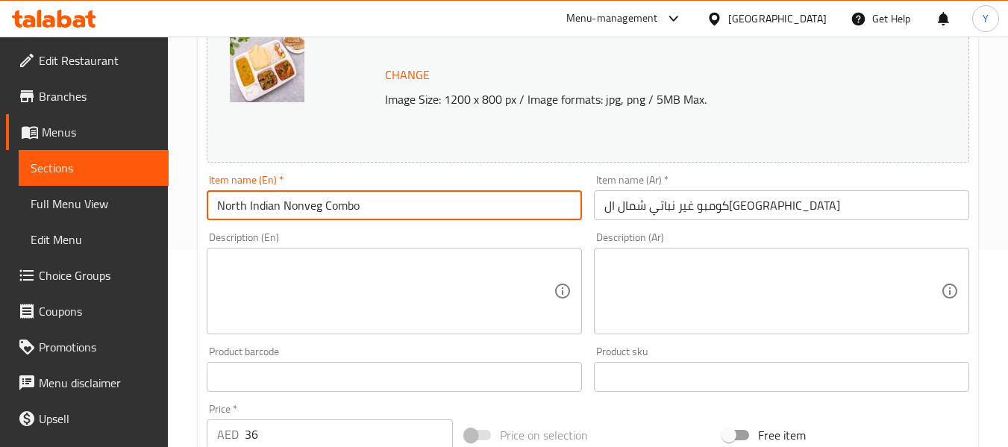
click at [561, 201] on input "North Indian Nonveg Combo" at bounding box center [394, 205] width 375 height 30
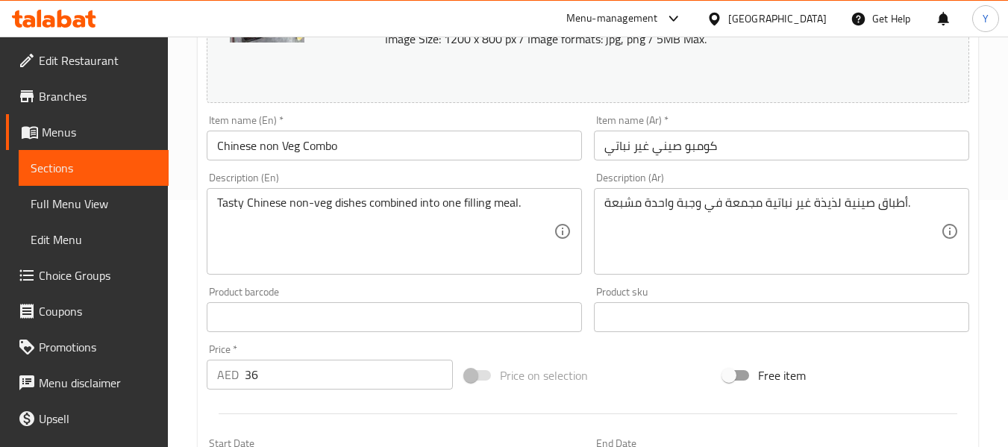
scroll to position [237, 0]
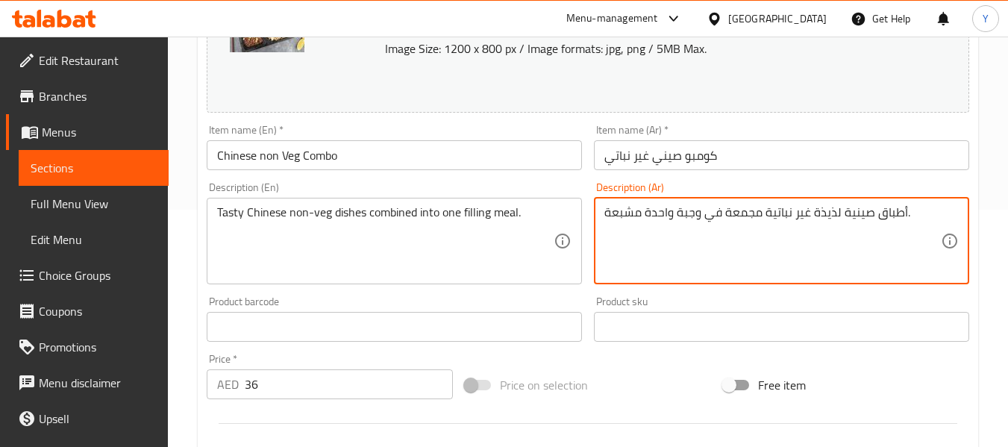
click at [831, 211] on textarea "أطباق صينية لذيذة غير نباتية مجمعة في وجبة واحدة مشبعة." at bounding box center [773, 240] width 337 height 71
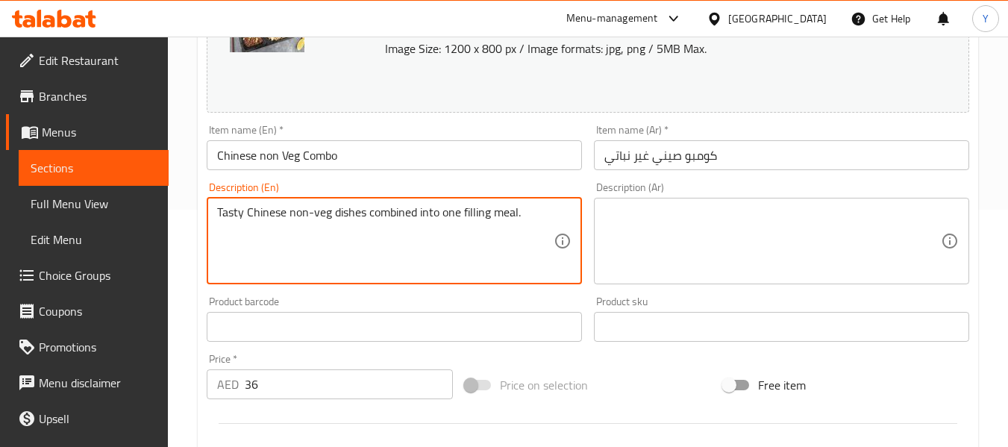
click at [493, 212] on textarea "Tasty Chinese non-veg dishes combined into one filling meal." at bounding box center [385, 240] width 337 height 71
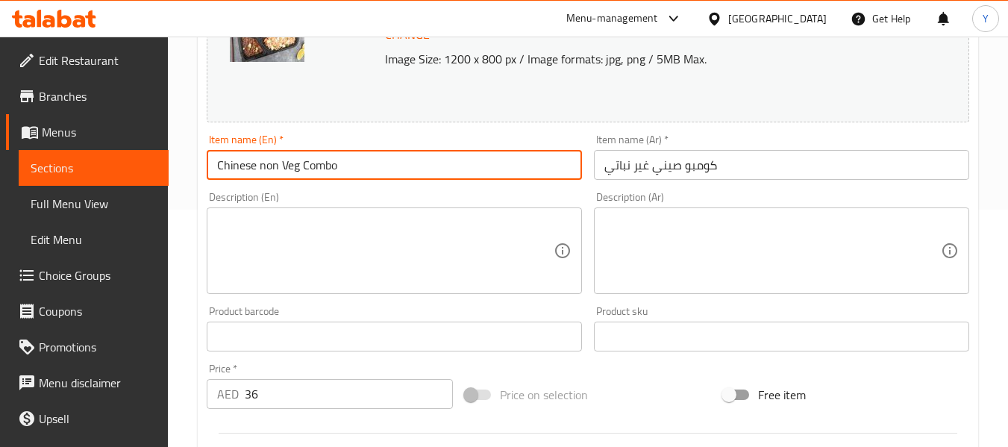
click at [534, 169] on input "Chinese non Veg Combo" at bounding box center [394, 165] width 375 height 30
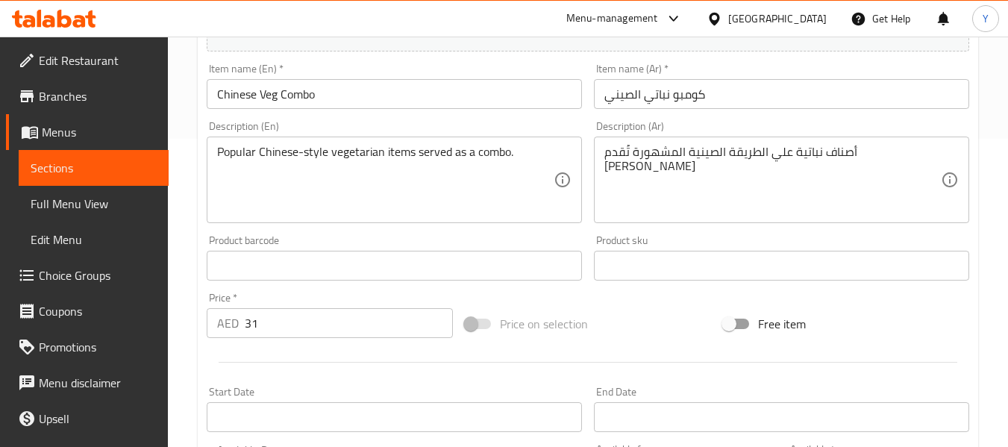
scroll to position [316, 0]
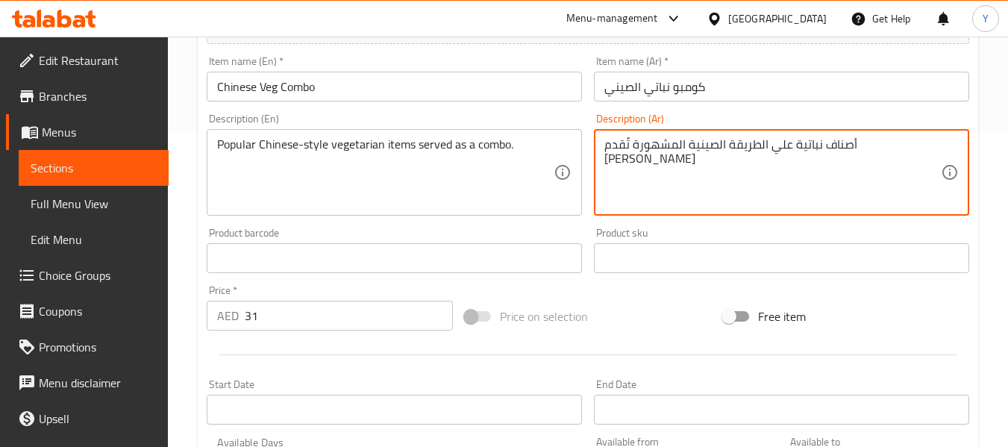
click at [814, 154] on textarea "أصناف نباتية علي الطريقة الصينية المشهورة تُقدم [PERSON_NAME]" at bounding box center [773, 172] width 337 height 71
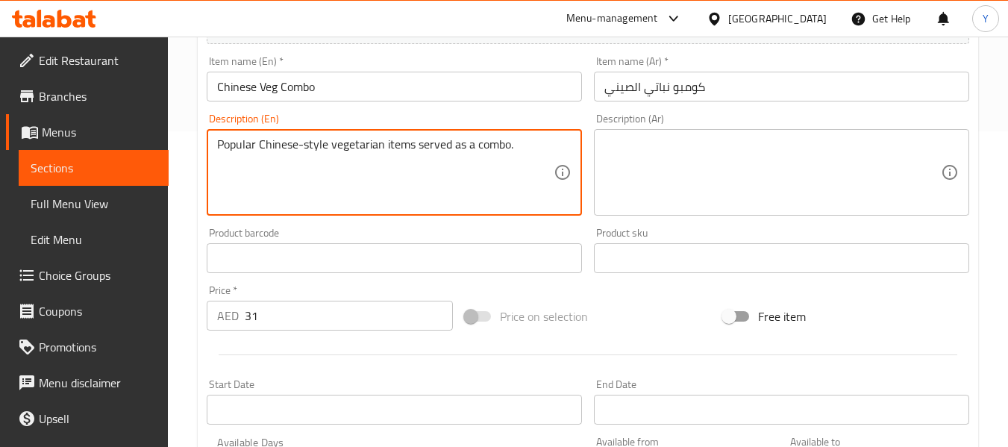
click at [460, 150] on textarea "Popular Chinese-style vegetarian items served as a combo." at bounding box center [385, 172] width 337 height 71
click at [521, 87] on input "Chinese Veg Combo" at bounding box center [394, 87] width 375 height 30
